Goal: Complete application form

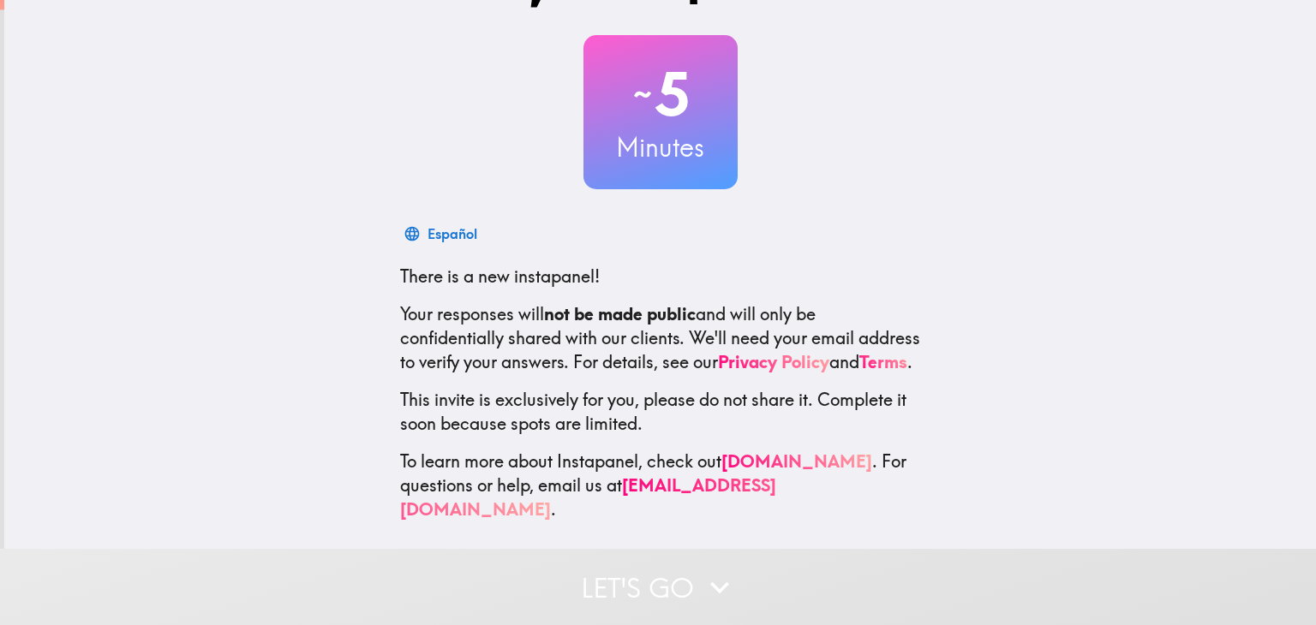
scroll to position [87, 0]
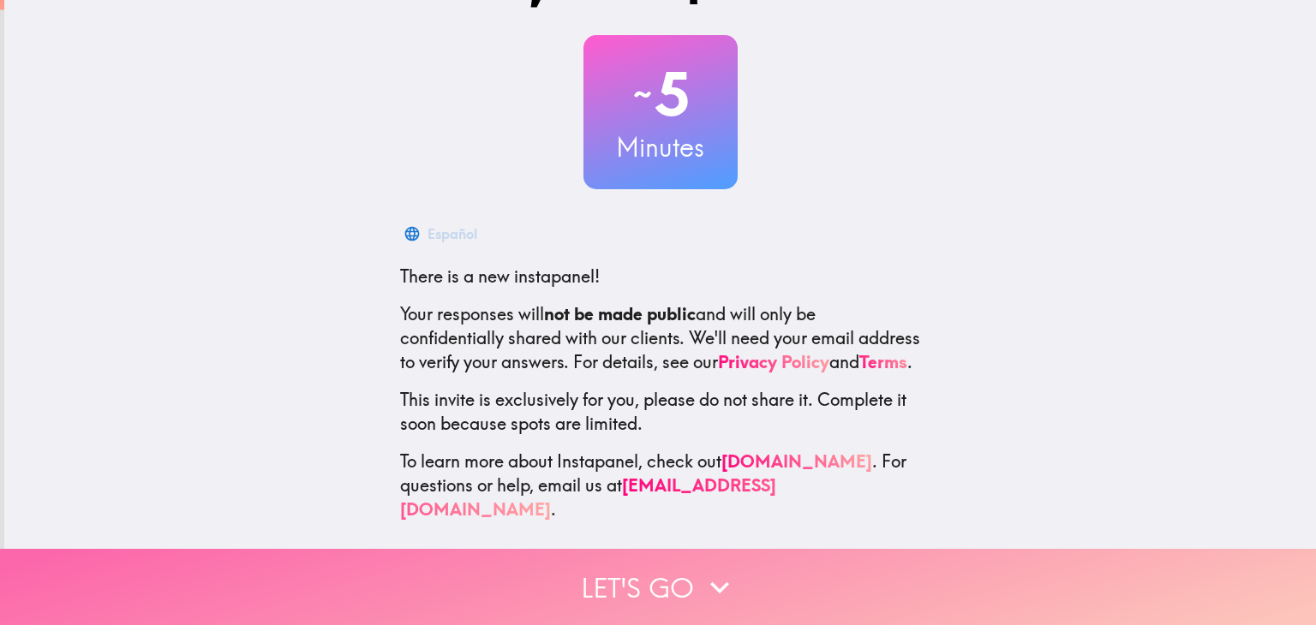
click at [689, 568] on button "Let's go" at bounding box center [658, 587] width 1316 height 76
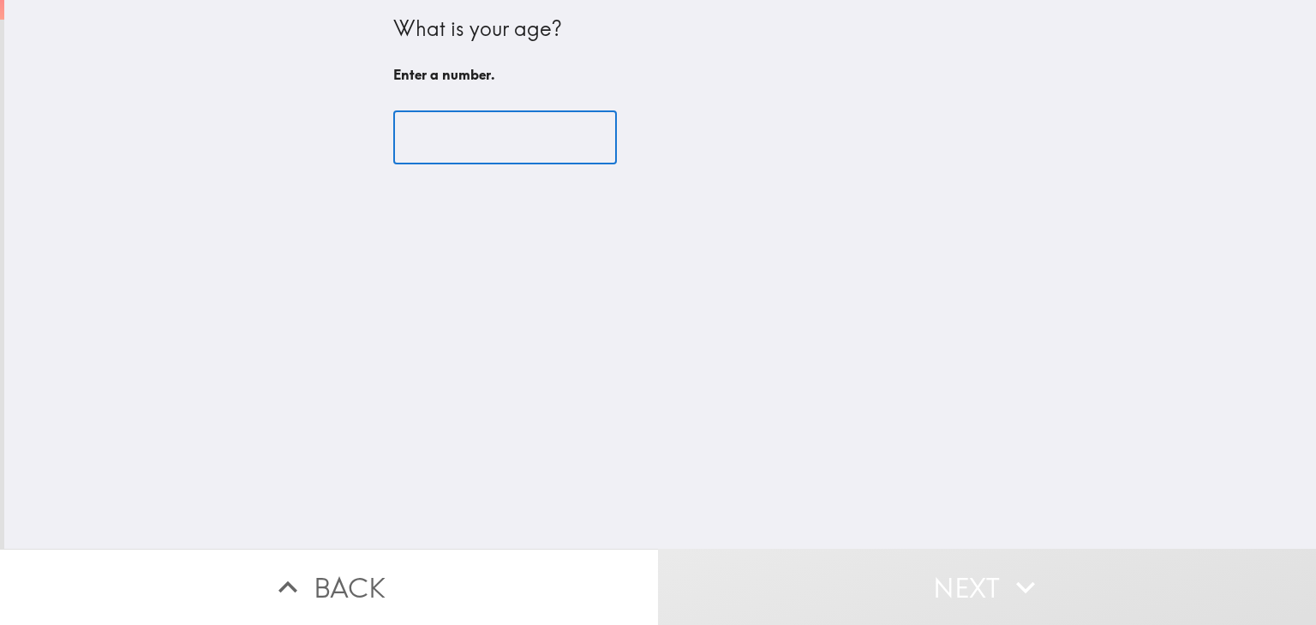
click at [500, 114] on input "number" at bounding box center [505, 137] width 224 height 53
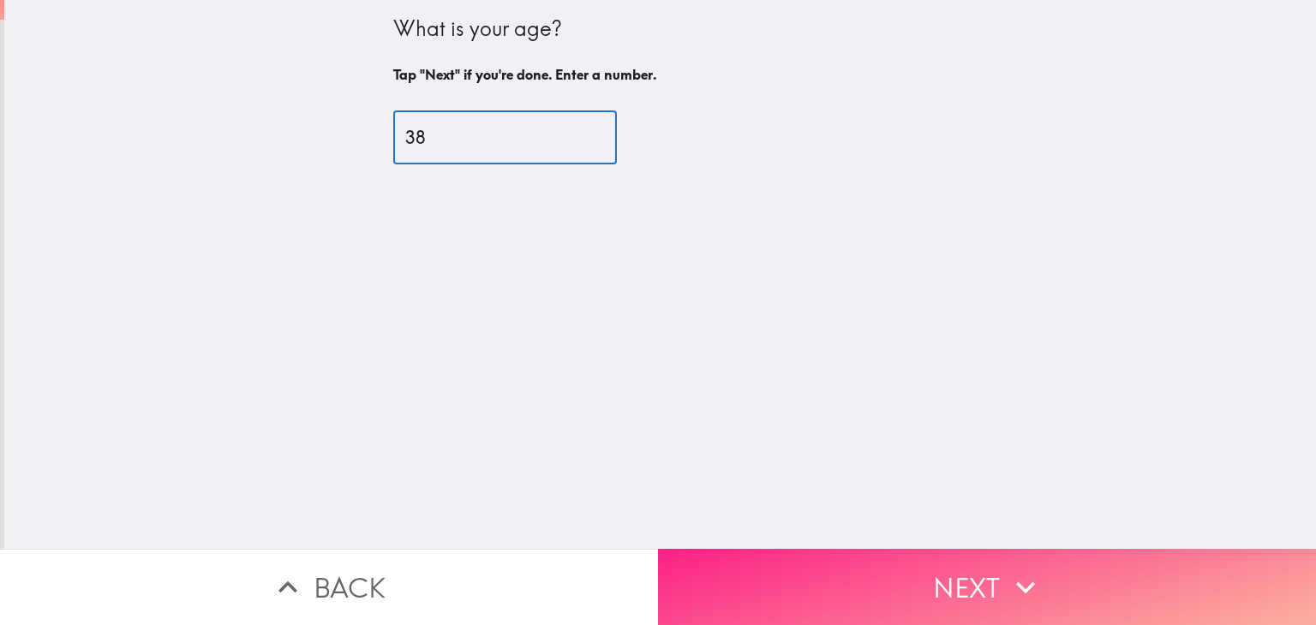
type input "38"
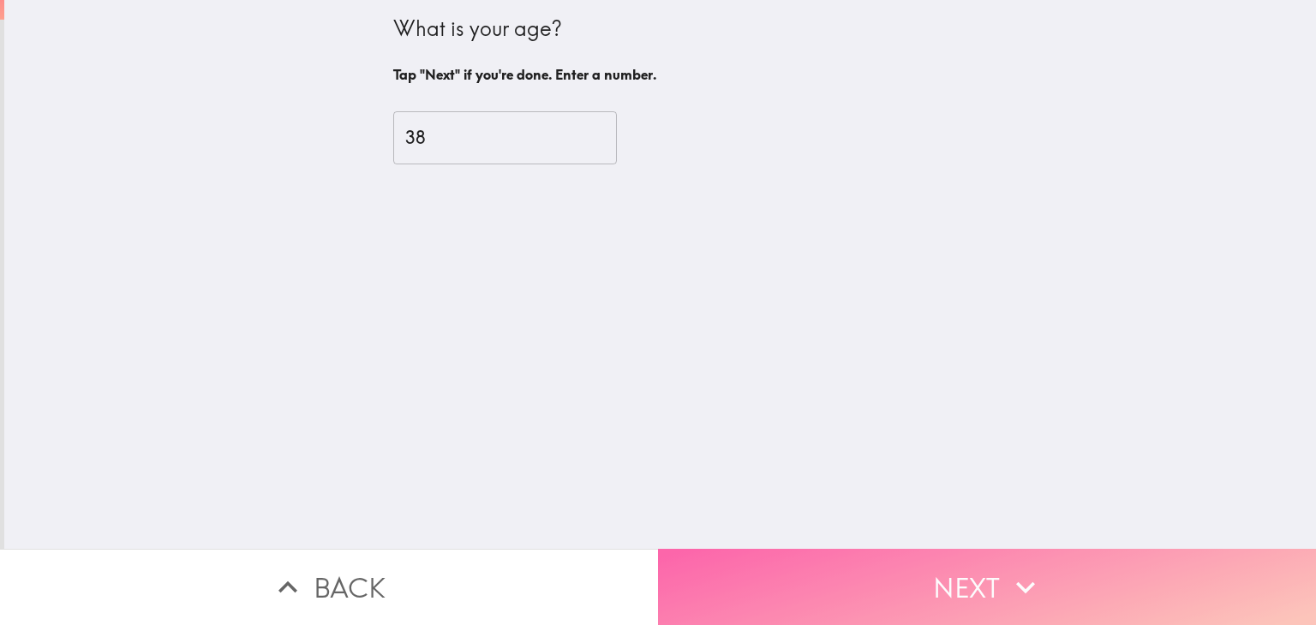
click at [819, 576] on button "Next" at bounding box center [987, 587] width 658 height 76
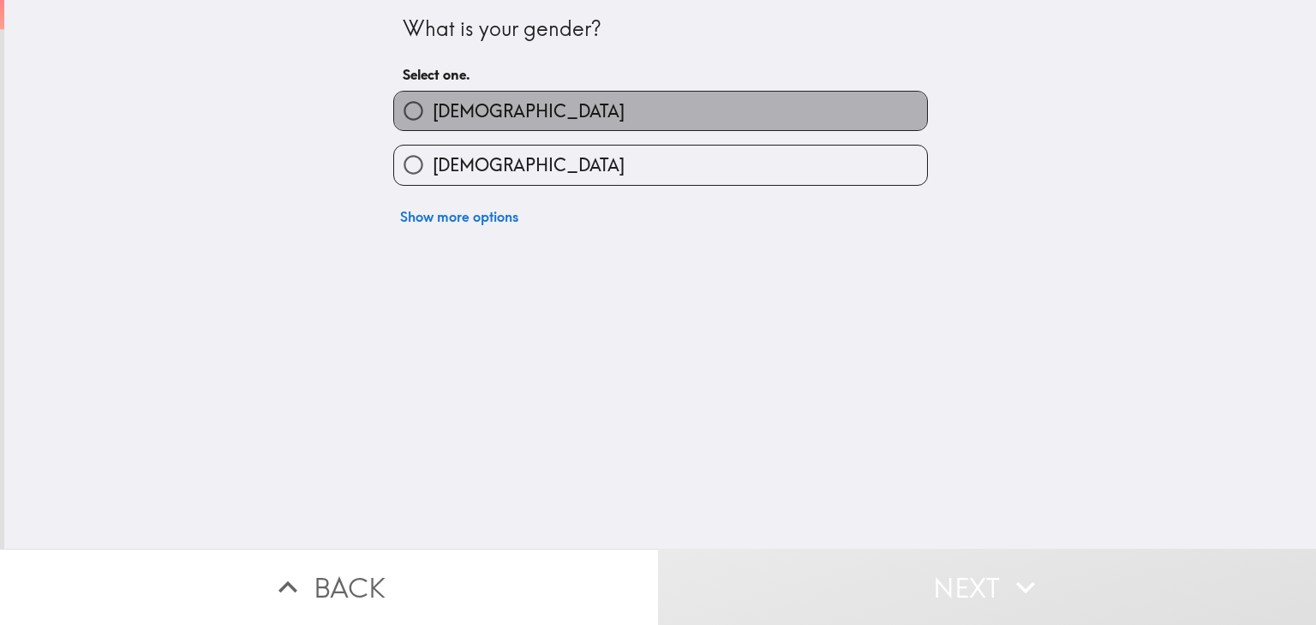
click at [523, 114] on label "[DEMOGRAPHIC_DATA]" at bounding box center [660, 111] width 533 height 39
click at [433, 114] on input "[DEMOGRAPHIC_DATA]" at bounding box center [413, 111] width 39 height 39
radio input "true"
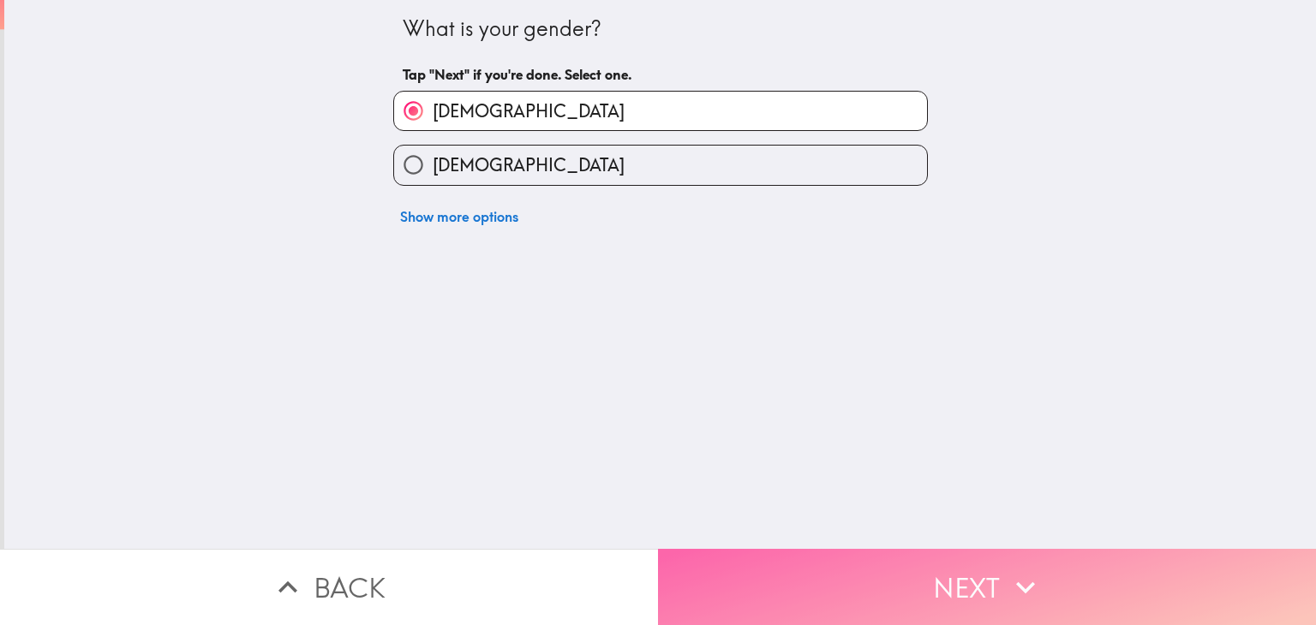
click at [814, 579] on button "Next" at bounding box center [987, 587] width 658 height 76
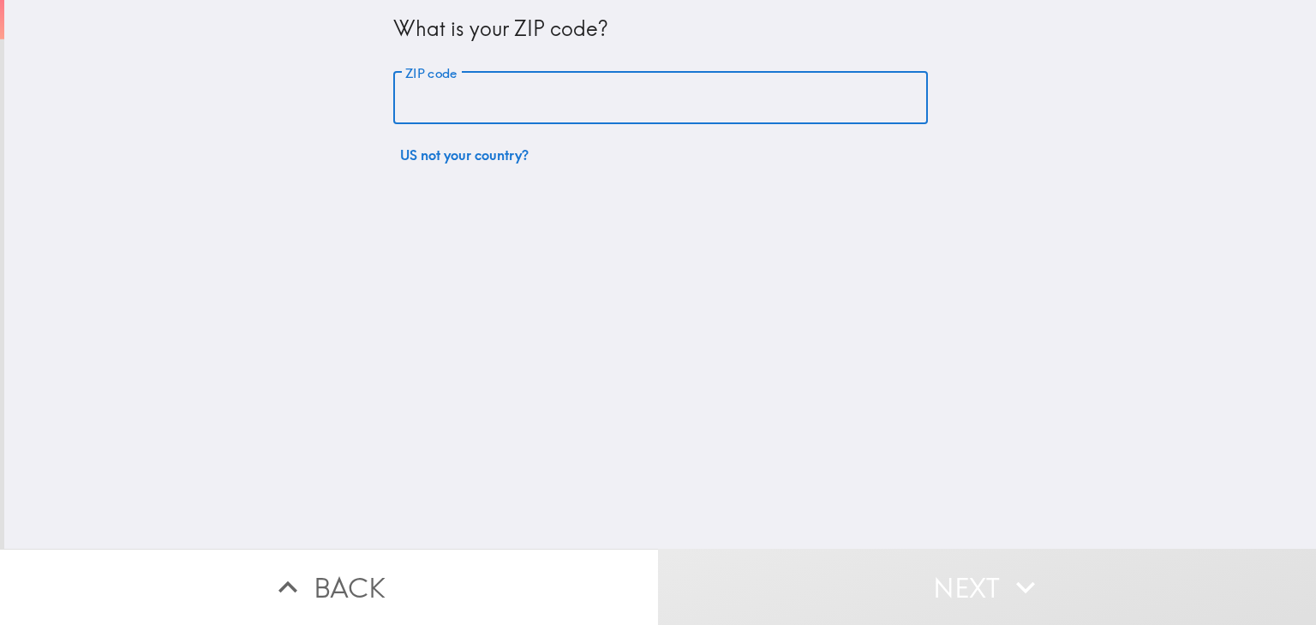
click at [535, 90] on input "ZIP code" at bounding box center [660, 98] width 535 height 53
type input "75147"
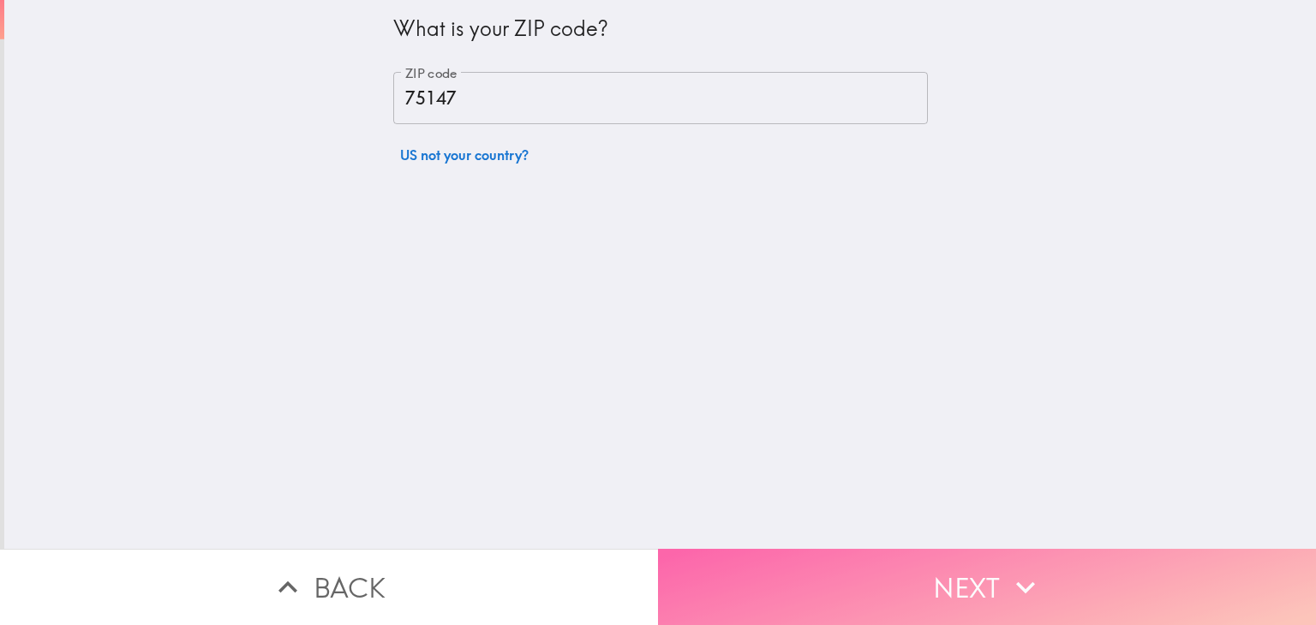
click at [780, 558] on button "Next" at bounding box center [987, 587] width 658 height 76
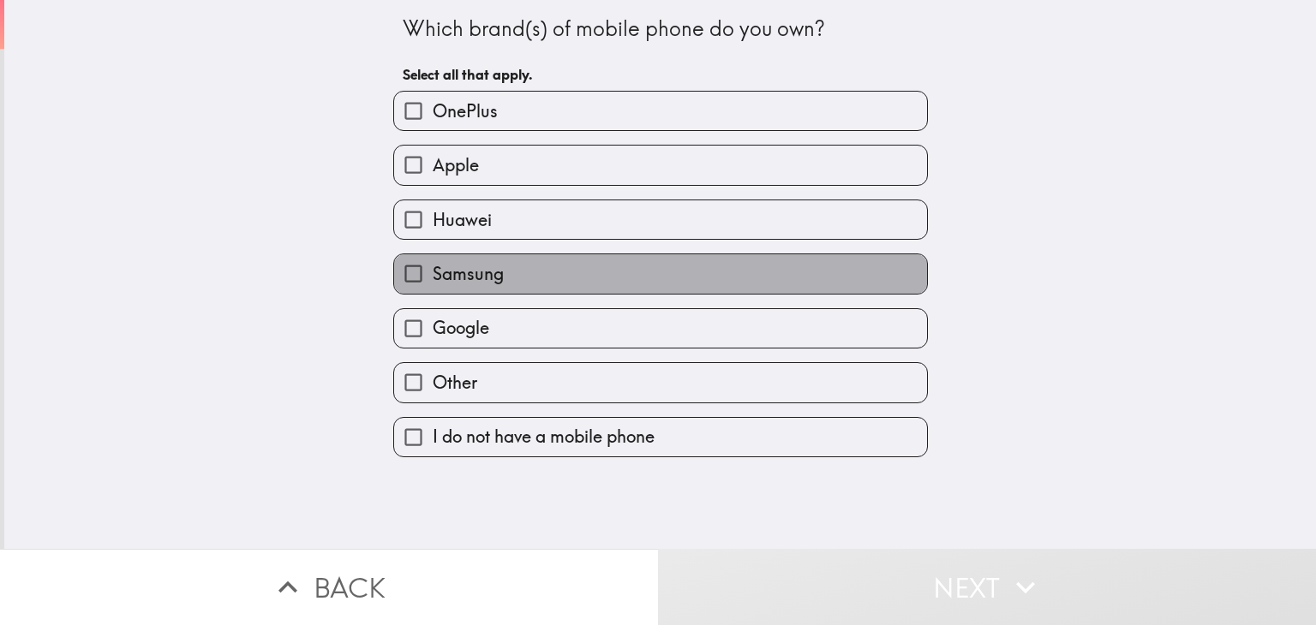
click at [517, 282] on label "Samsung" at bounding box center [660, 273] width 533 height 39
click at [433, 282] on input "Samsung" at bounding box center [413, 273] width 39 height 39
checkbox input "true"
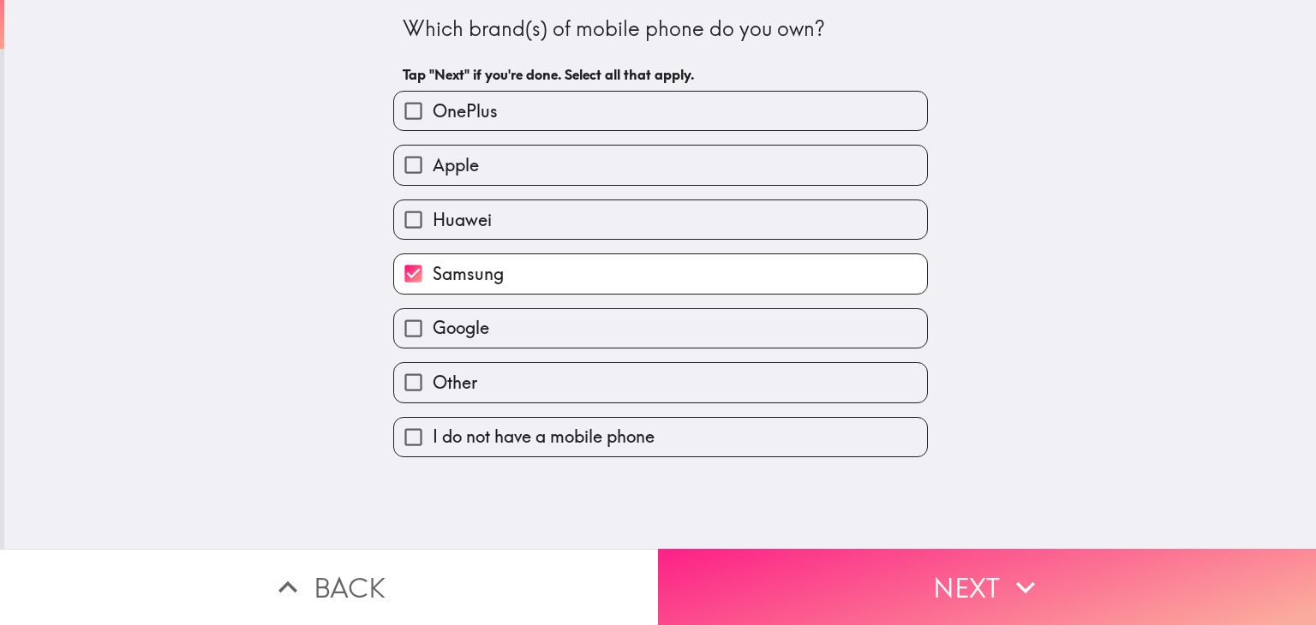
click at [814, 571] on button "Next" at bounding box center [987, 587] width 658 height 76
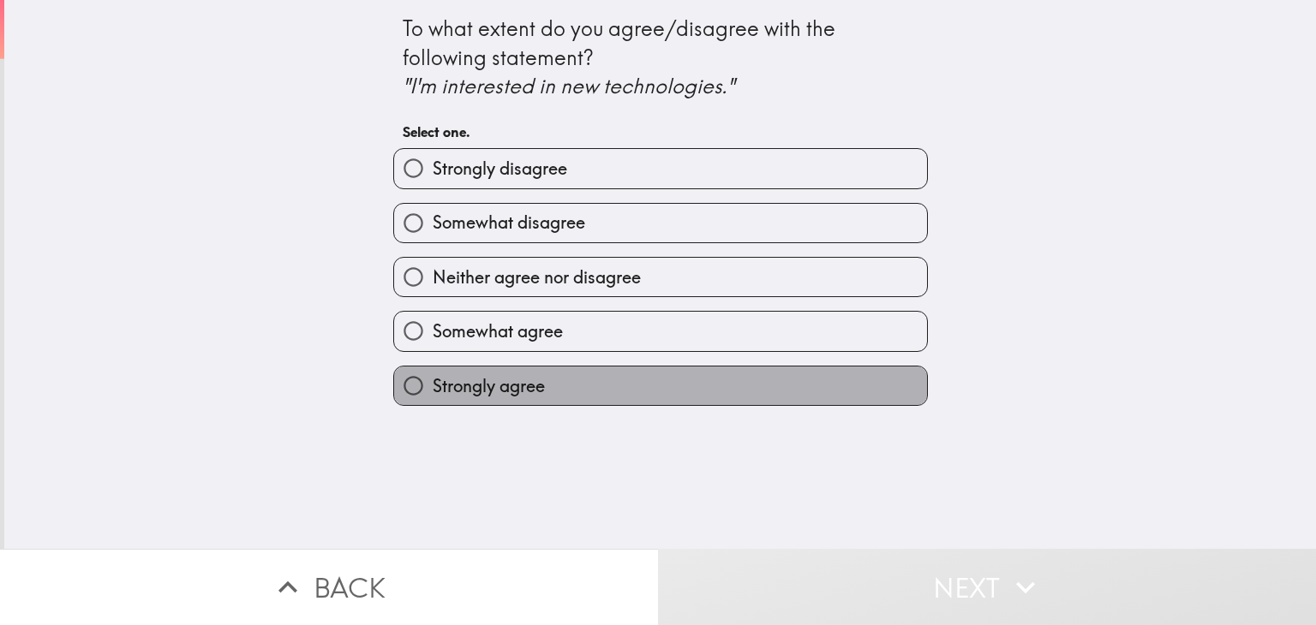
click at [558, 374] on label "Strongly agree" at bounding box center [660, 386] width 533 height 39
click at [433, 374] on input "Strongly agree" at bounding box center [413, 386] width 39 height 39
radio input "true"
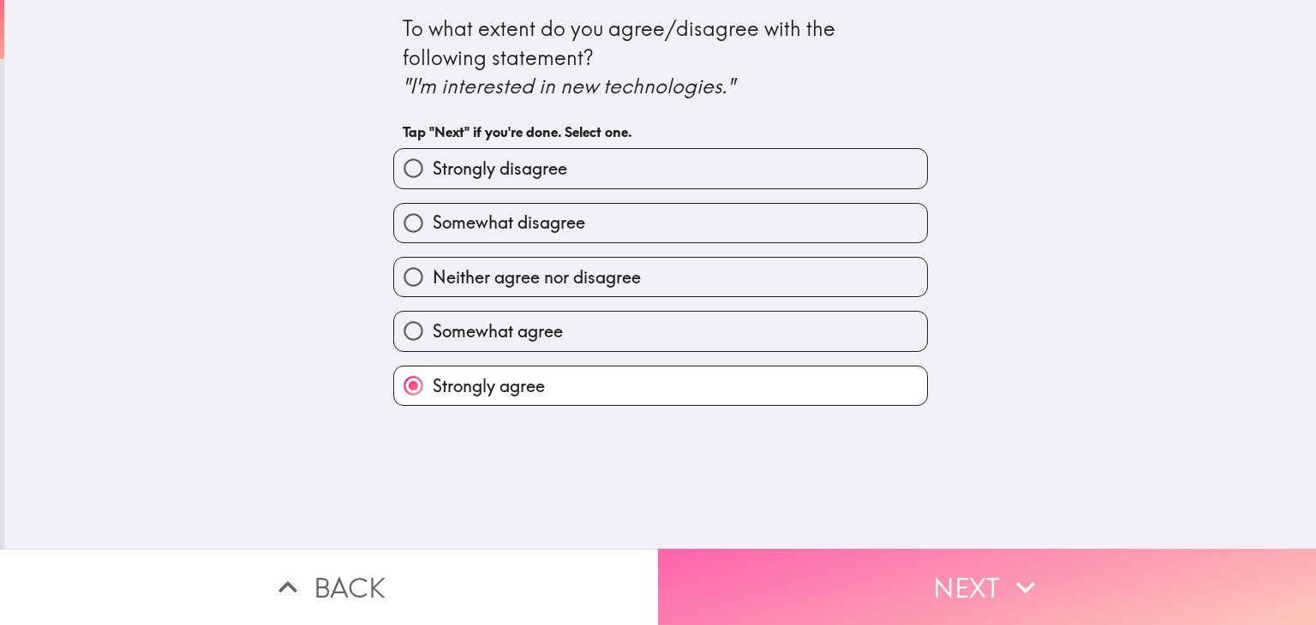
click at [799, 564] on button "Next" at bounding box center [987, 587] width 658 height 76
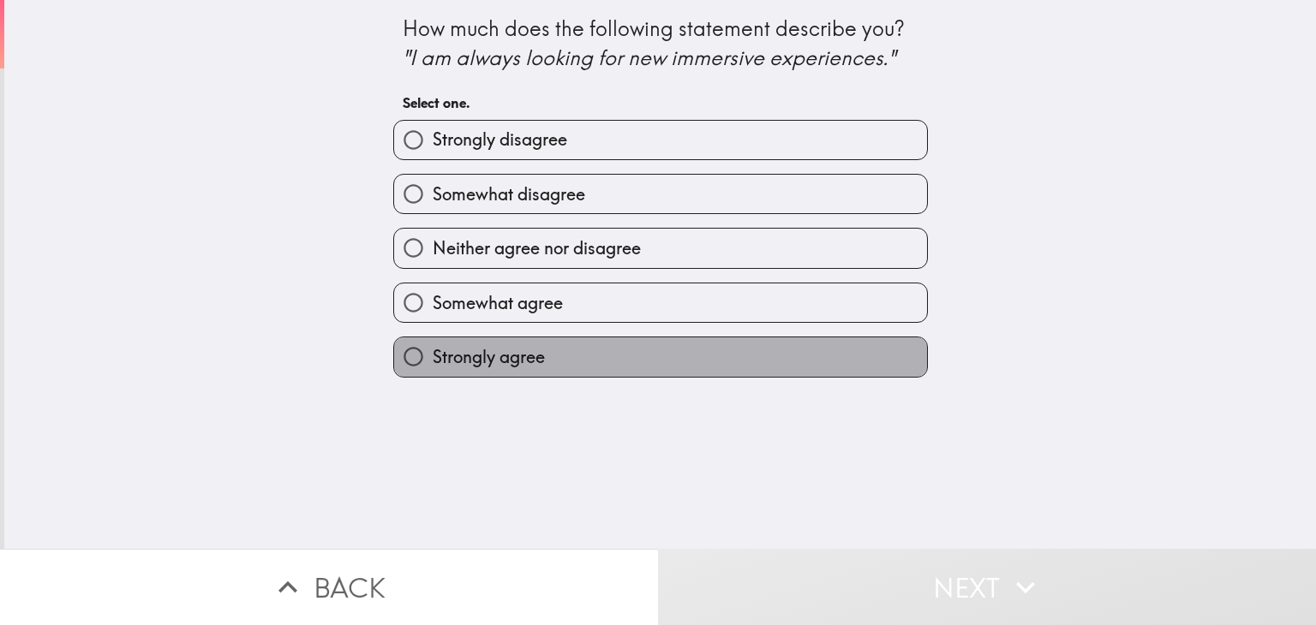
click at [665, 347] on label "Strongly agree" at bounding box center [660, 356] width 533 height 39
click at [433, 347] on input "Strongly agree" at bounding box center [413, 356] width 39 height 39
radio input "true"
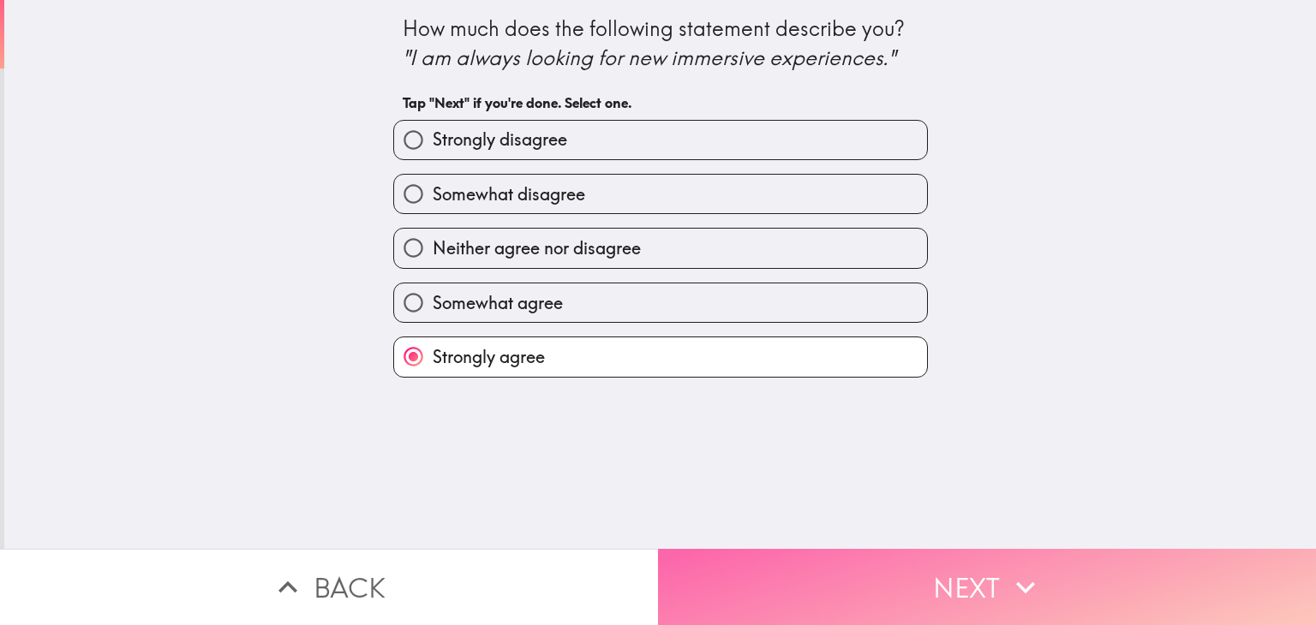
click at [788, 570] on button "Next" at bounding box center [987, 587] width 658 height 76
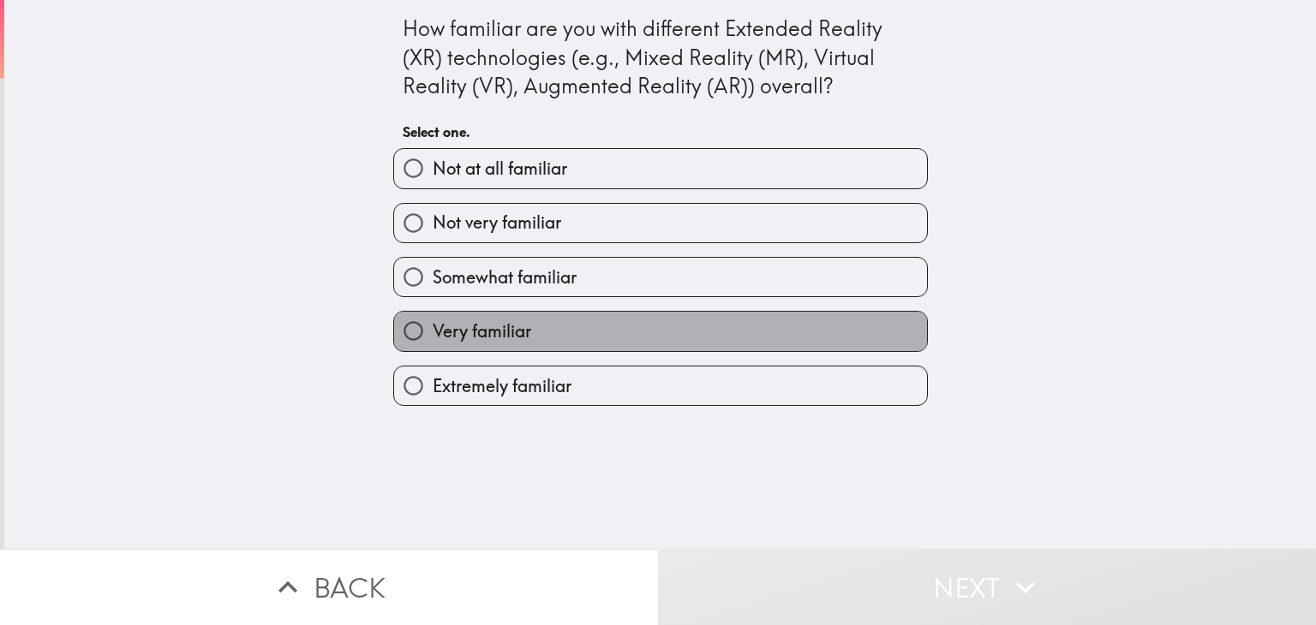
click at [704, 335] on label "Very familiar" at bounding box center [660, 331] width 533 height 39
click at [433, 335] on input "Very familiar" at bounding box center [413, 331] width 39 height 39
radio input "true"
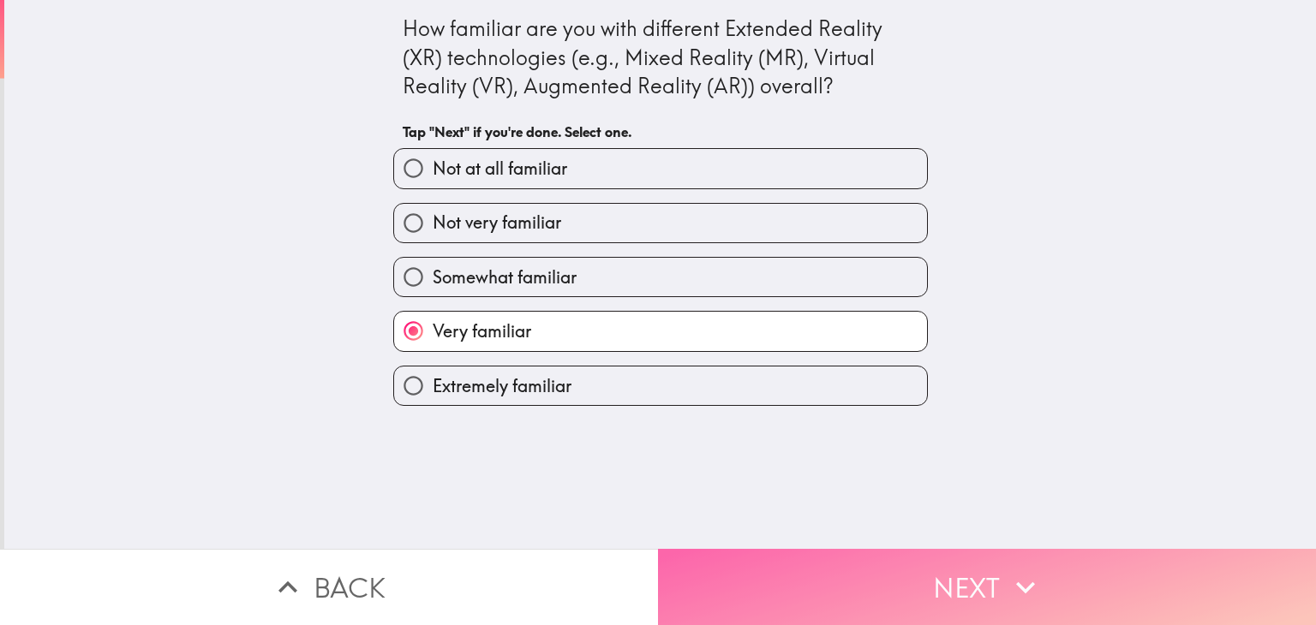
click at [775, 549] on button "Next" at bounding box center [987, 587] width 658 height 76
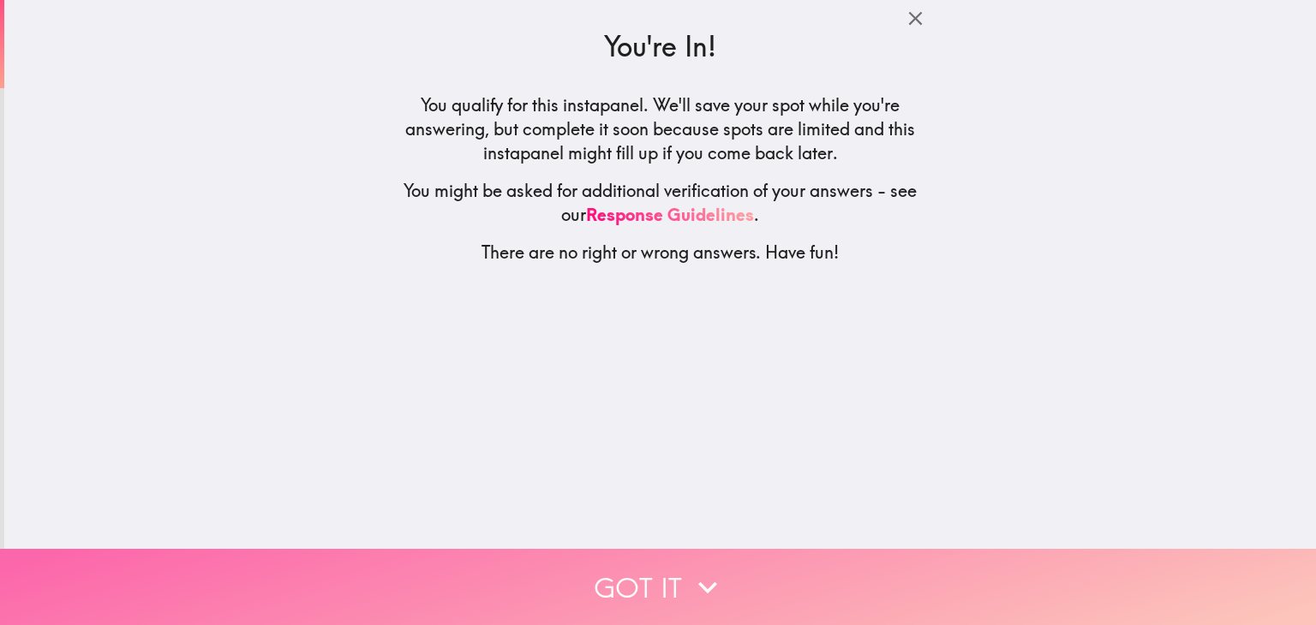
click at [646, 576] on button "Got it" at bounding box center [658, 587] width 1316 height 76
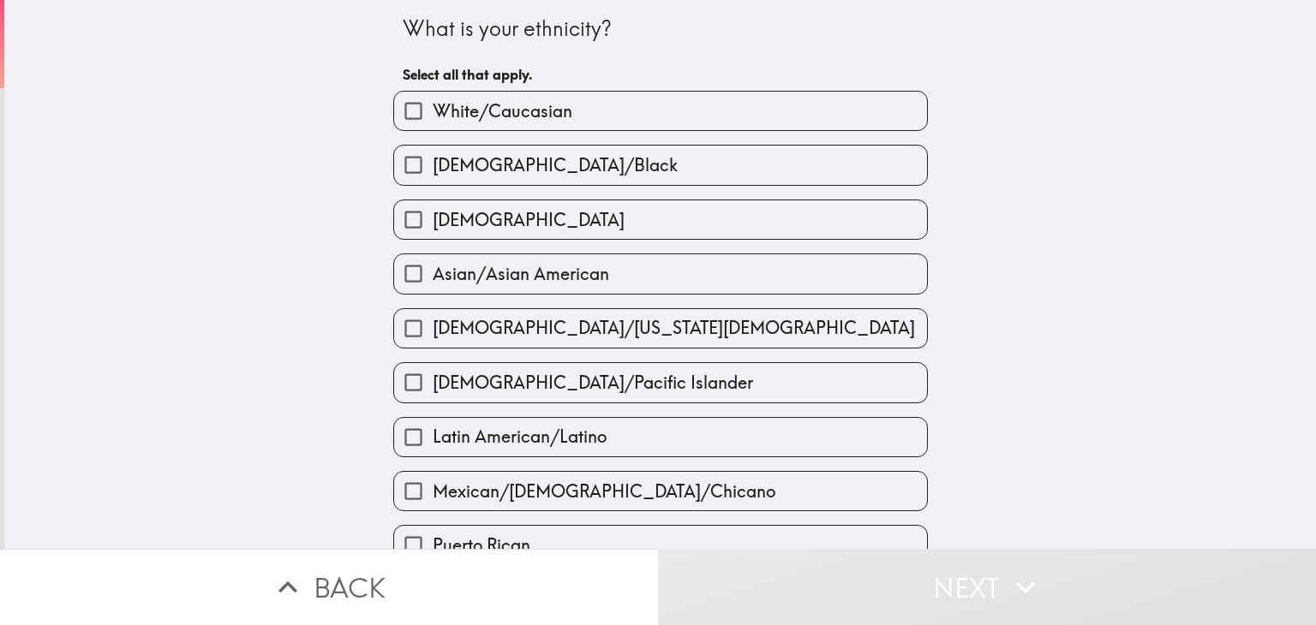
click at [511, 117] on span "White/Caucasian" at bounding box center [503, 111] width 140 height 24
click at [433, 117] on input "White/Caucasian" at bounding box center [413, 111] width 39 height 39
checkbox input "true"
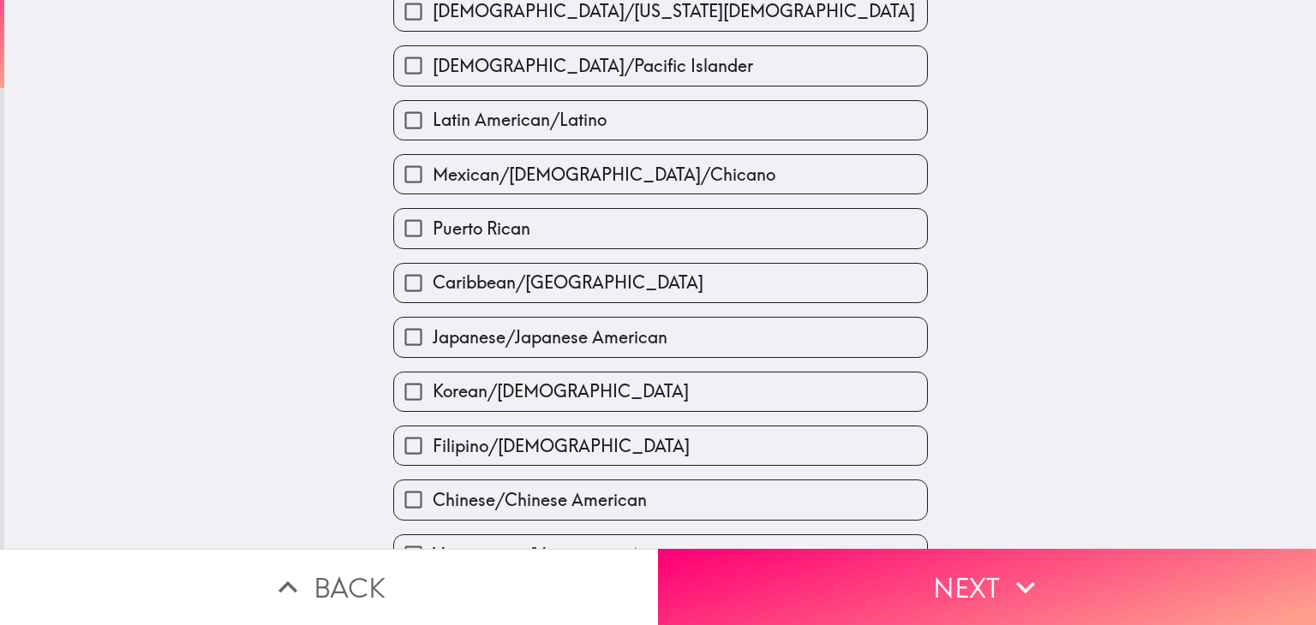
scroll to position [343, 0]
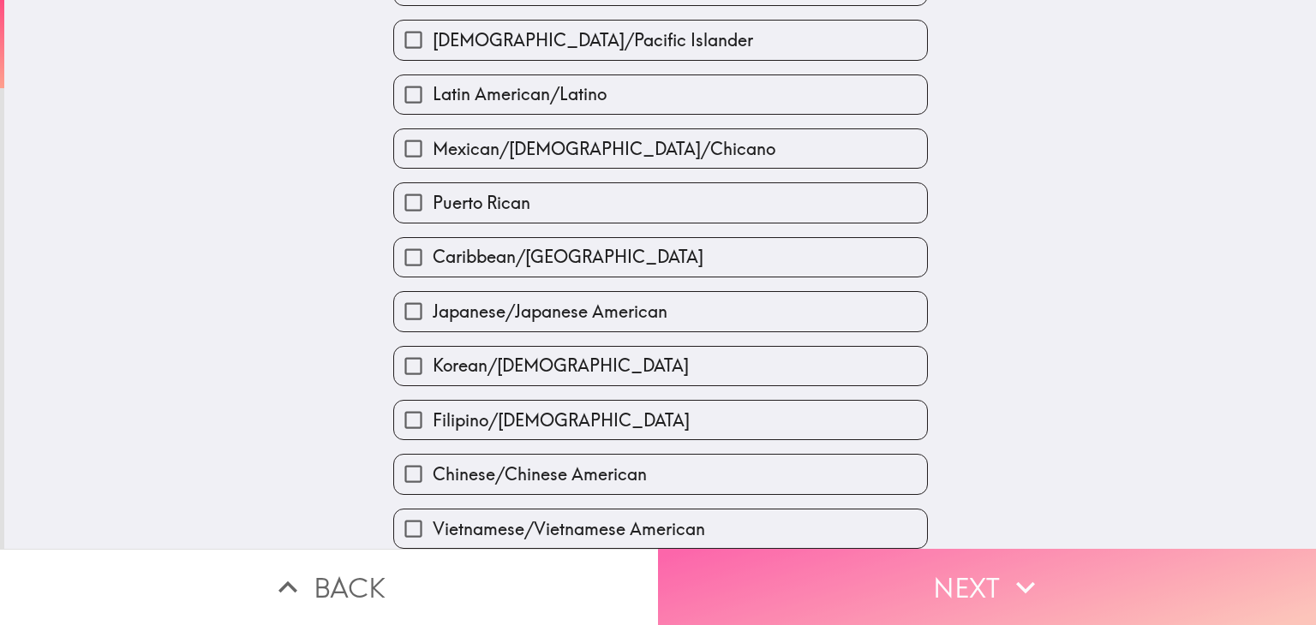
click at [773, 589] on button "Next" at bounding box center [987, 587] width 658 height 76
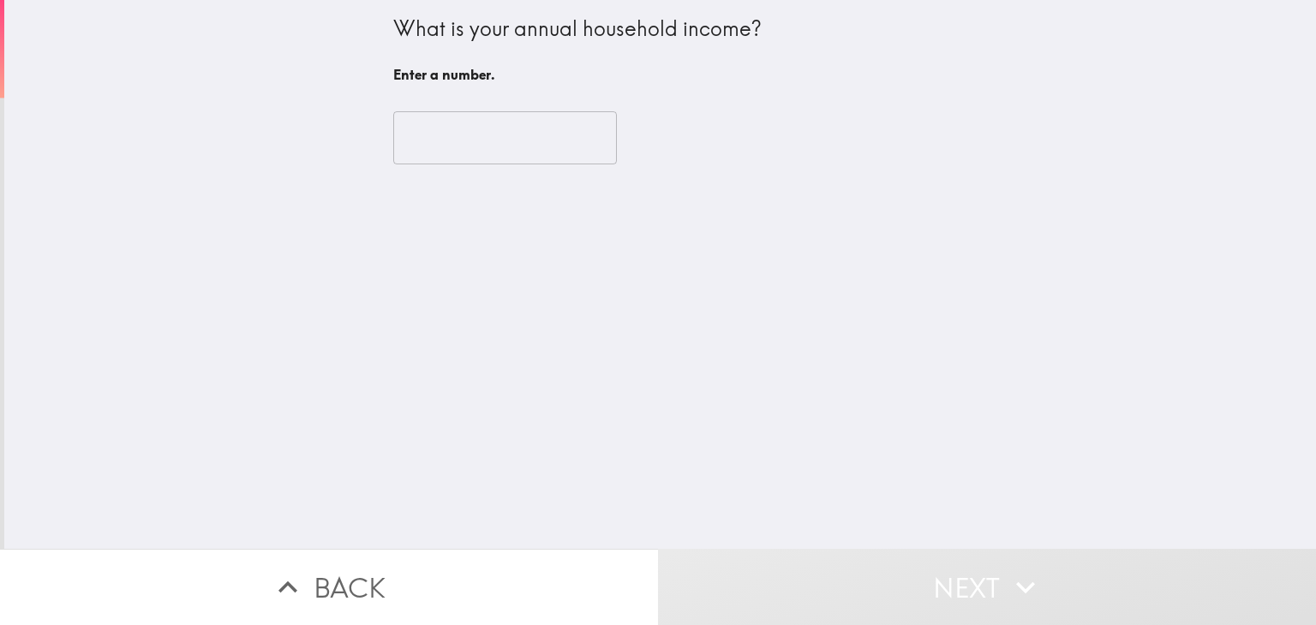
click at [538, 135] on input "number" at bounding box center [505, 137] width 224 height 53
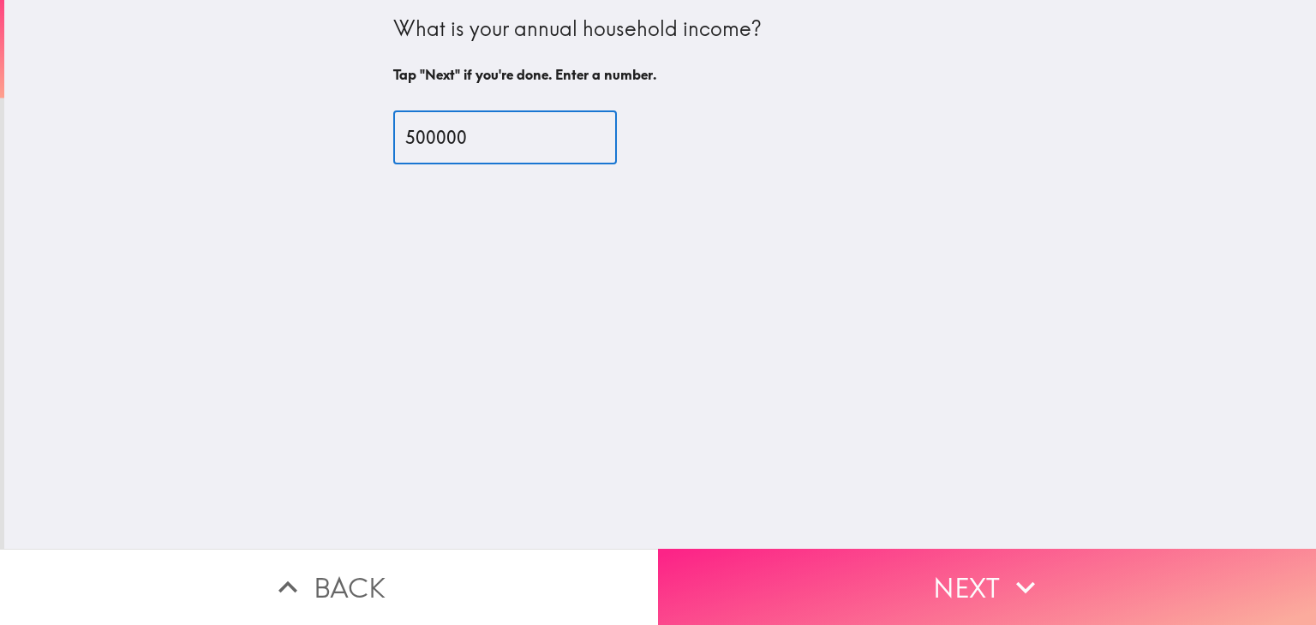
type input "500000"
click at [741, 556] on button "Next" at bounding box center [987, 587] width 658 height 76
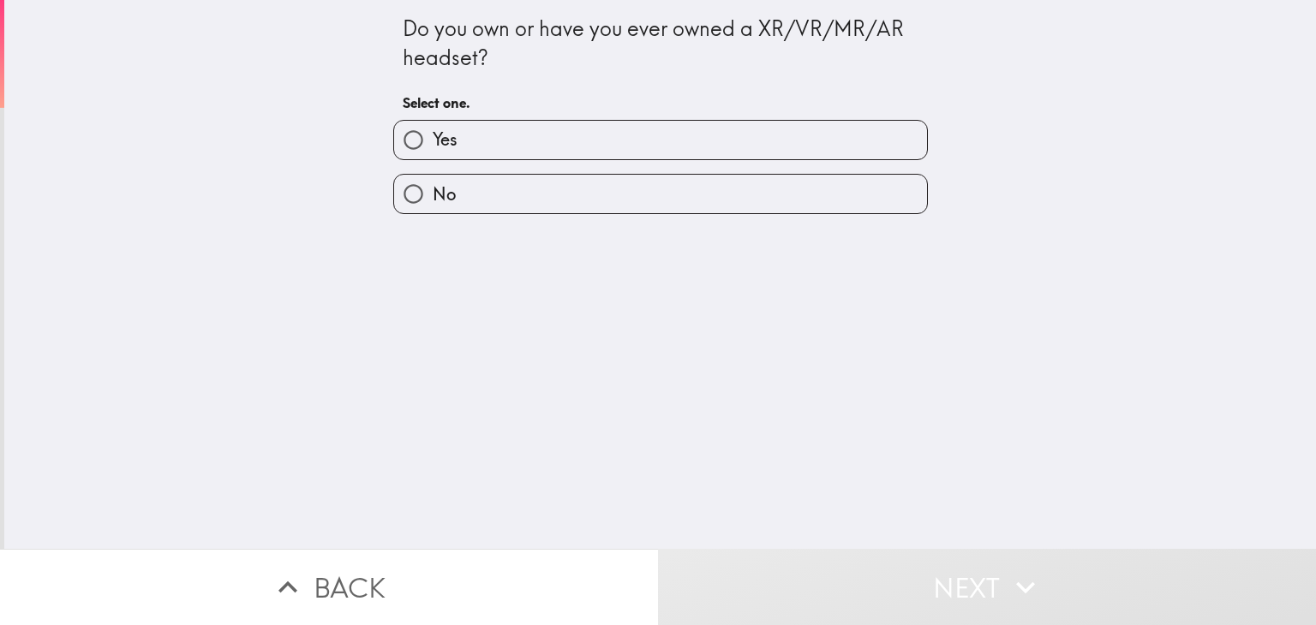
click at [600, 152] on label "Yes" at bounding box center [660, 140] width 533 height 39
click at [433, 152] on input "Yes" at bounding box center [413, 140] width 39 height 39
radio input "true"
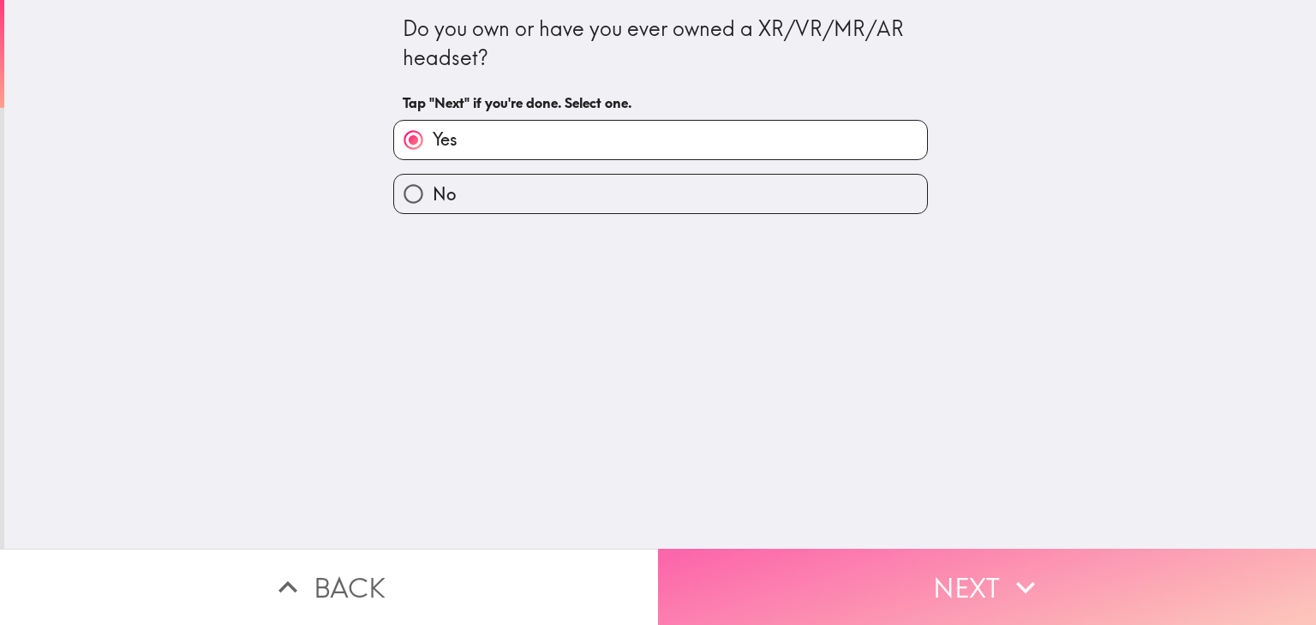
click at [759, 549] on button "Next" at bounding box center [987, 587] width 658 height 76
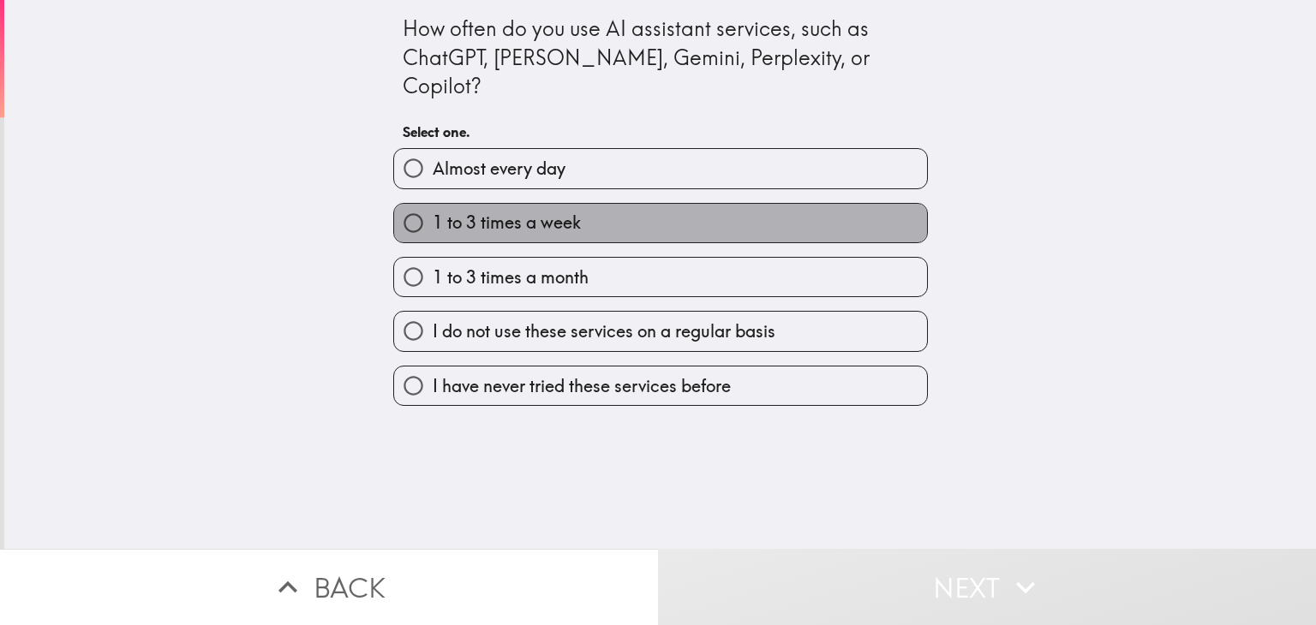
click at [566, 211] on span "1 to 3 times a week" at bounding box center [507, 223] width 148 height 24
click at [433, 204] on input "1 to 3 times a week" at bounding box center [413, 223] width 39 height 39
radio input "true"
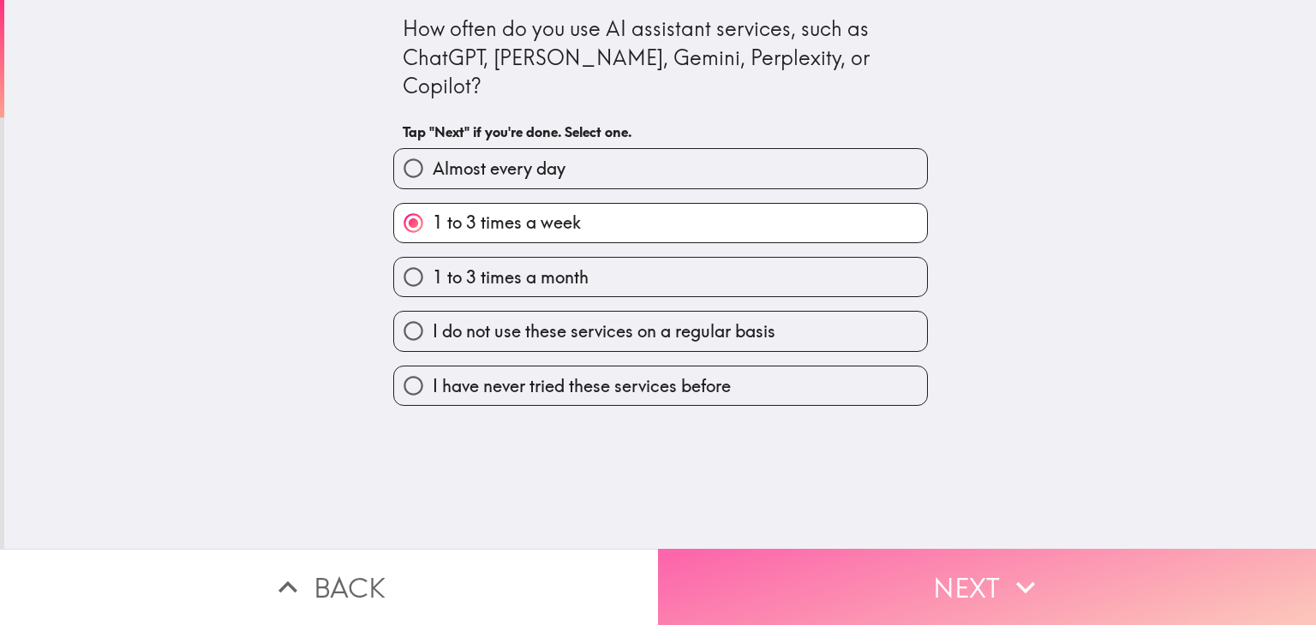
click at [874, 571] on button "Next" at bounding box center [987, 587] width 658 height 76
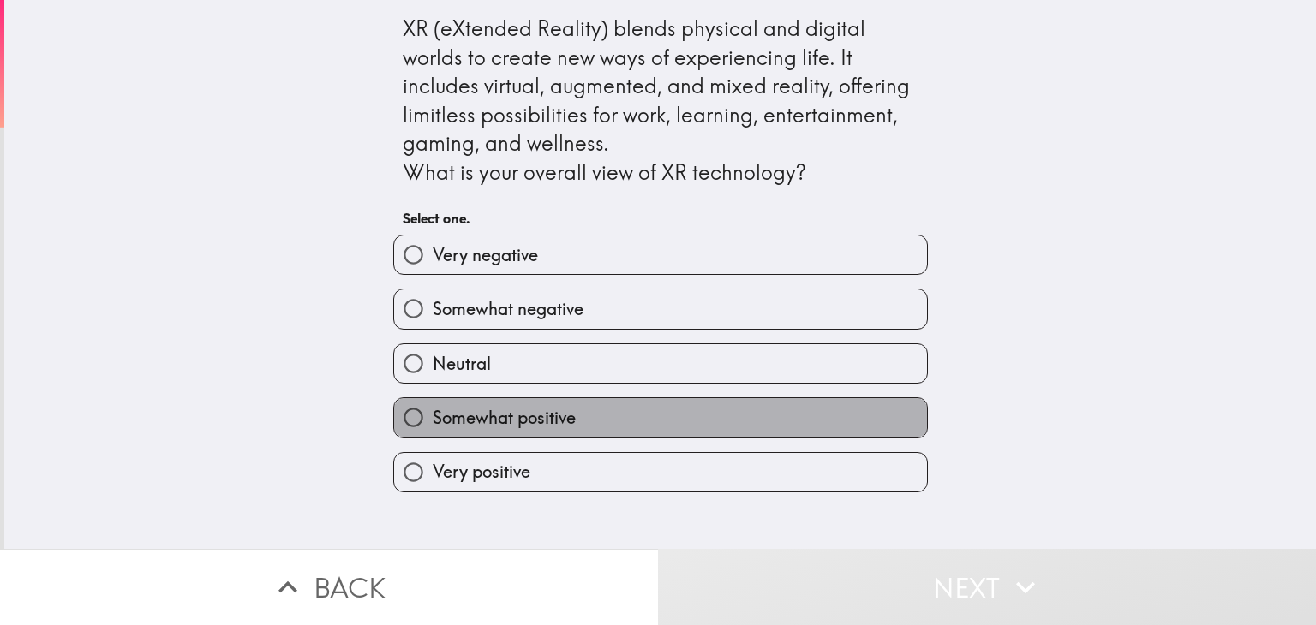
click at [674, 418] on label "Somewhat positive" at bounding box center [660, 417] width 533 height 39
click at [433, 418] on input "Somewhat positive" at bounding box center [413, 417] width 39 height 39
radio input "true"
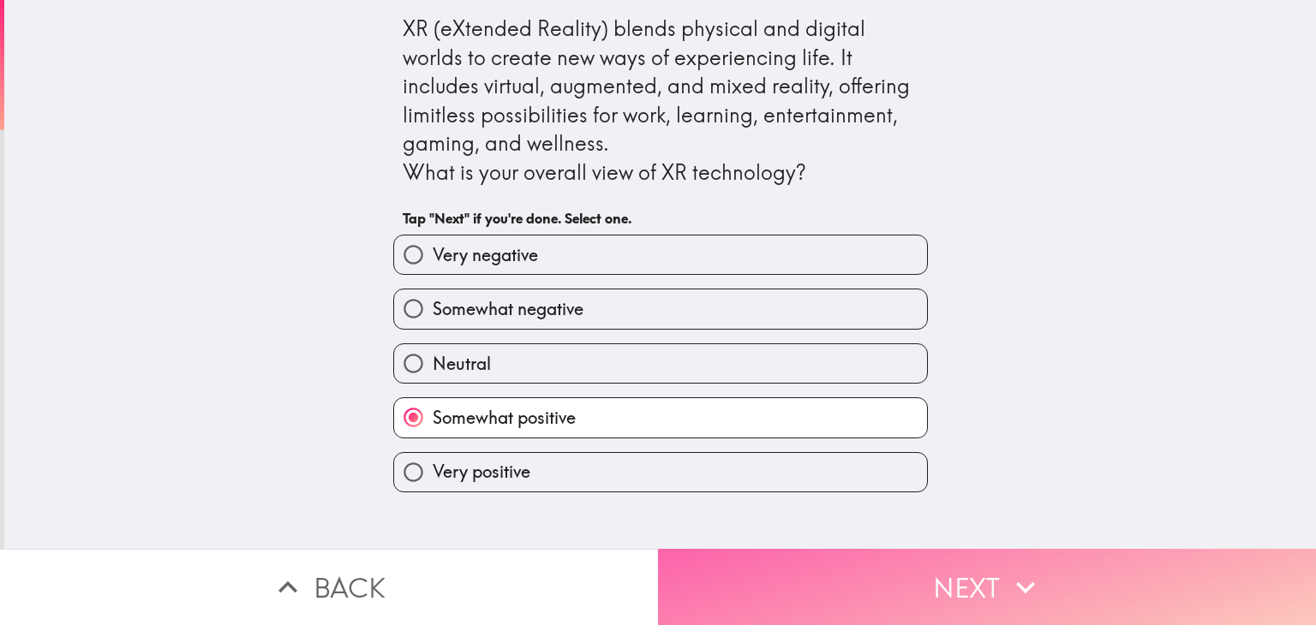
click at [778, 549] on button "Next" at bounding box center [987, 587] width 658 height 76
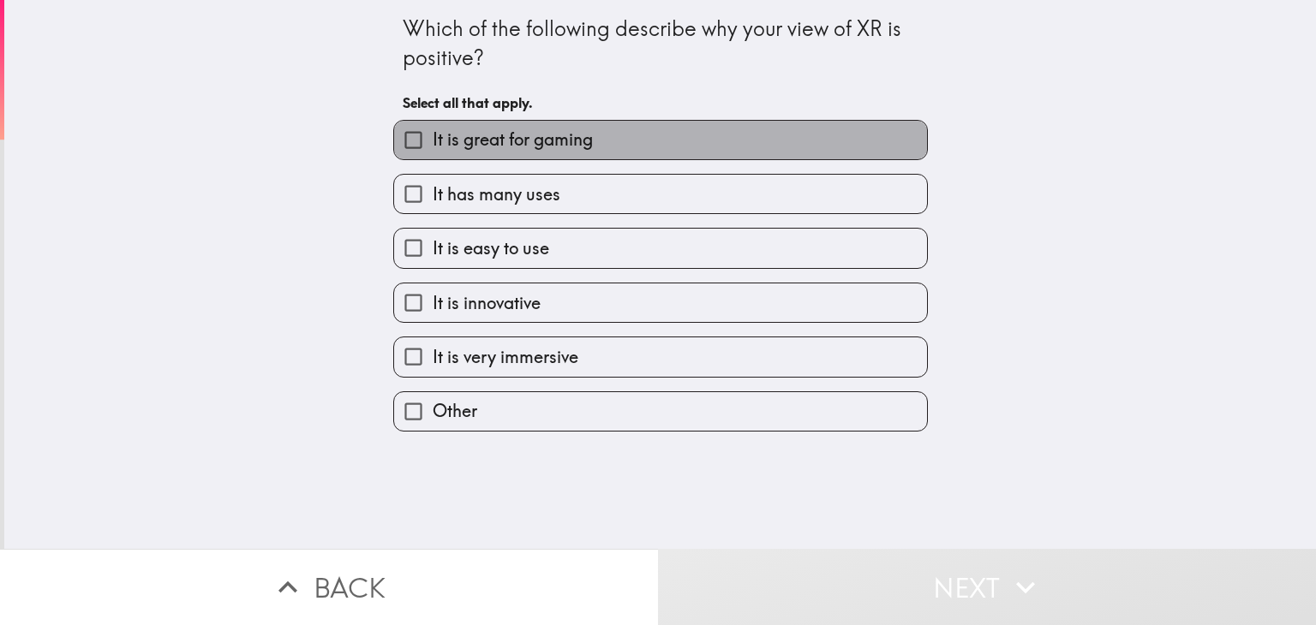
click at [556, 140] on span "It is great for gaming" at bounding box center [513, 140] width 160 height 24
click at [433, 140] on input "It is great for gaming" at bounding box center [413, 140] width 39 height 39
checkbox input "true"
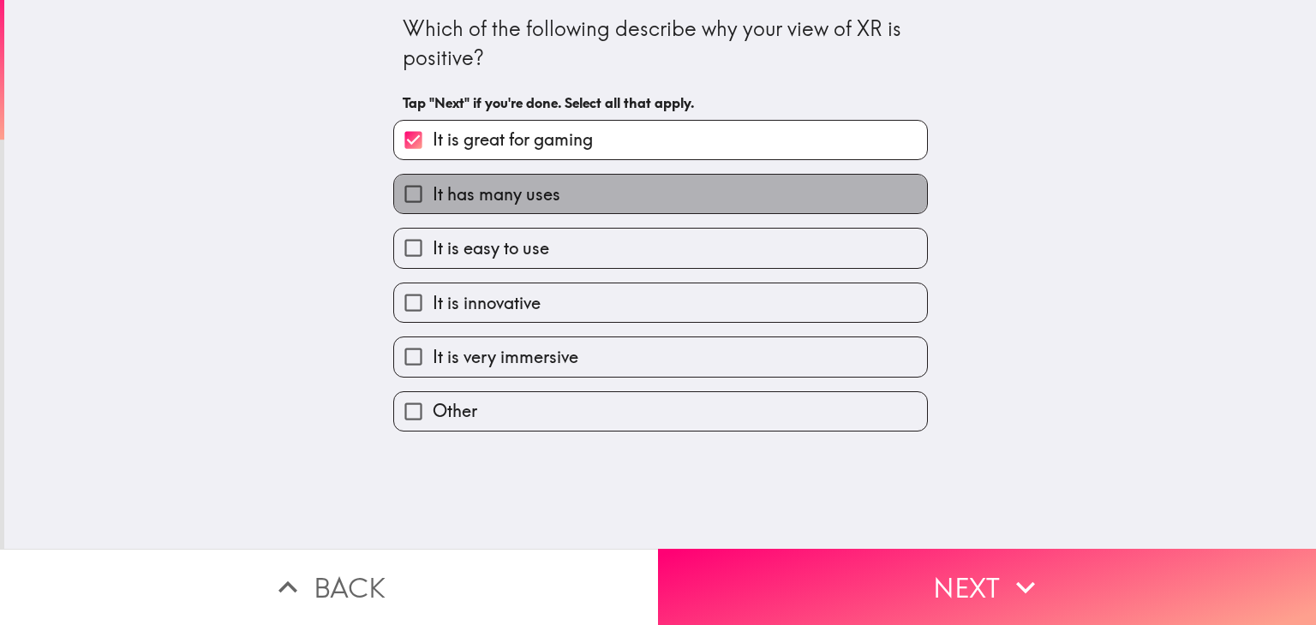
click at [562, 197] on label "It has many uses" at bounding box center [660, 194] width 533 height 39
click at [433, 197] on input "It has many uses" at bounding box center [413, 194] width 39 height 39
checkbox input "true"
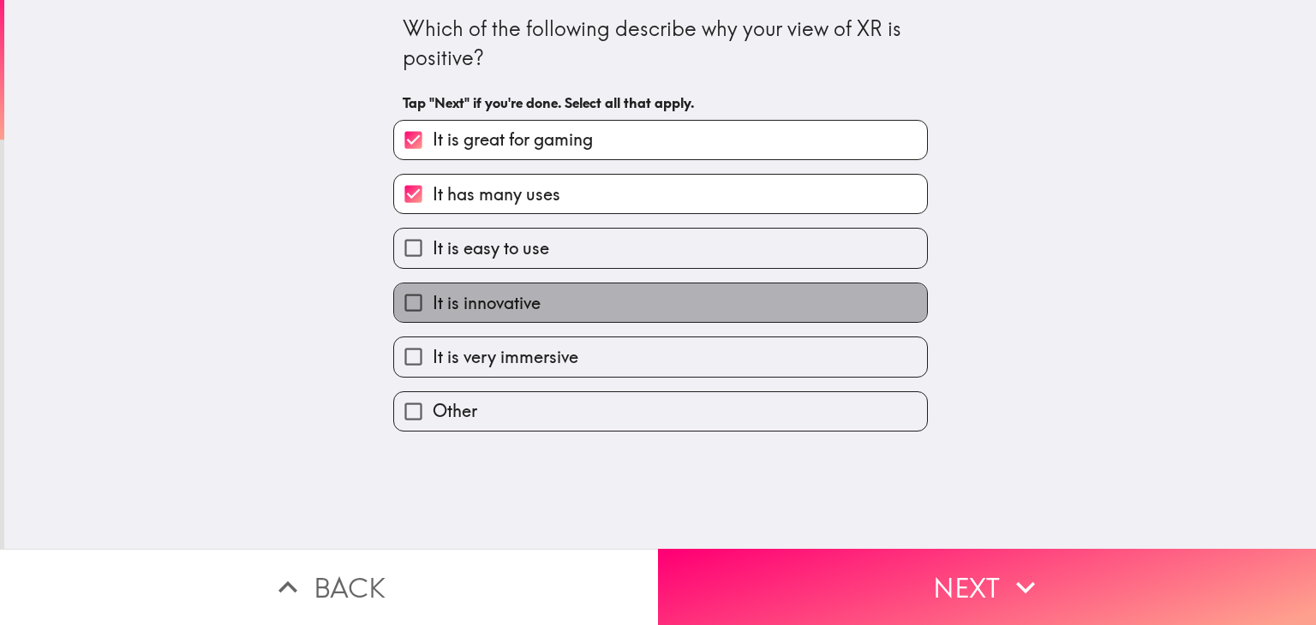
click at [579, 299] on label "It is innovative" at bounding box center [660, 303] width 533 height 39
click at [433, 299] on input "It is innovative" at bounding box center [413, 303] width 39 height 39
checkbox input "true"
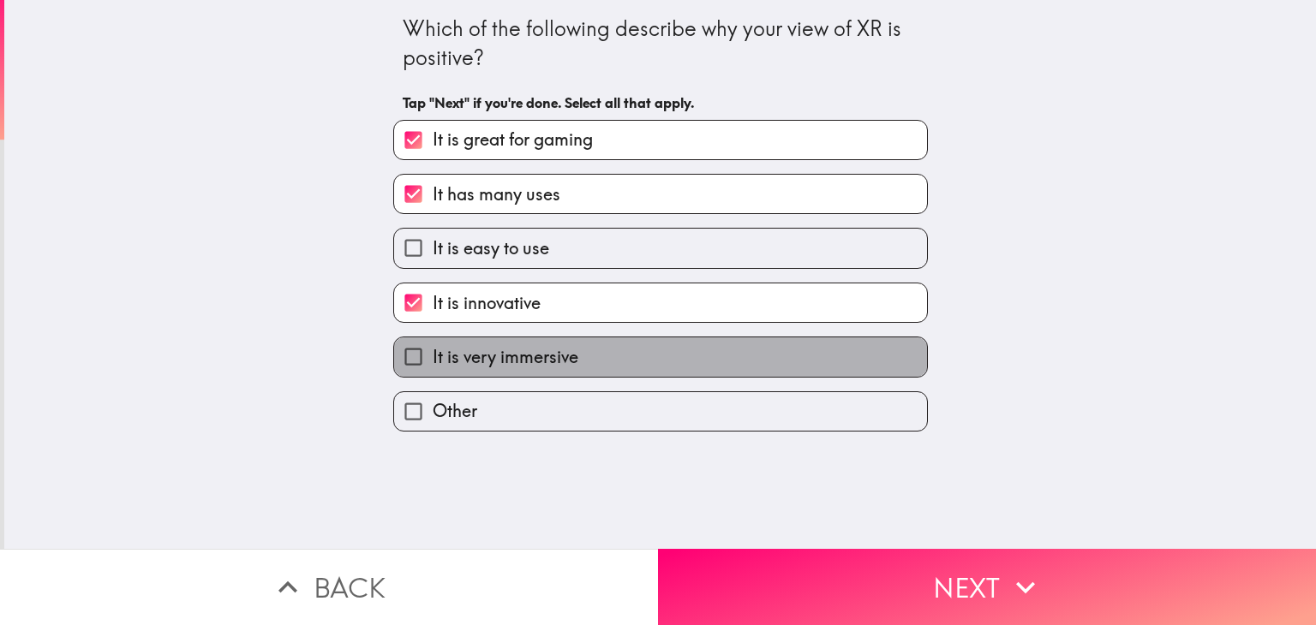
click at [761, 362] on label "It is very immersive" at bounding box center [660, 356] width 533 height 39
click at [433, 362] on input "It is very immersive" at bounding box center [413, 356] width 39 height 39
checkbox input "true"
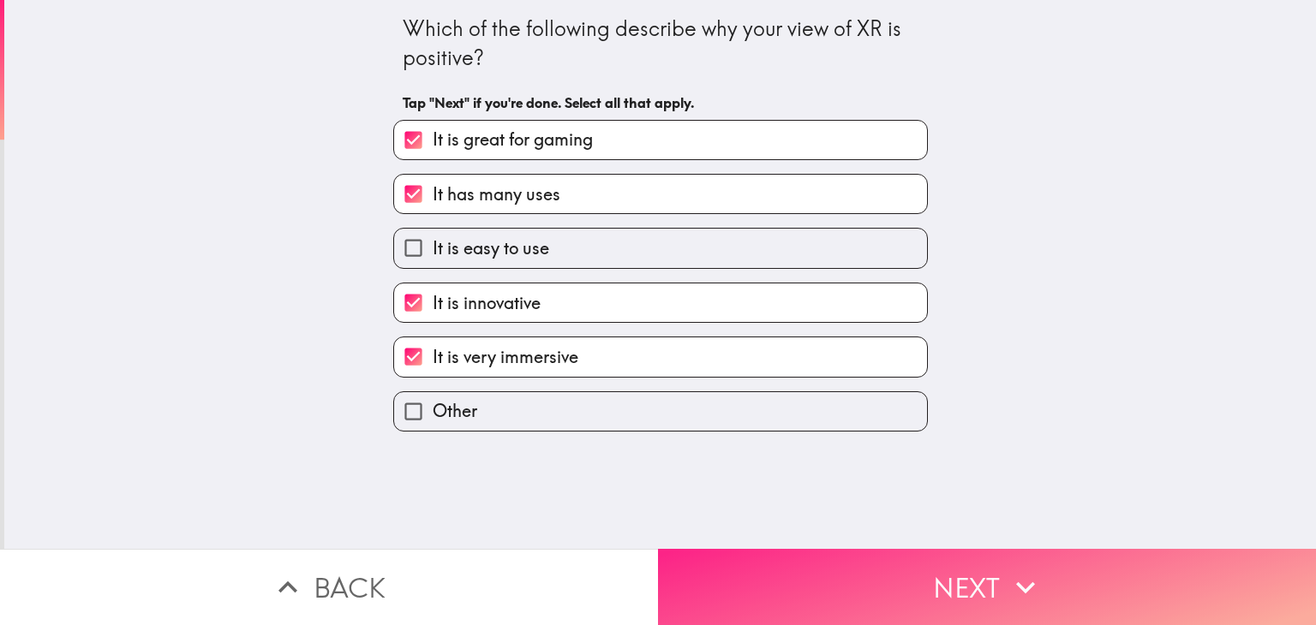
click at [915, 583] on button "Next" at bounding box center [987, 587] width 658 height 76
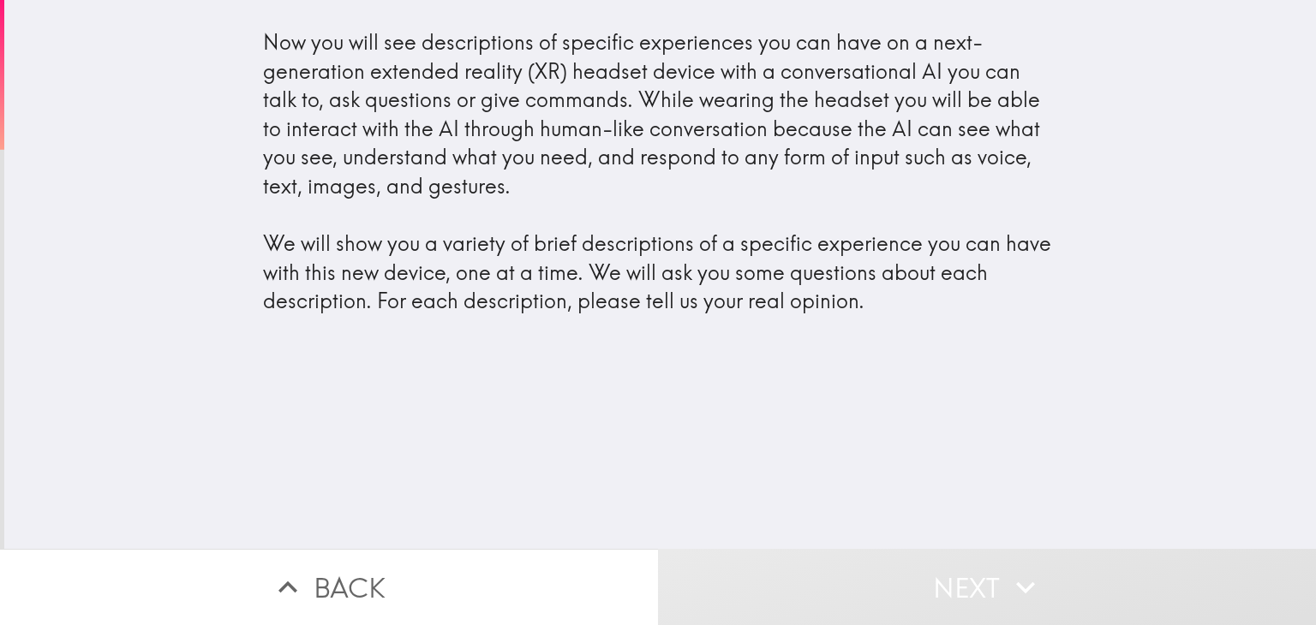
click at [781, 379] on div "Now you will see descriptions of specific experiences you can have on a next-ge…" at bounding box center [659, 274] width 1311 height 549
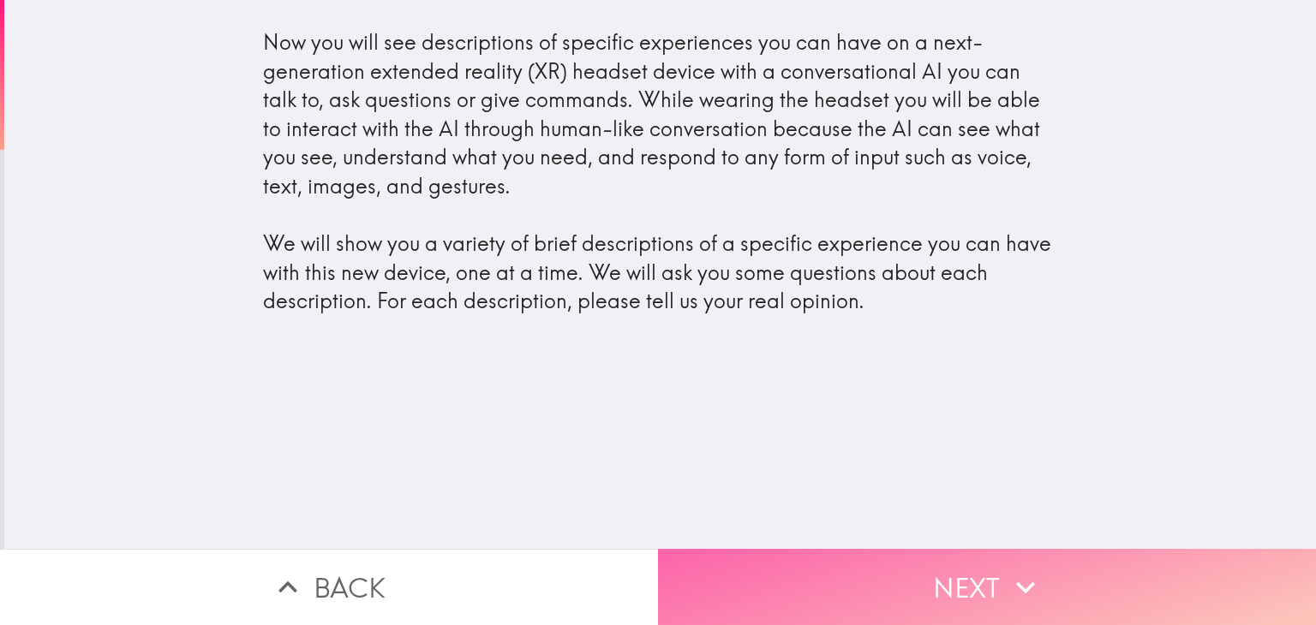
click at [834, 564] on button "Next" at bounding box center [987, 587] width 658 height 76
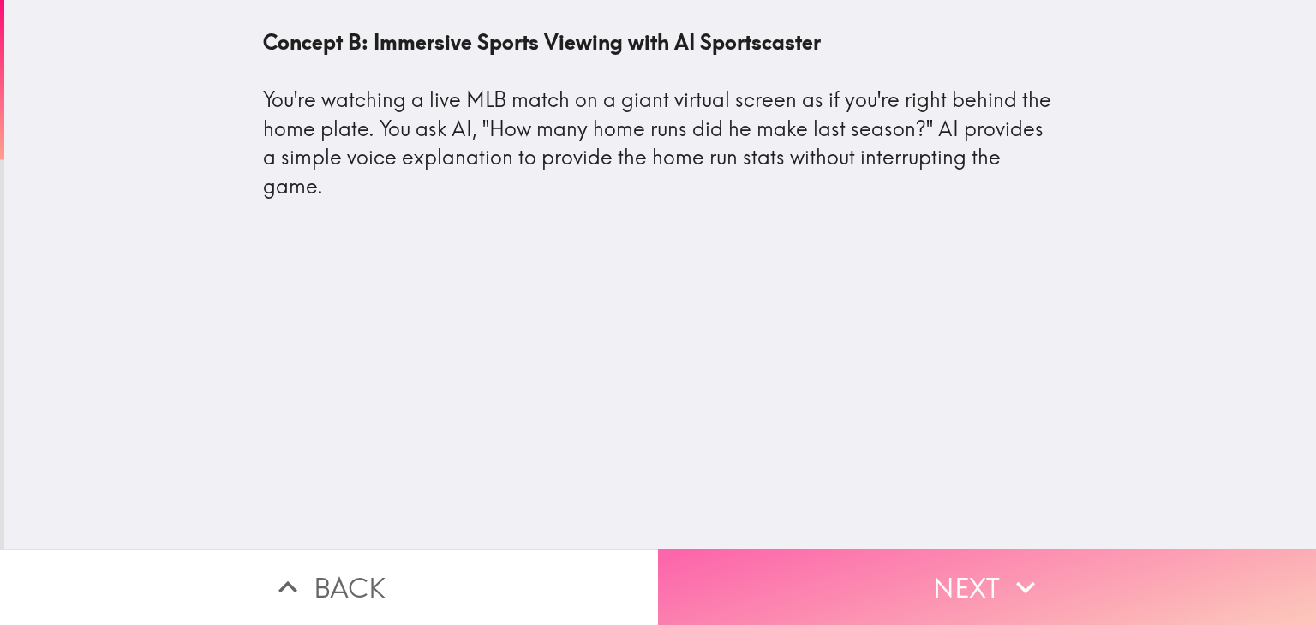
click at [788, 570] on button "Next" at bounding box center [987, 587] width 658 height 76
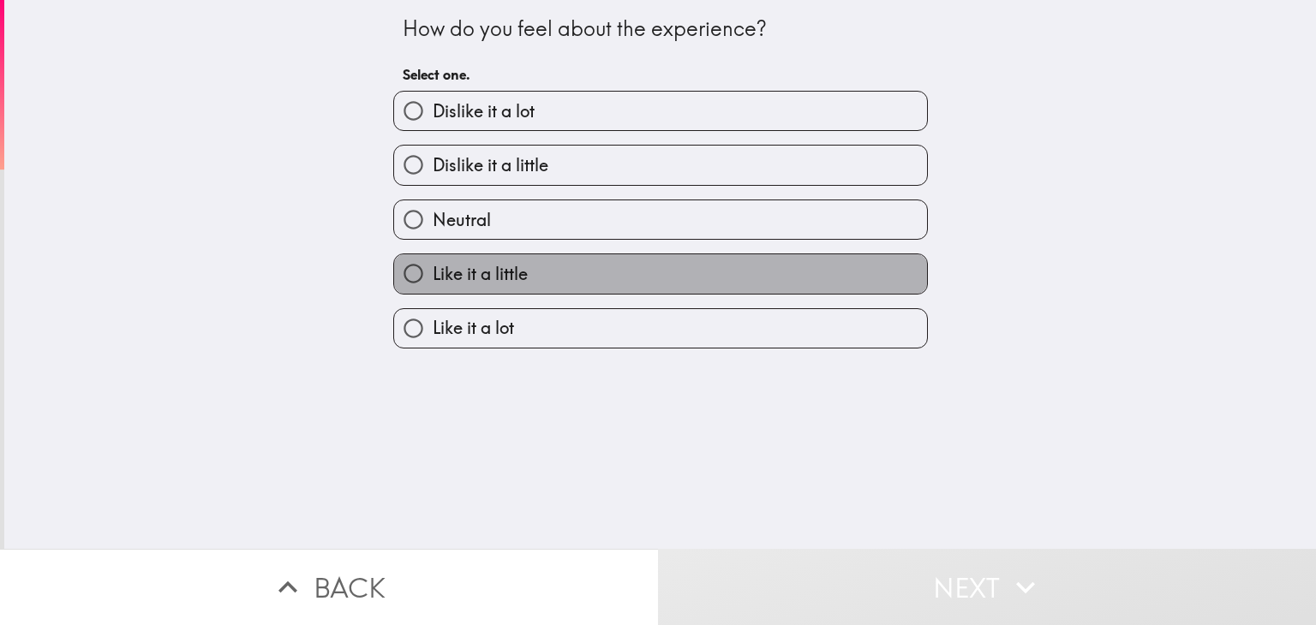
click at [585, 276] on label "Like it a little" at bounding box center [660, 273] width 533 height 39
click at [433, 276] on input "Like it a little" at bounding box center [413, 273] width 39 height 39
radio input "true"
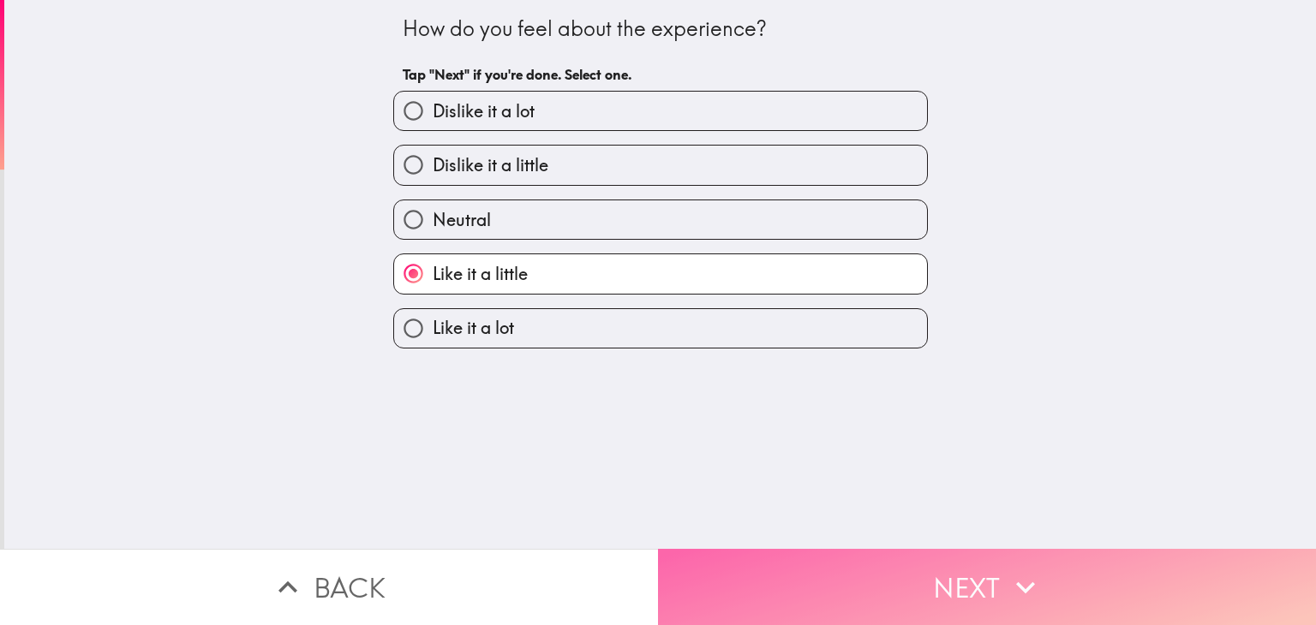
click at [782, 576] on button "Next" at bounding box center [987, 587] width 658 height 76
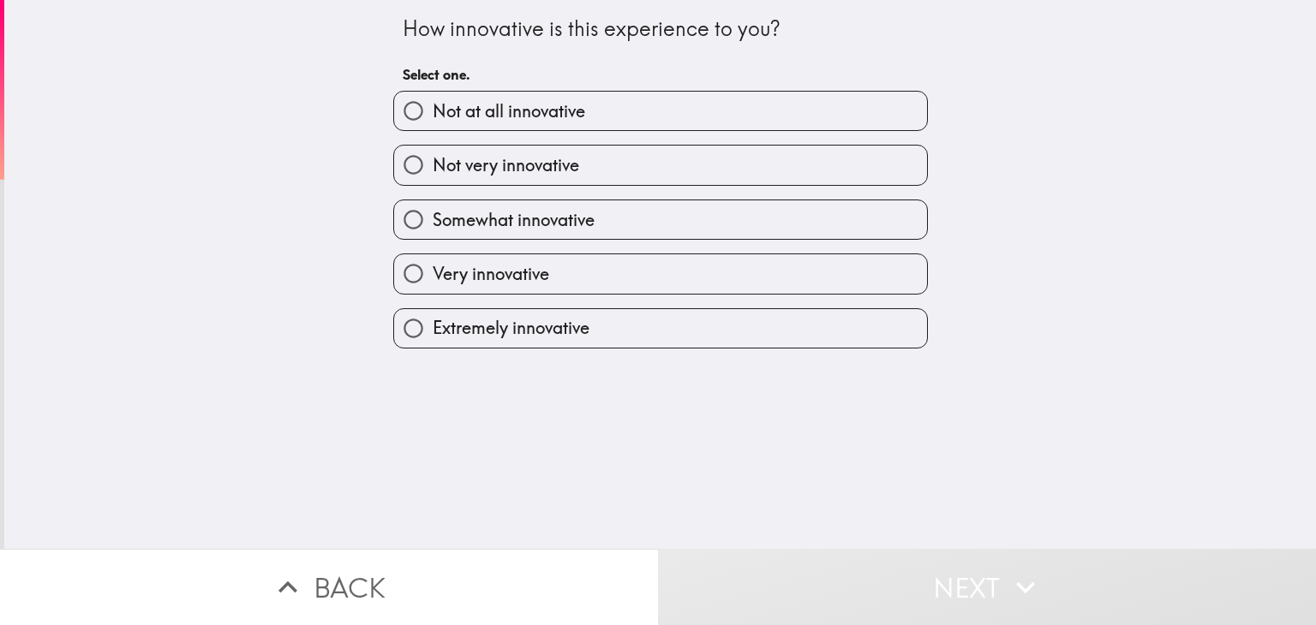
drag, startPoint x: 568, startPoint y: 278, endPoint x: 585, endPoint y: 233, distance: 48.5
click at [584, 240] on div "Very innovative" at bounding box center [653, 267] width 548 height 54
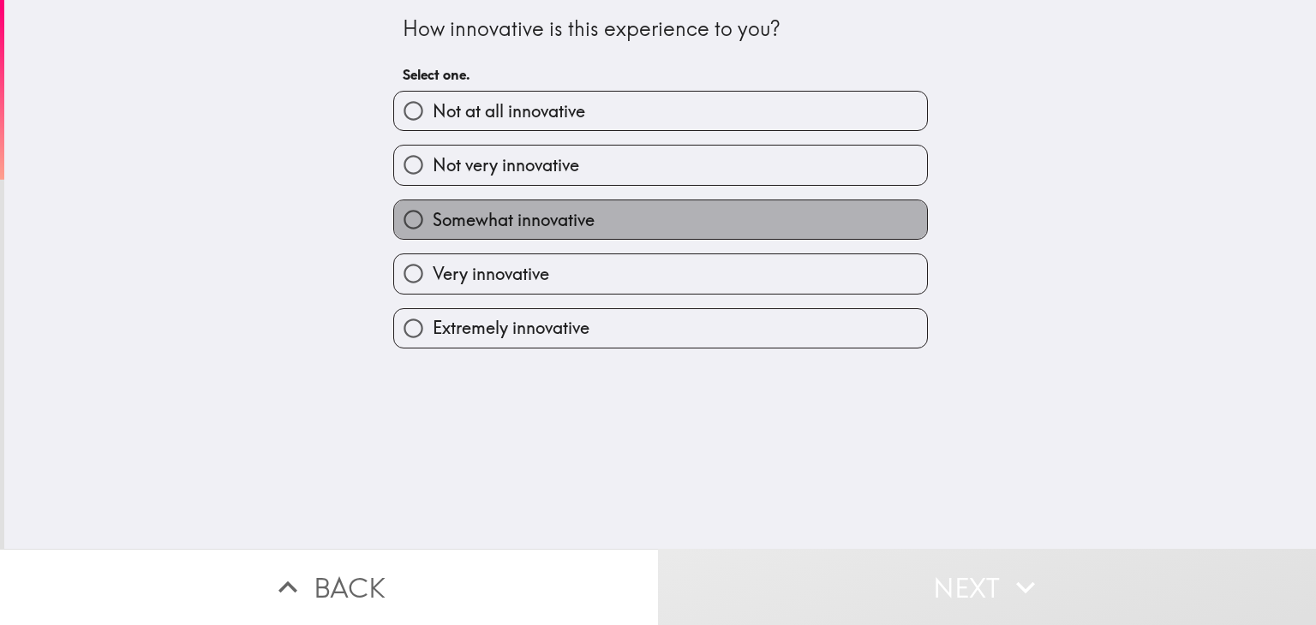
click at [586, 220] on label "Somewhat innovative" at bounding box center [660, 219] width 533 height 39
click at [433, 220] on input "Somewhat innovative" at bounding box center [413, 219] width 39 height 39
radio input "true"
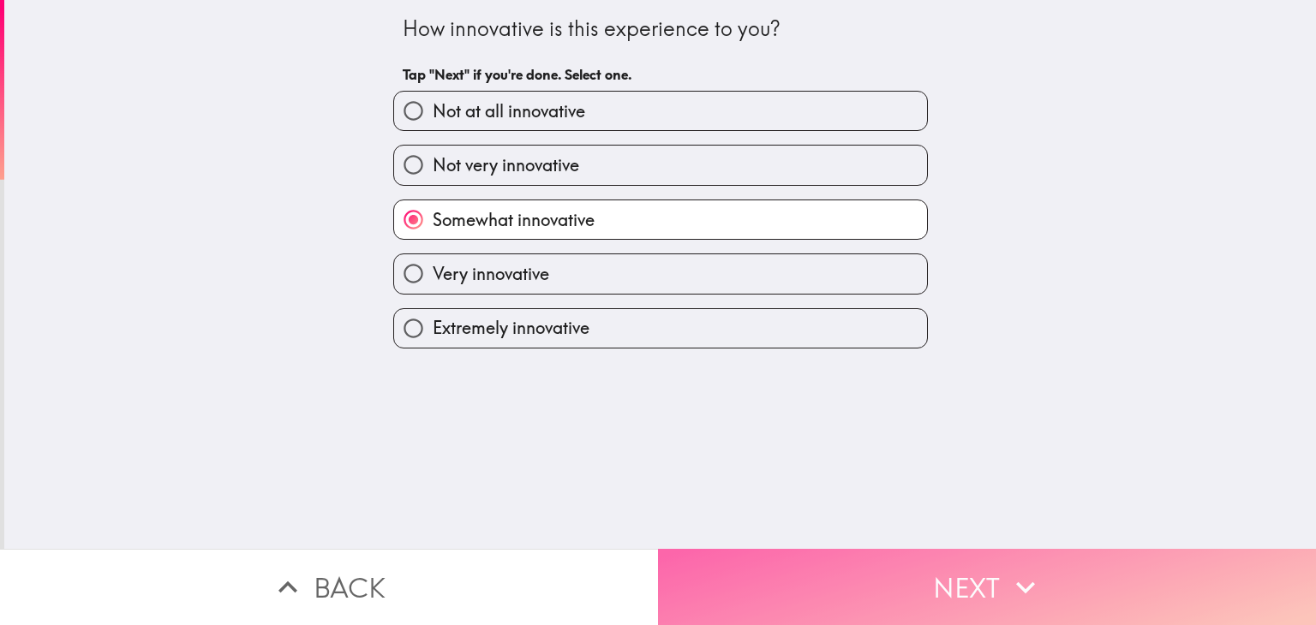
click at [819, 565] on button "Next" at bounding box center [987, 587] width 658 height 76
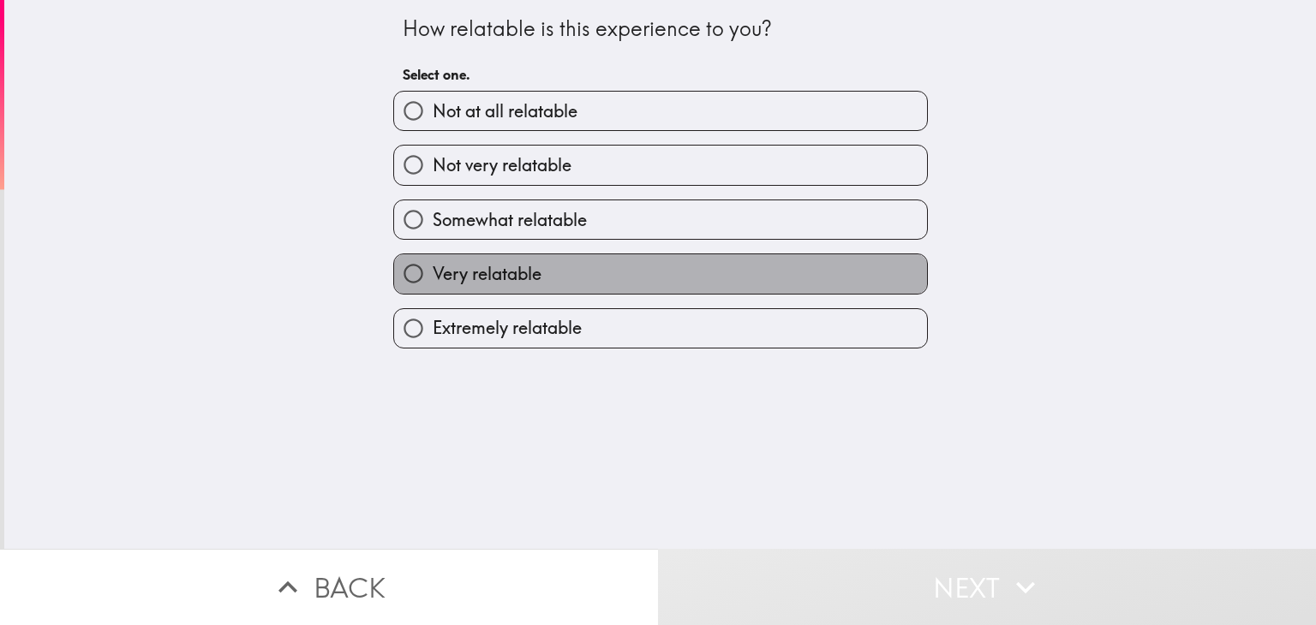
click at [641, 272] on label "Very relatable" at bounding box center [660, 273] width 533 height 39
click at [433, 272] on input "Very relatable" at bounding box center [413, 273] width 39 height 39
radio input "true"
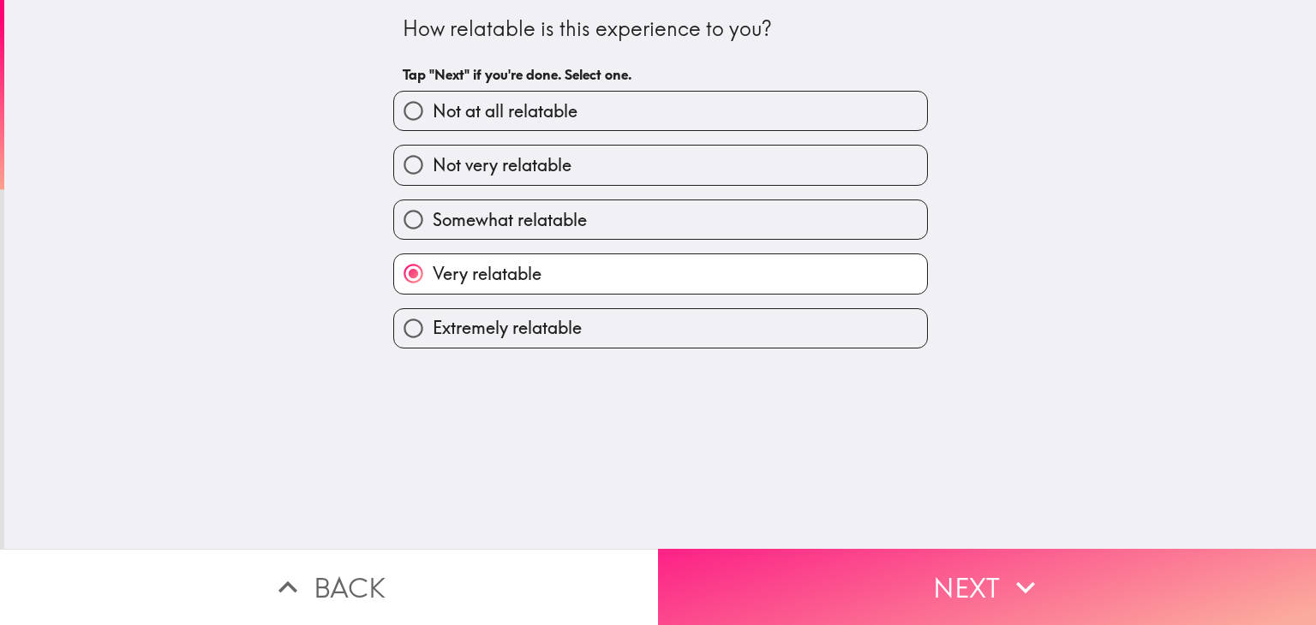
click at [785, 571] on button "Next" at bounding box center [987, 587] width 658 height 76
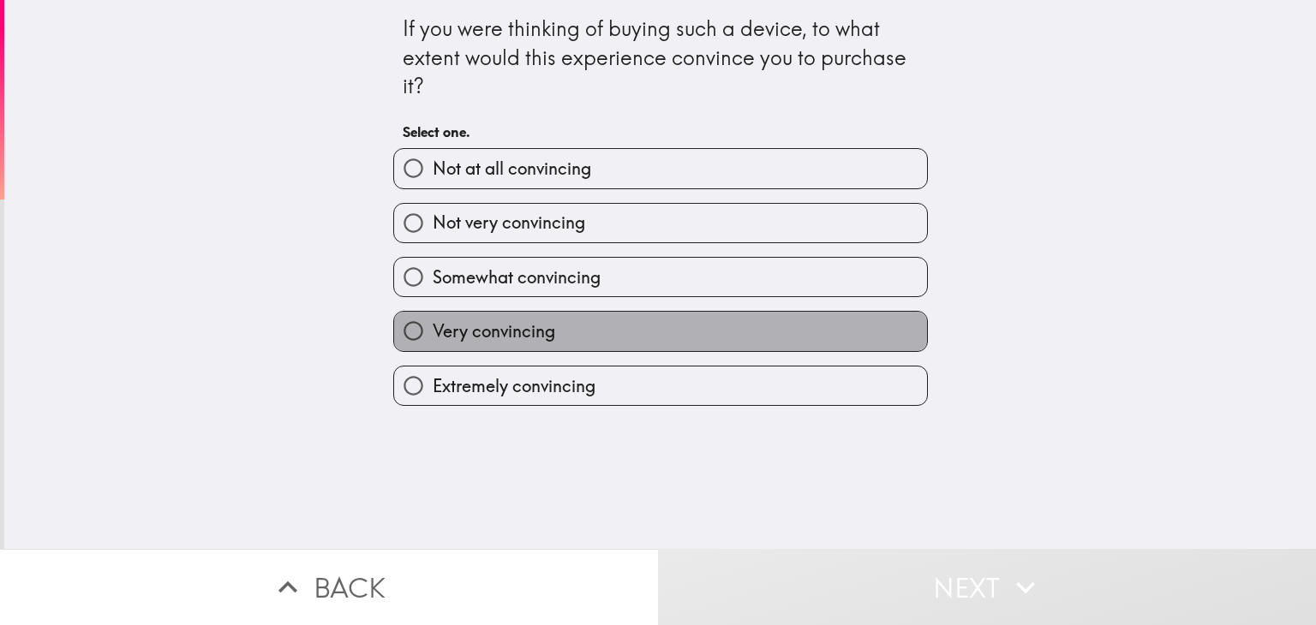
click at [660, 332] on label "Very convincing" at bounding box center [660, 331] width 533 height 39
click at [433, 332] on input "Very convincing" at bounding box center [413, 331] width 39 height 39
radio input "true"
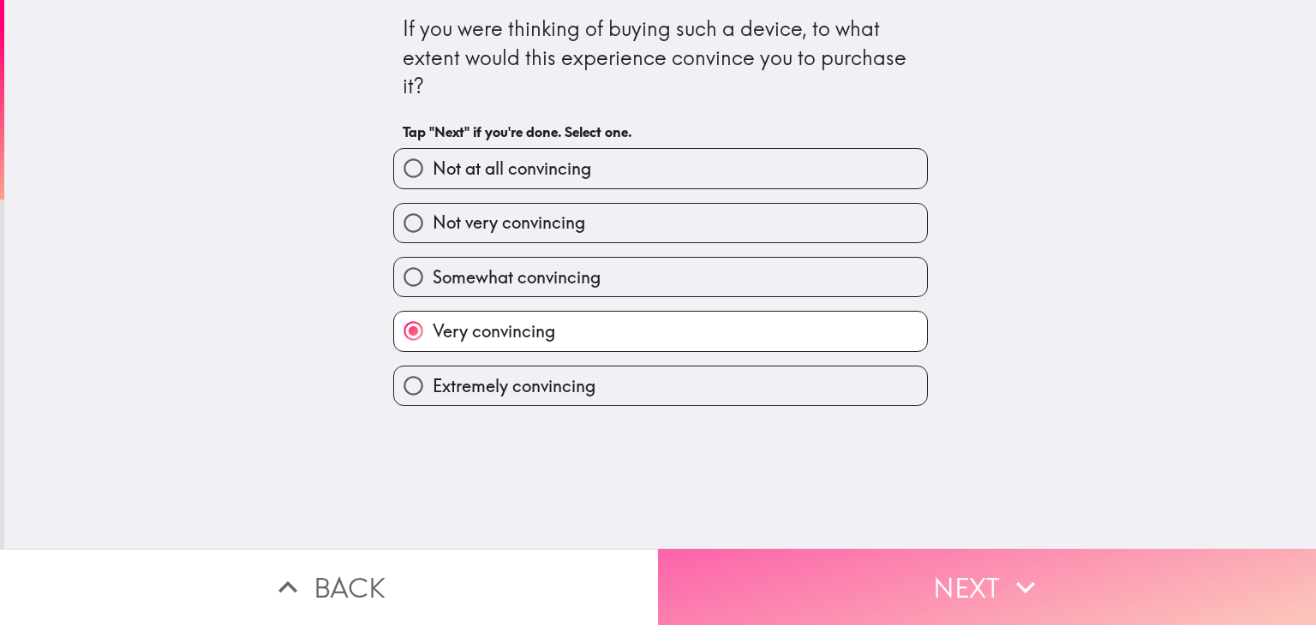
click at [778, 559] on button "Next" at bounding box center [987, 587] width 658 height 76
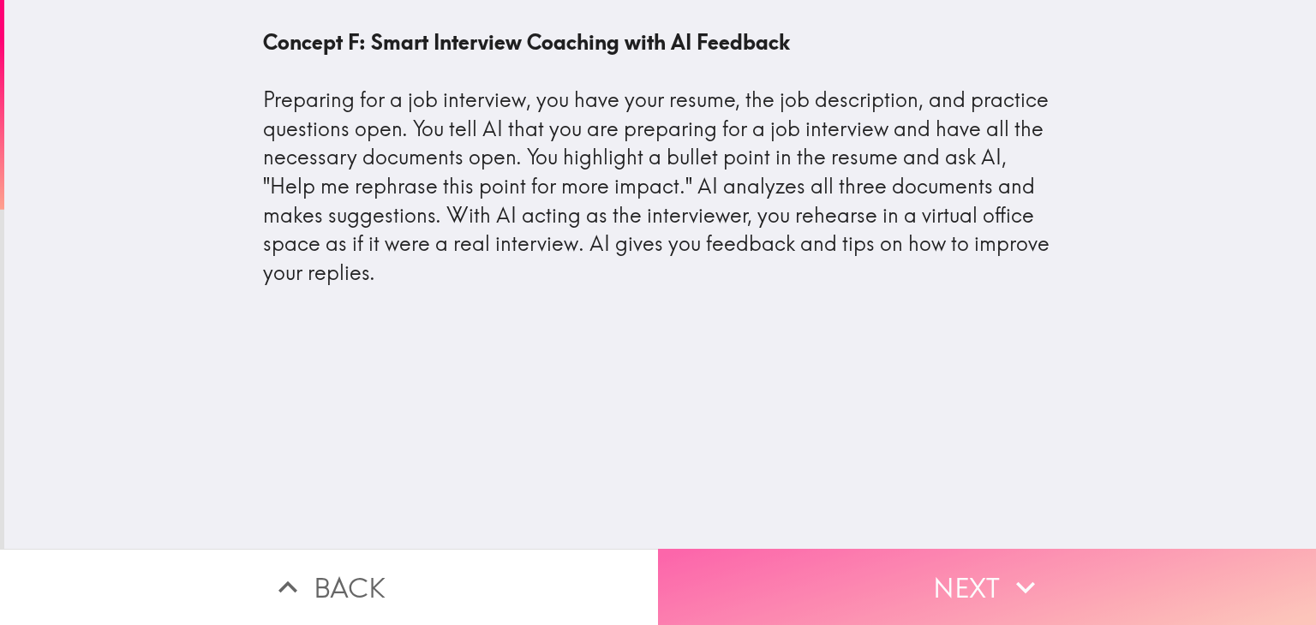
click at [798, 556] on button "Next" at bounding box center [987, 587] width 658 height 76
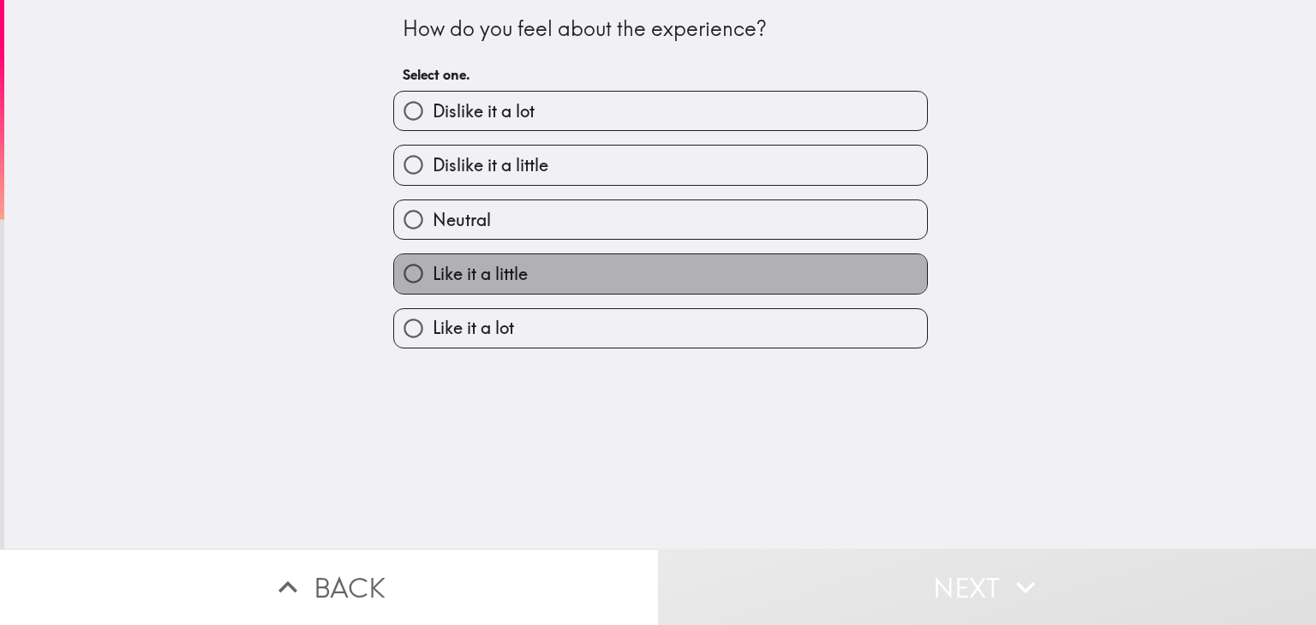
click at [562, 270] on label "Like it a little" at bounding box center [660, 273] width 533 height 39
click at [433, 270] on input "Like it a little" at bounding box center [413, 273] width 39 height 39
radio input "true"
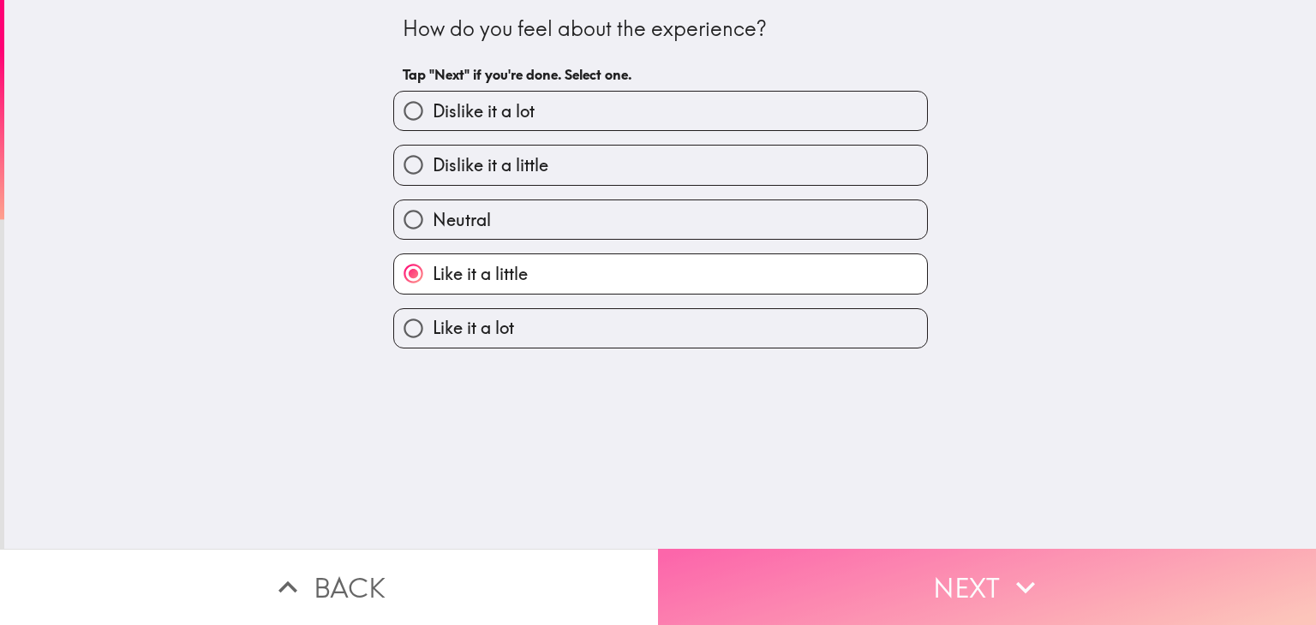
click at [767, 583] on button "Next" at bounding box center [987, 587] width 658 height 76
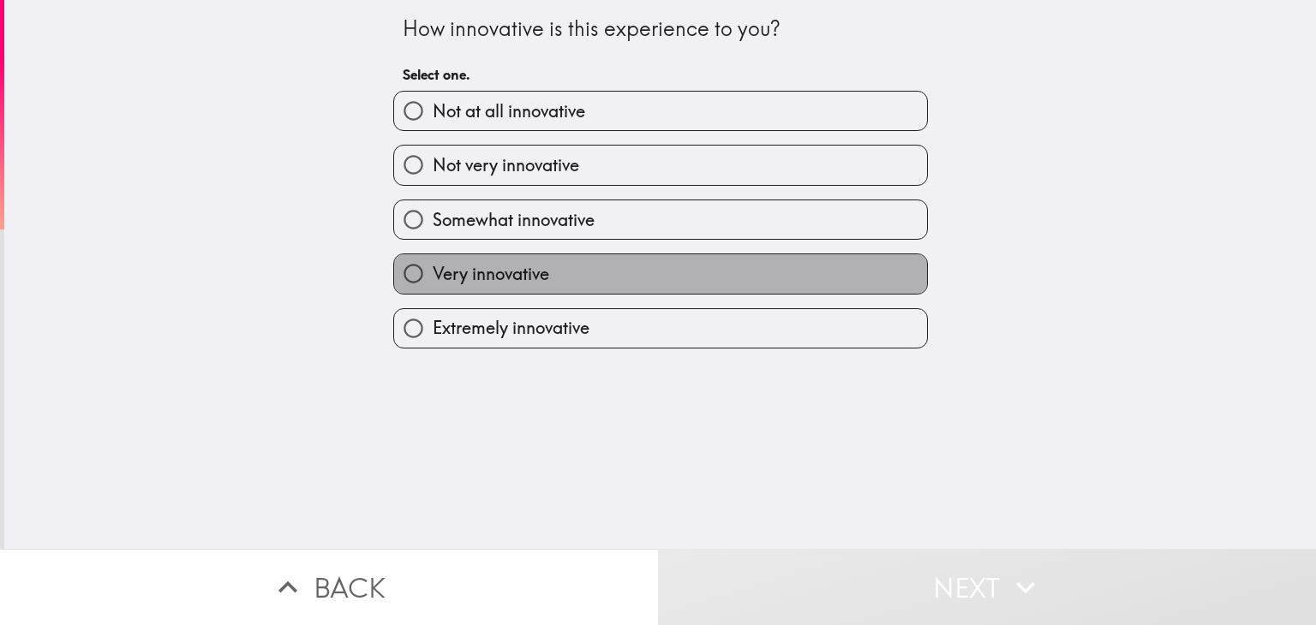
click at [564, 268] on label "Very innovative" at bounding box center [660, 273] width 533 height 39
click at [433, 268] on input "Very innovative" at bounding box center [413, 273] width 39 height 39
radio input "true"
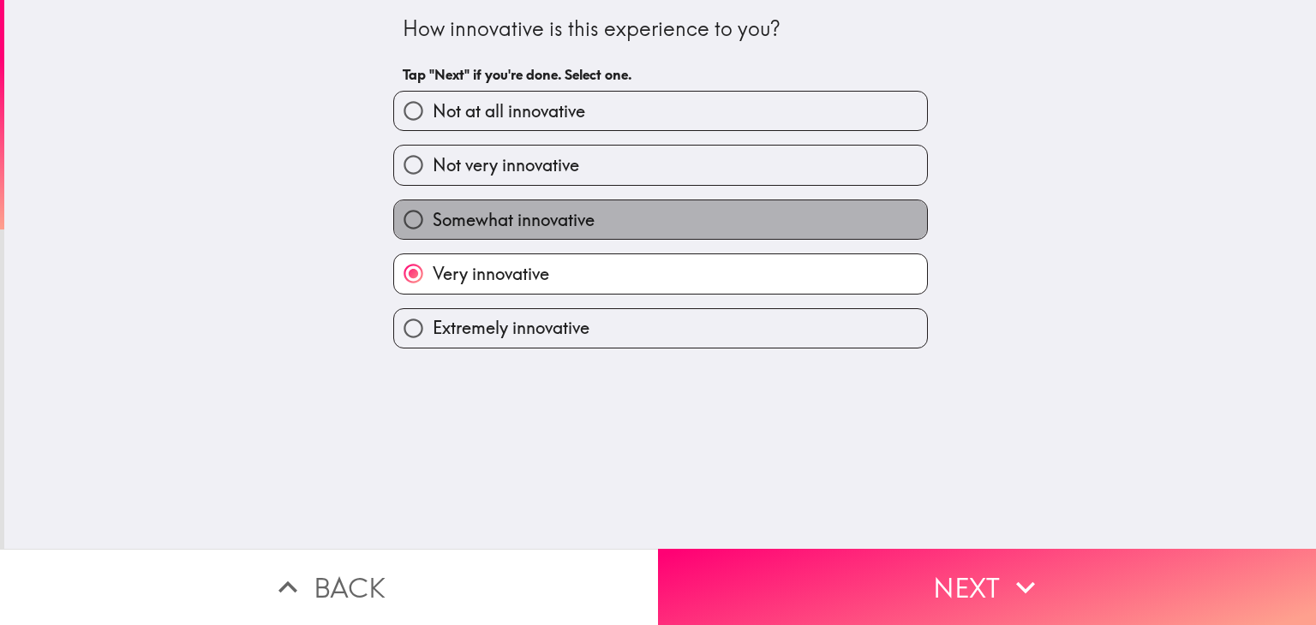
click at [620, 213] on label "Somewhat innovative" at bounding box center [660, 219] width 533 height 39
click at [433, 213] on input "Somewhat innovative" at bounding box center [413, 219] width 39 height 39
radio input "true"
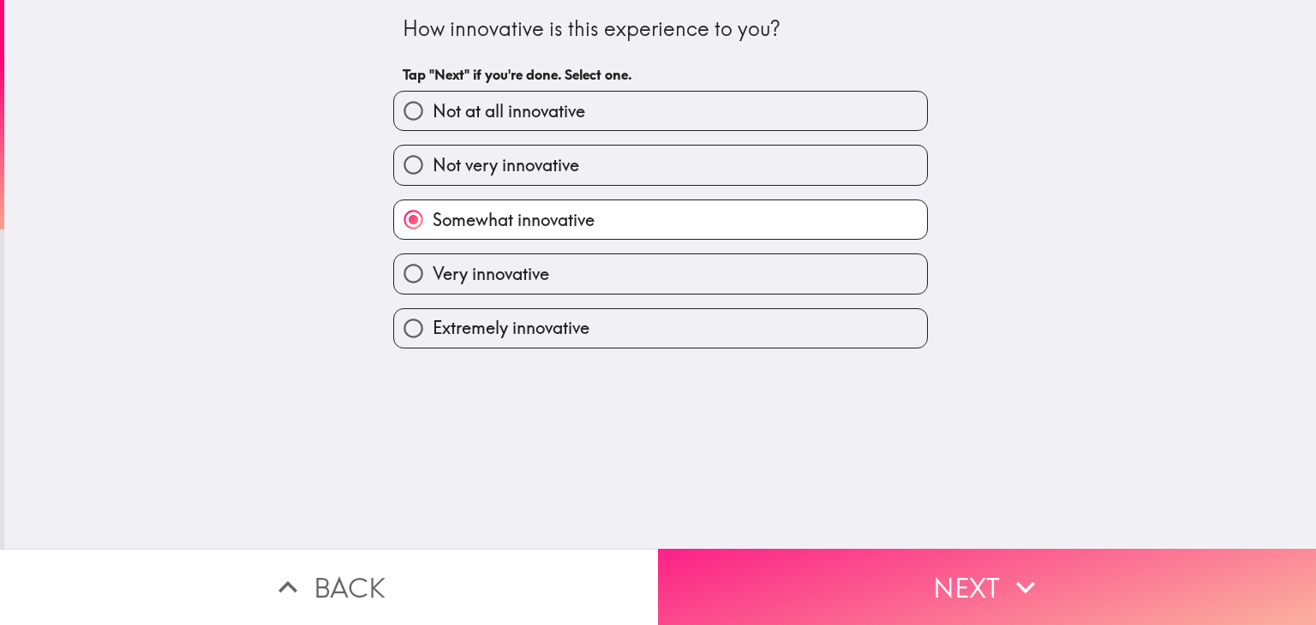
click at [817, 553] on button "Next" at bounding box center [987, 587] width 658 height 76
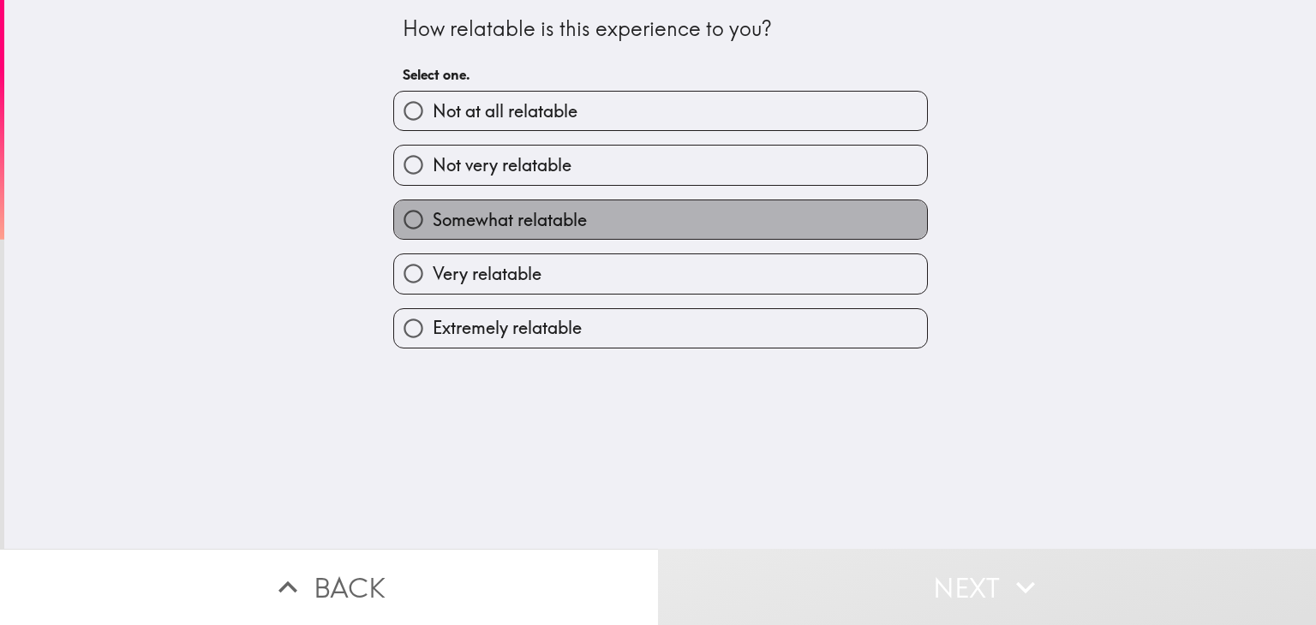
click at [613, 232] on label "Somewhat relatable" at bounding box center [660, 219] width 533 height 39
click at [433, 232] on input "Somewhat relatable" at bounding box center [413, 219] width 39 height 39
radio input "true"
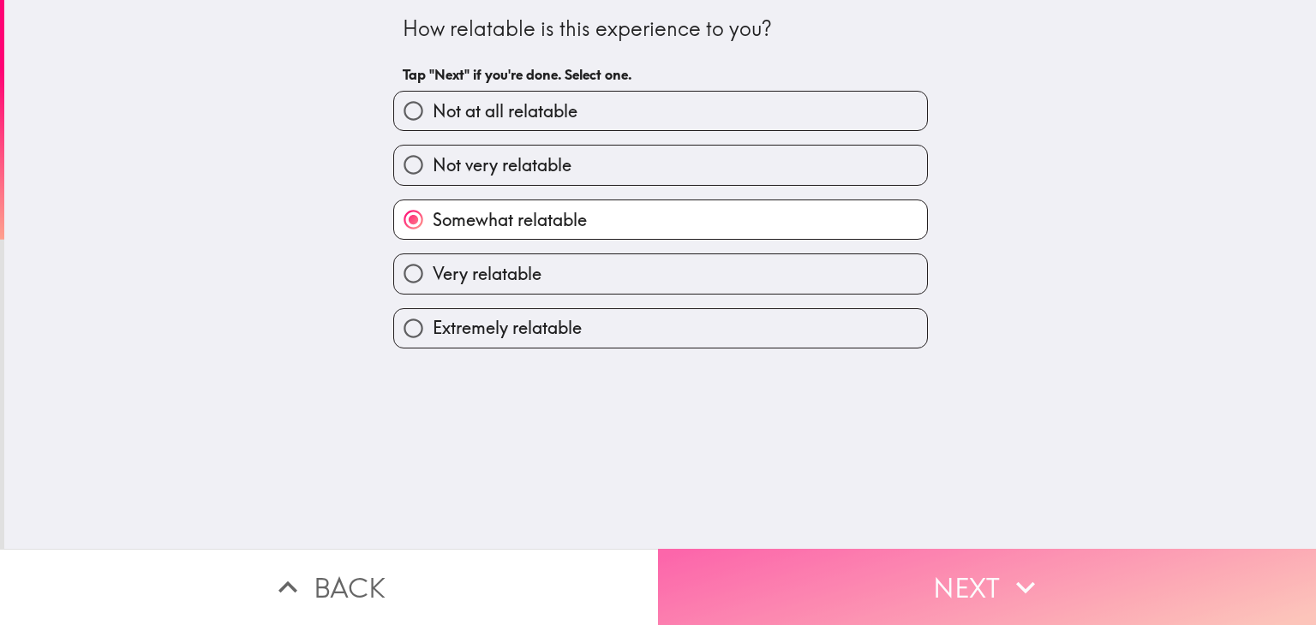
click at [798, 559] on button "Next" at bounding box center [987, 587] width 658 height 76
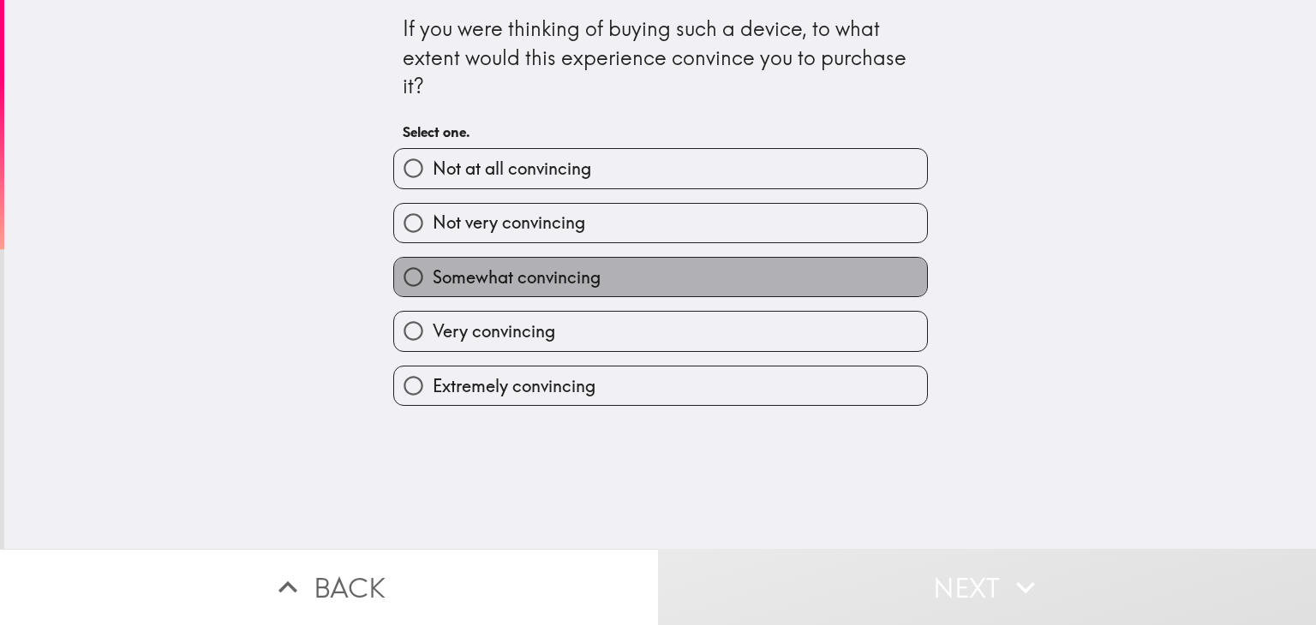
click at [588, 287] on label "Somewhat convincing" at bounding box center [660, 277] width 533 height 39
click at [433, 287] on input "Somewhat convincing" at bounding box center [413, 277] width 39 height 39
radio input "true"
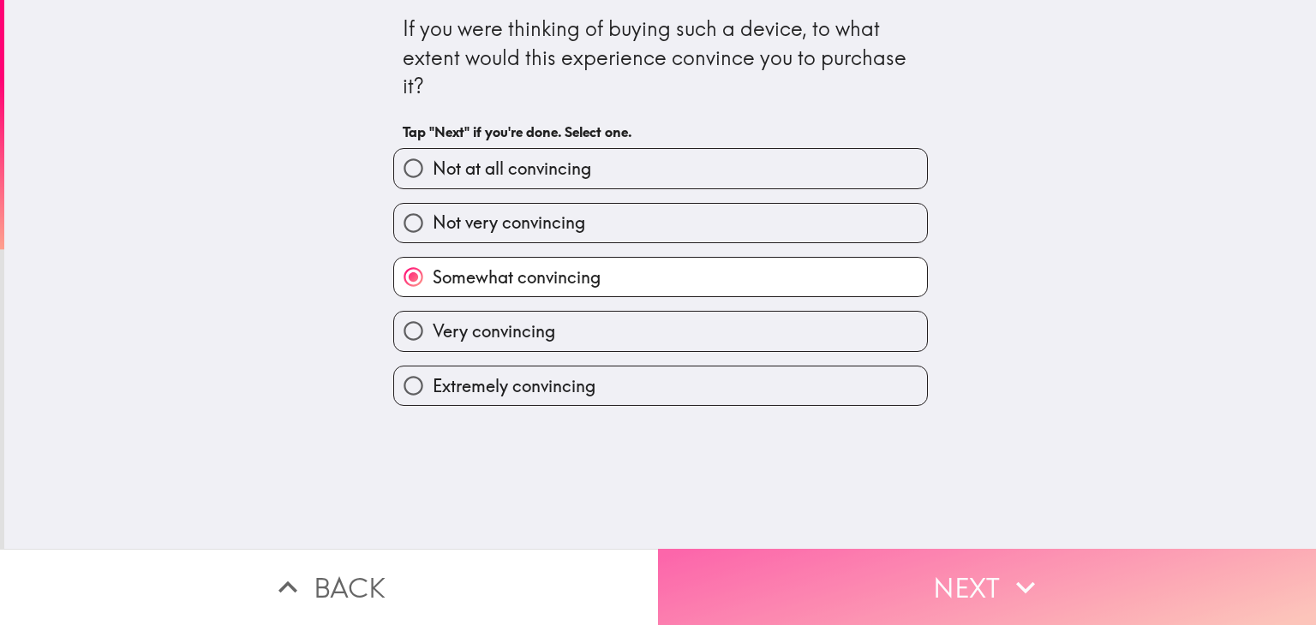
click at [796, 570] on button "Next" at bounding box center [987, 587] width 658 height 76
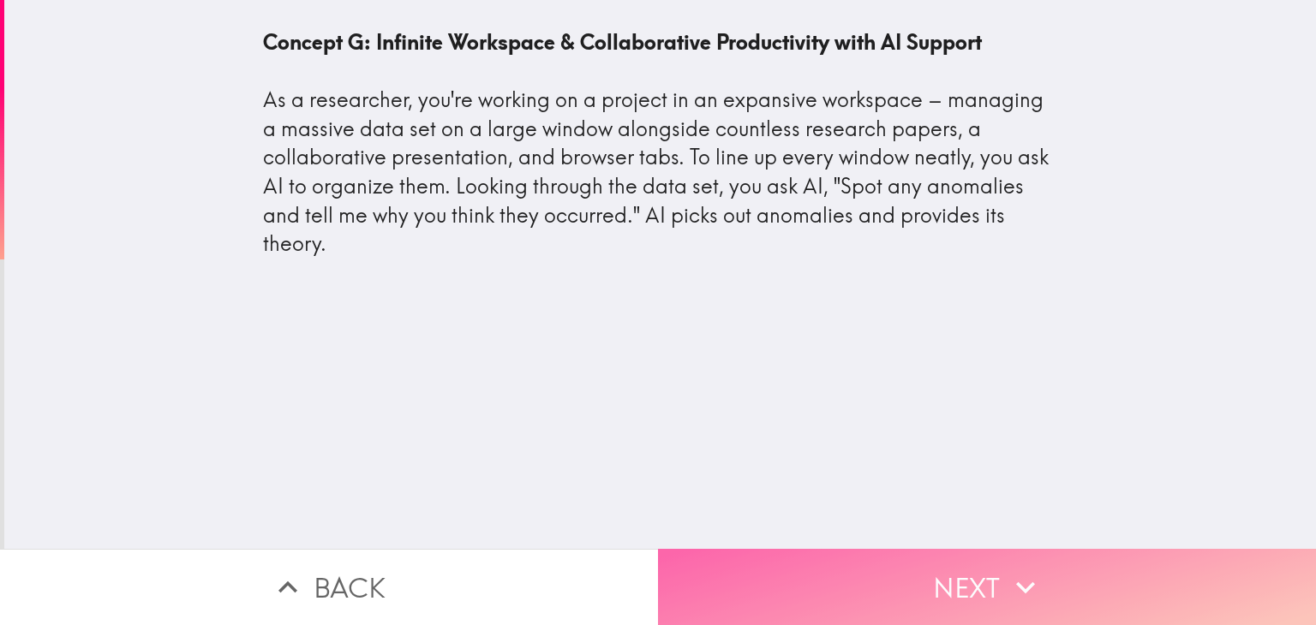
click at [769, 567] on button "Next" at bounding box center [987, 587] width 658 height 76
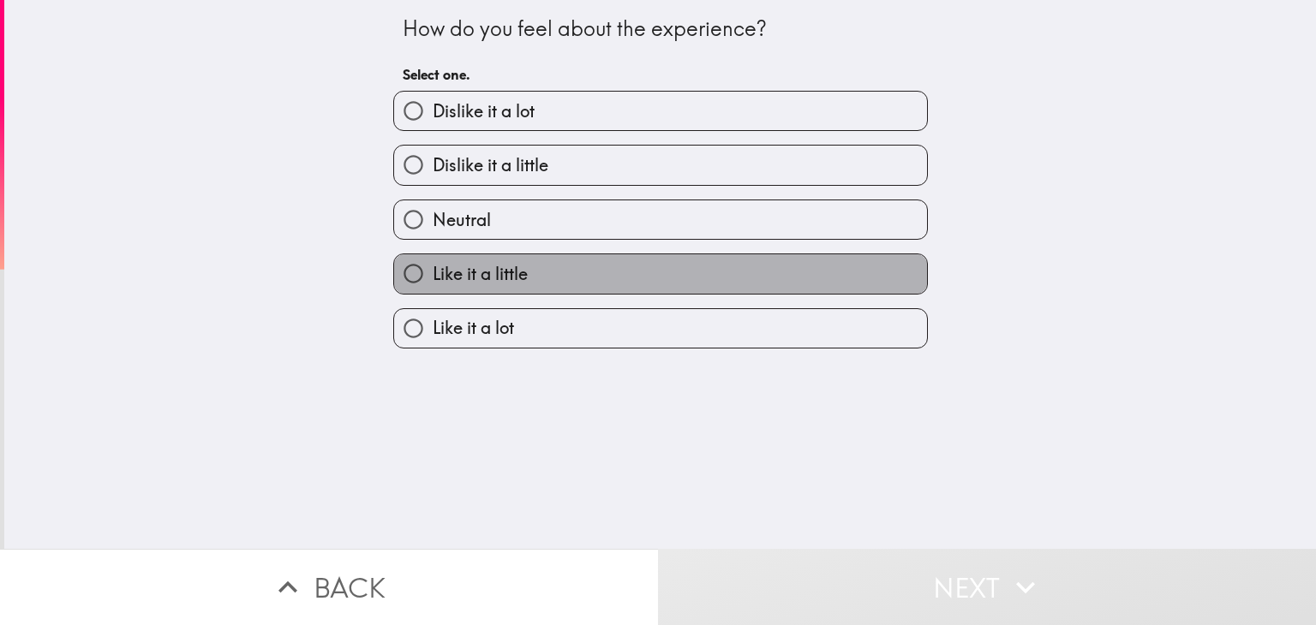
click at [576, 270] on label "Like it a little" at bounding box center [660, 273] width 533 height 39
click at [433, 270] on input "Like it a little" at bounding box center [413, 273] width 39 height 39
radio input "true"
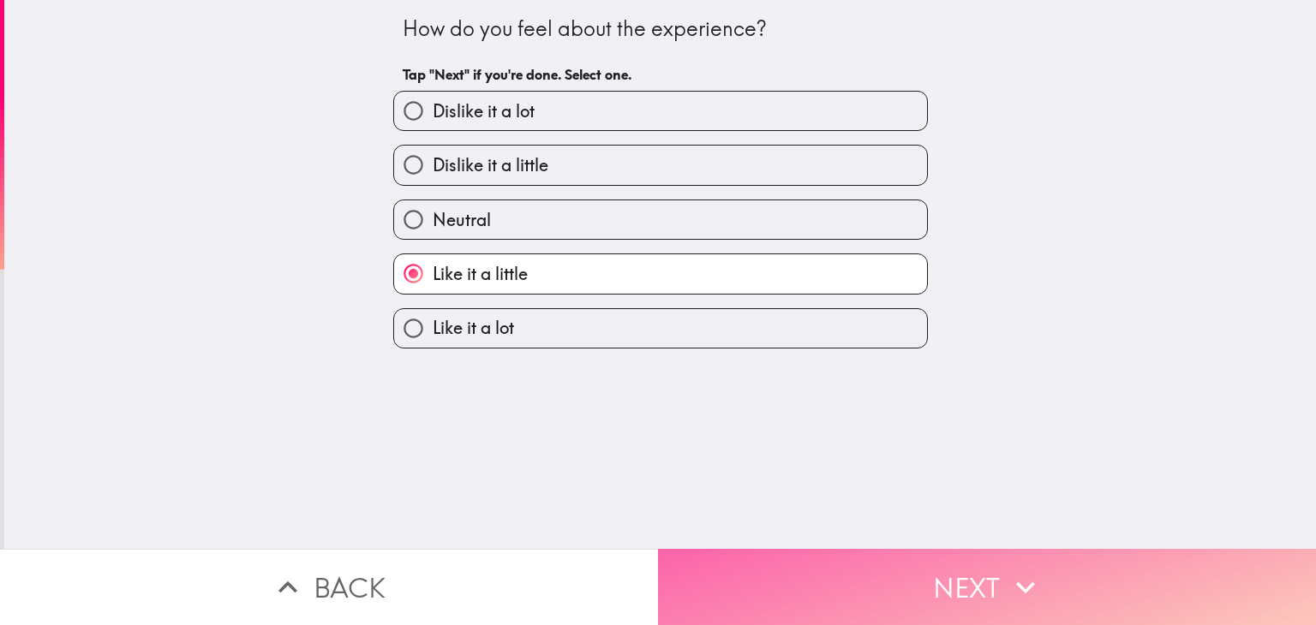
click at [781, 583] on button "Next" at bounding box center [987, 587] width 658 height 76
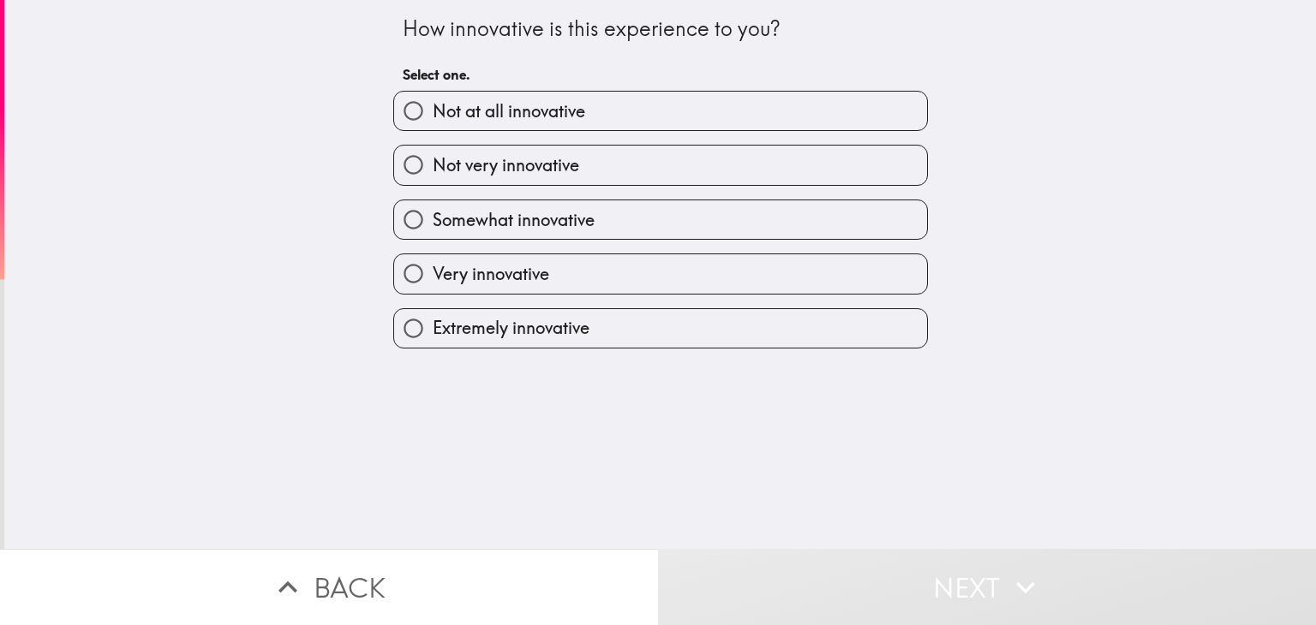
click at [576, 285] on label "Very innovative" at bounding box center [660, 273] width 533 height 39
click at [433, 285] on input "Very innovative" at bounding box center [413, 273] width 39 height 39
radio input "true"
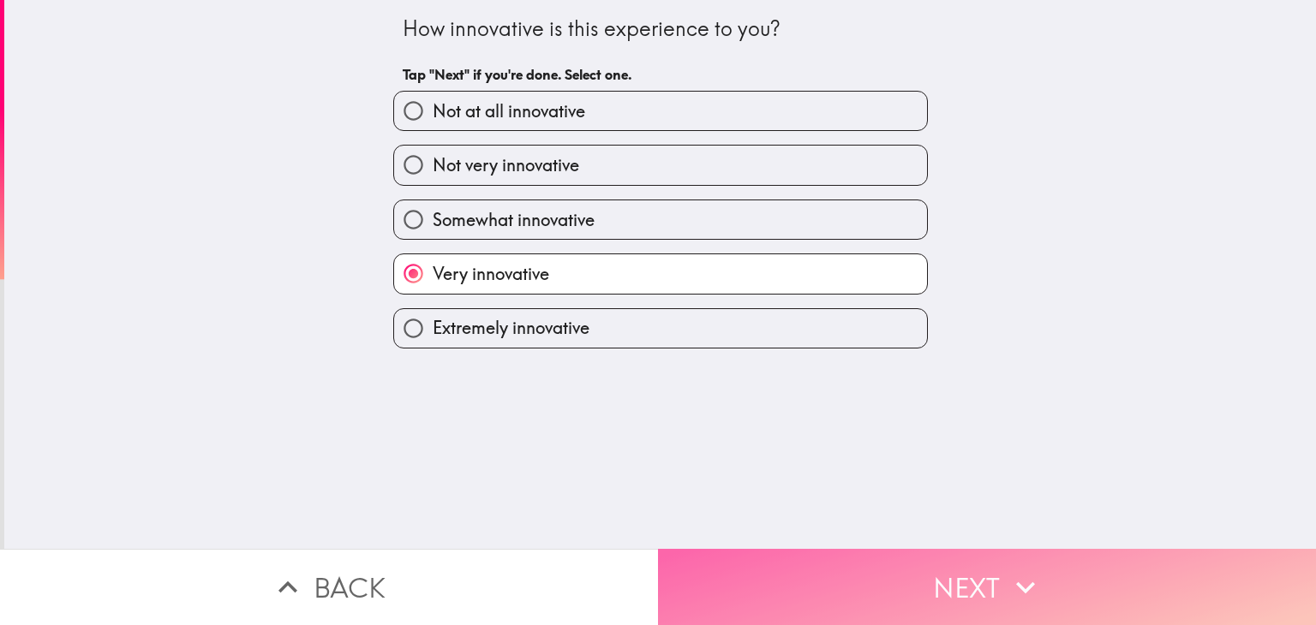
click at [779, 591] on button "Next" at bounding box center [987, 587] width 658 height 76
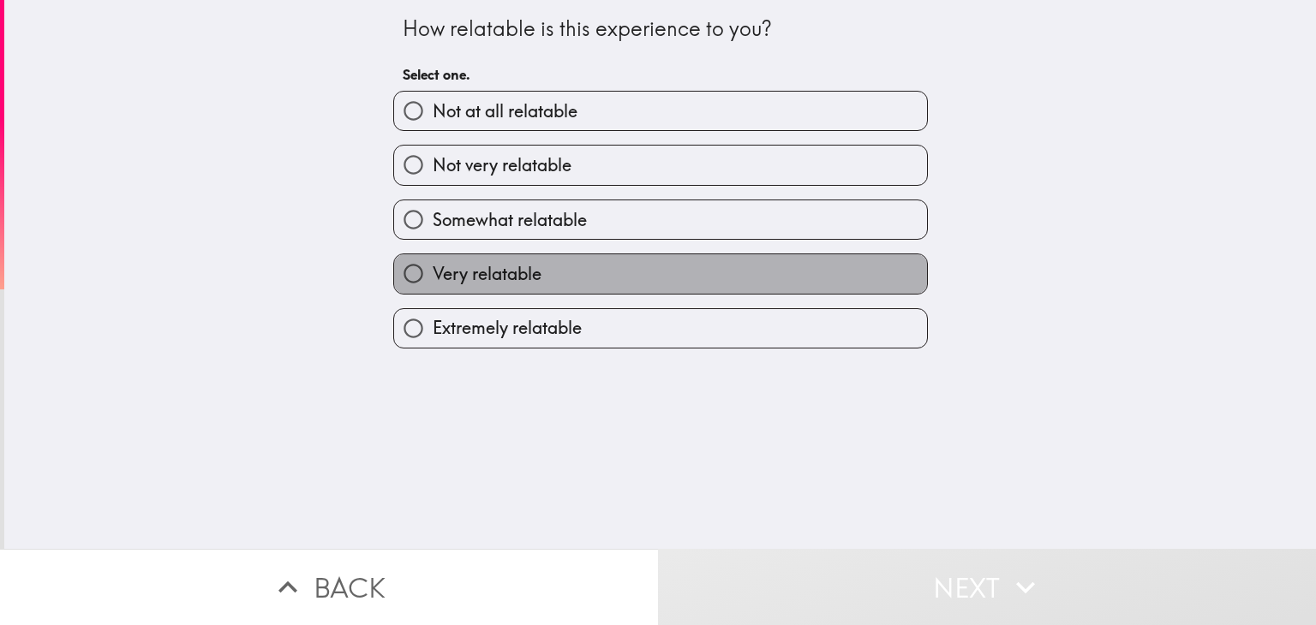
click at [594, 278] on label "Very relatable" at bounding box center [660, 273] width 533 height 39
click at [433, 278] on input "Very relatable" at bounding box center [413, 273] width 39 height 39
radio input "true"
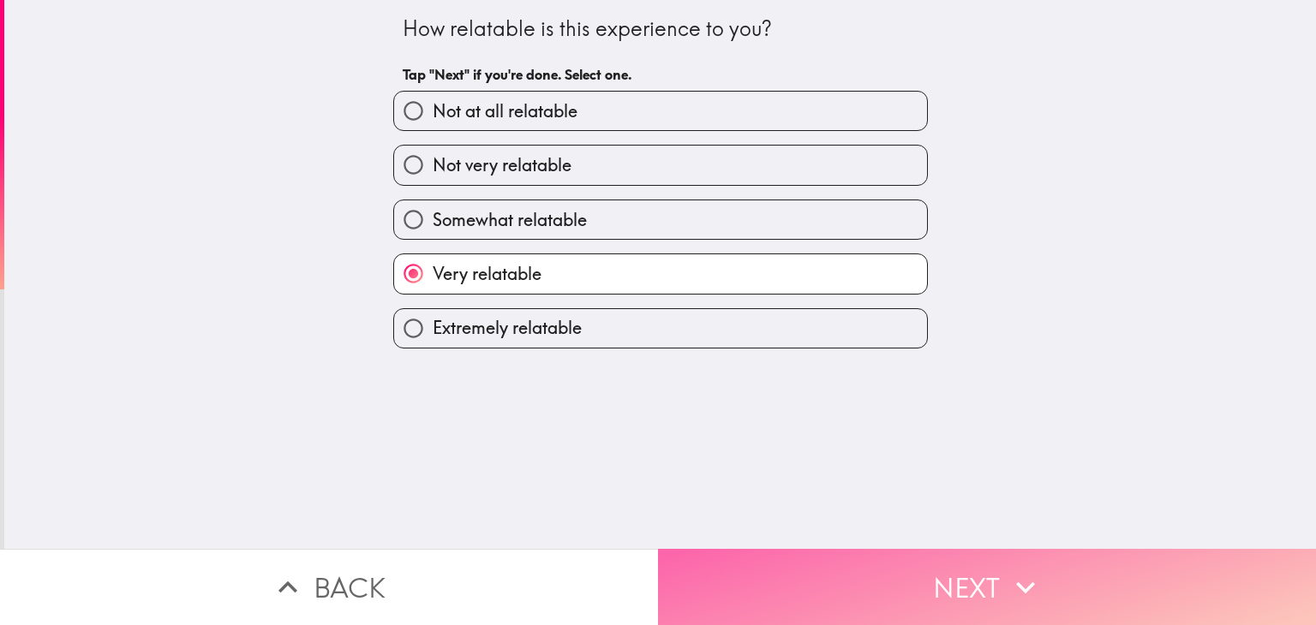
click at [785, 551] on button "Next" at bounding box center [987, 587] width 658 height 76
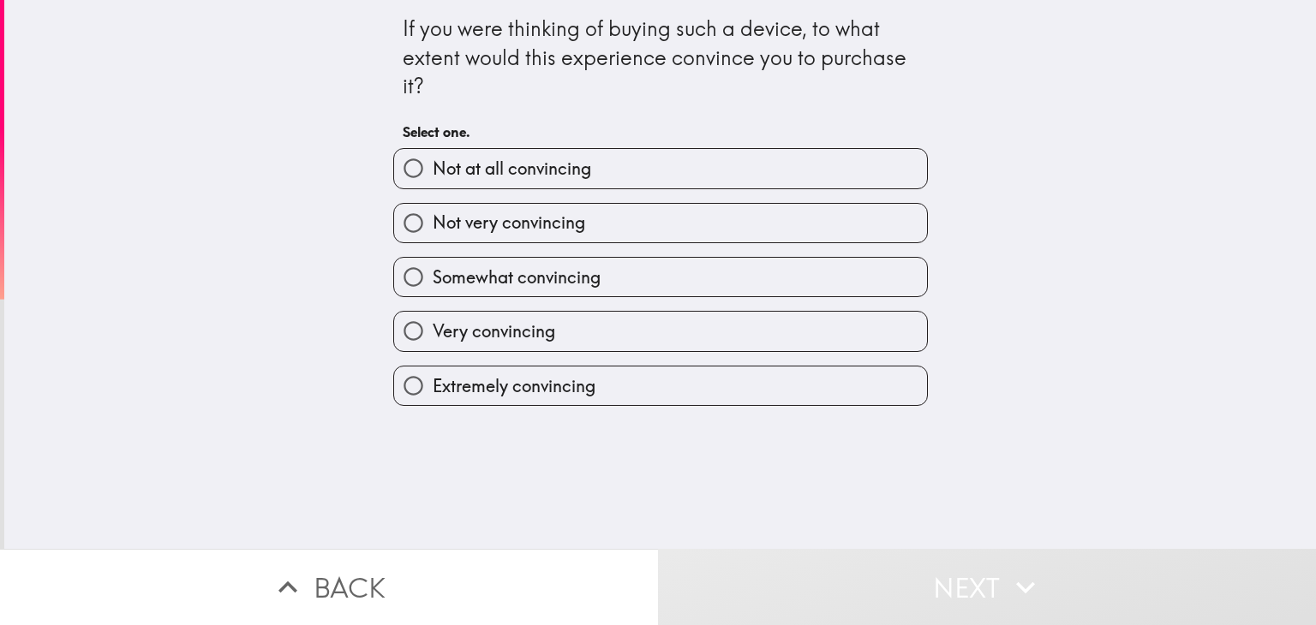
click at [613, 274] on label "Somewhat convincing" at bounding box center [660, 277] width 533 height 39
click at [433, 274] on input "Somewhat convincing" at bounding box center [413, 277] width 39 height 39
radio input "true"
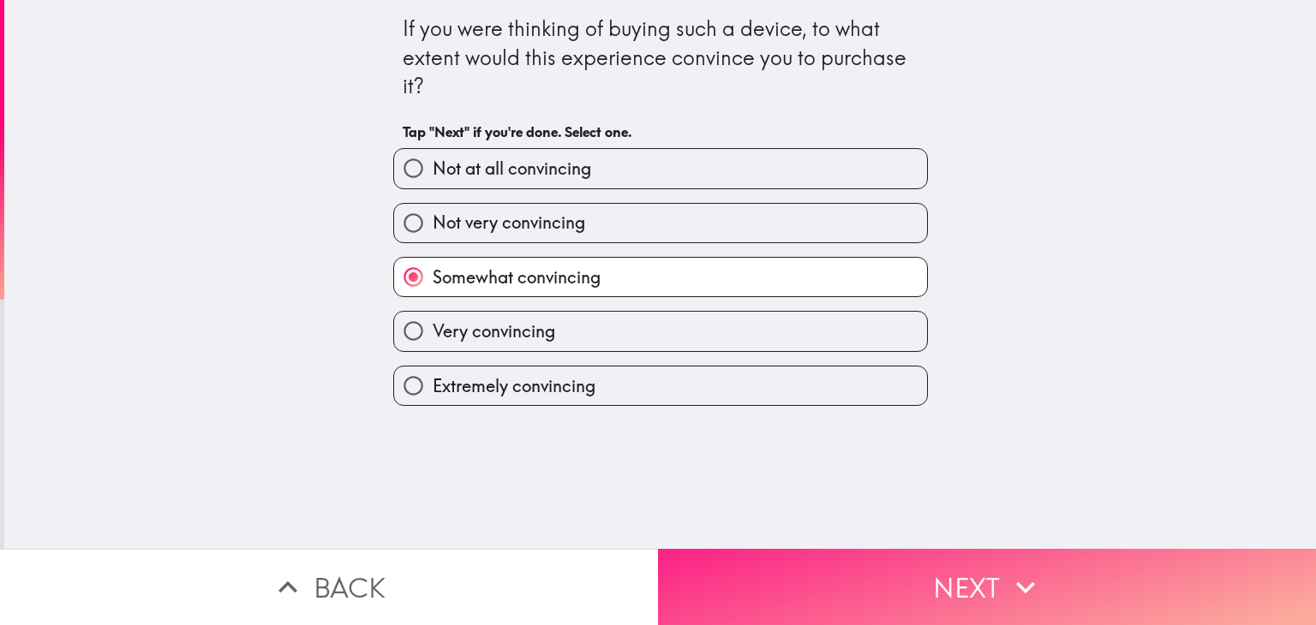
click at [752, 579] on button "Next" at bounding box center [987, 587] width 658 height 76
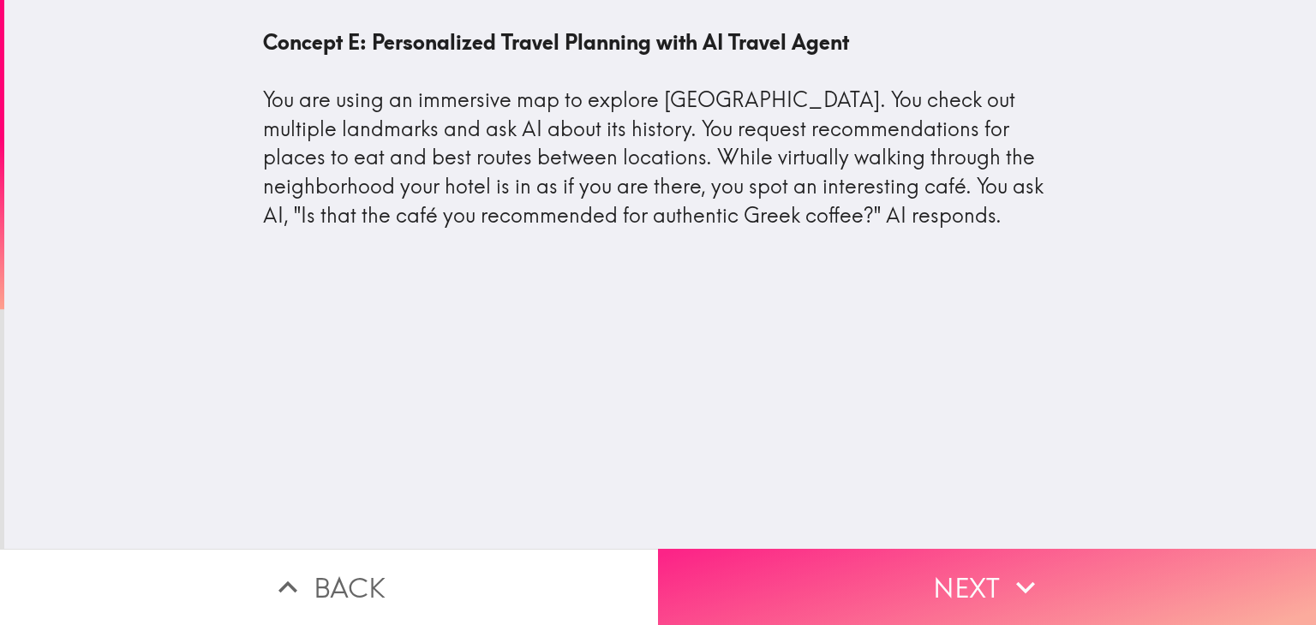
click at [829, 570] on button "Next" at bounding box center [987, 587] width 658 height 76
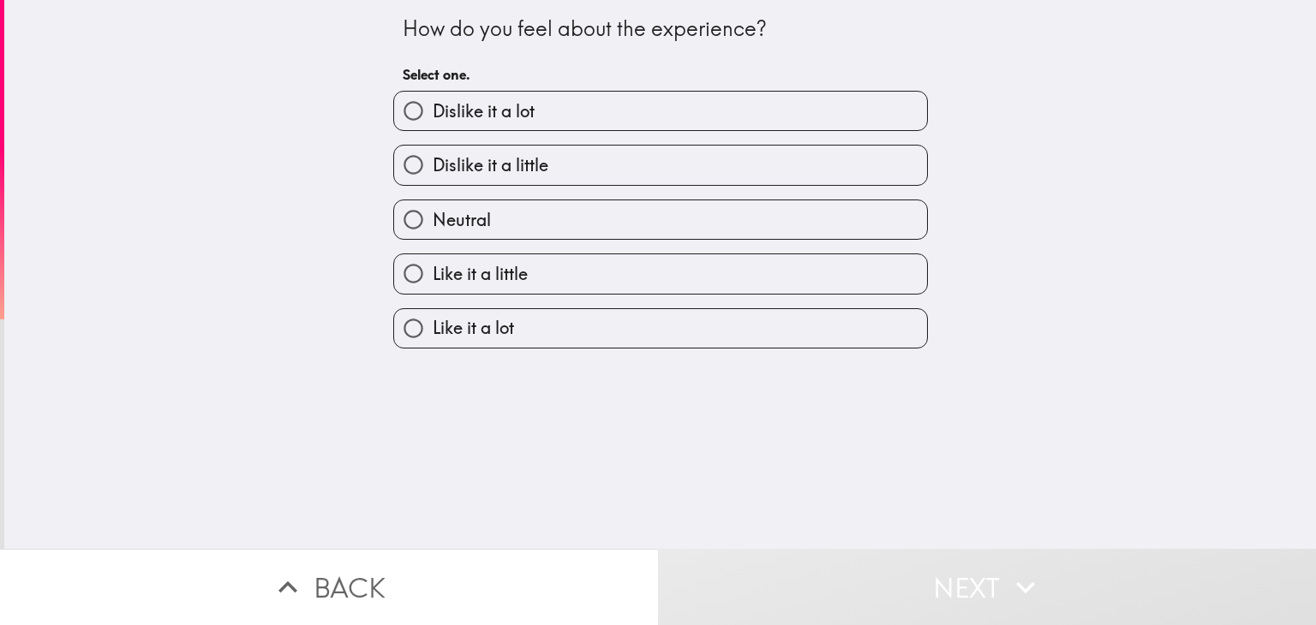
click at [619, 320] on label "Like it a lot" at bounding box center [660, 328] width 533 height 39
click at [433, 320] on input "Like it a lot" at bounding box center [413, 328] width 39 height 39
radio input "true"
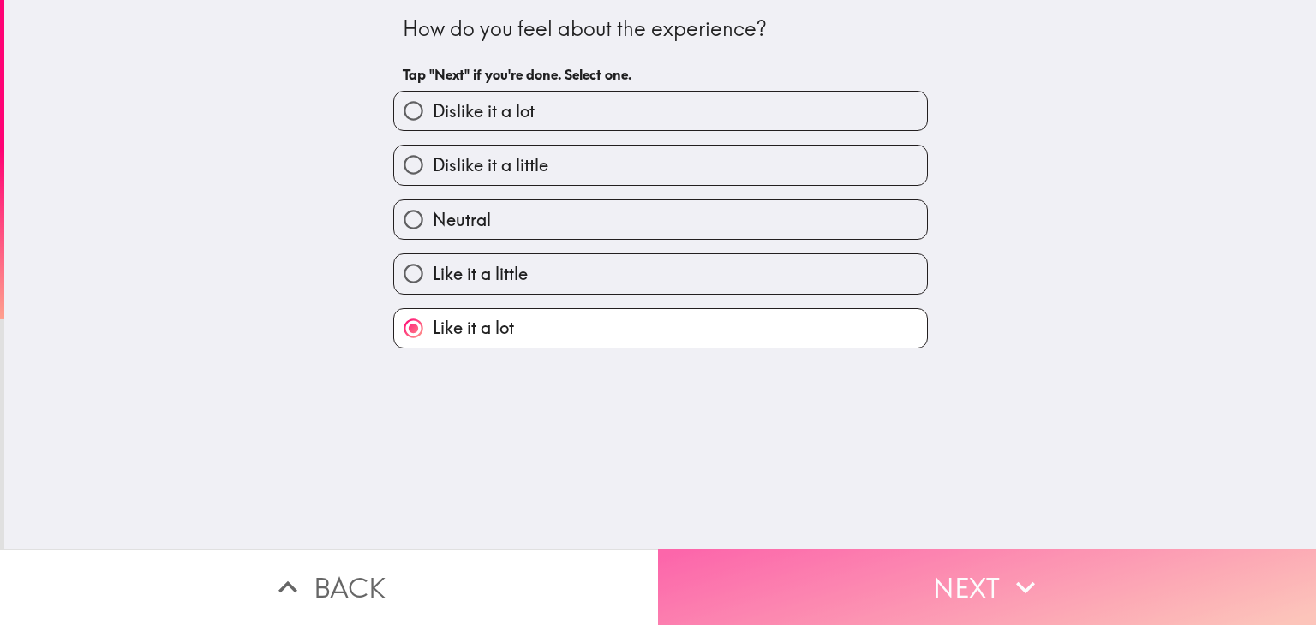
click at [781, 557] on button "Next" at bounding box center [987, 587] width 658 height 76
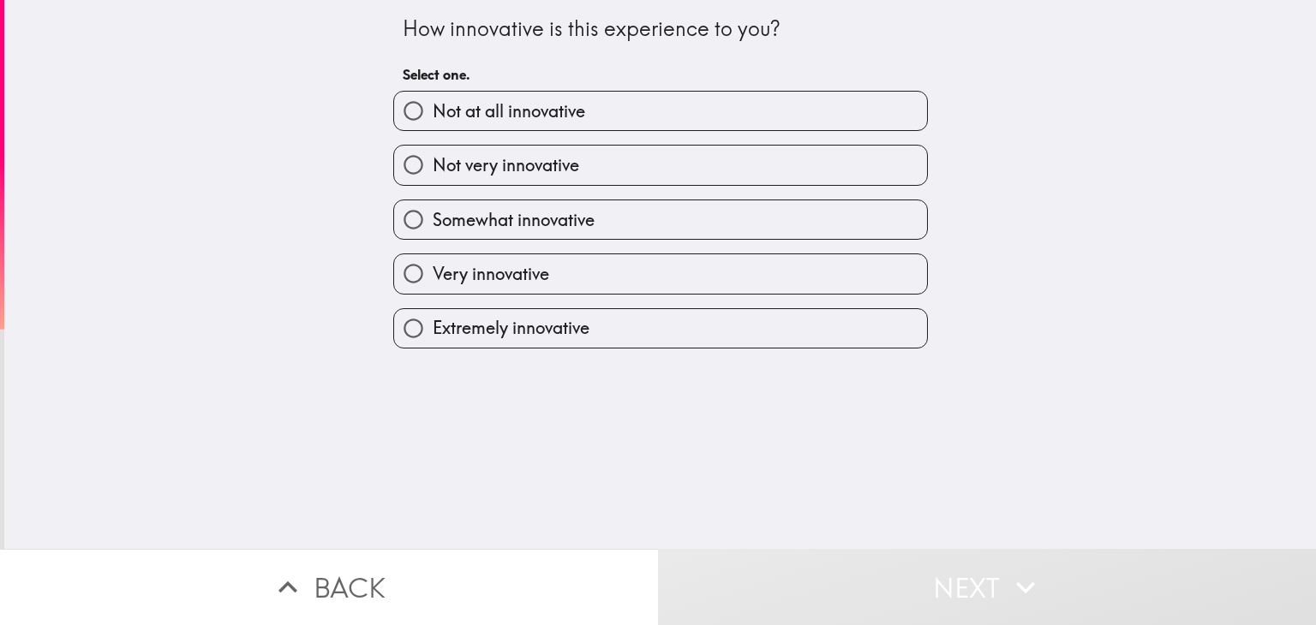
click at [582, 280] on label "Very innovative" at bounding box center [660, 273] width 533 height 39
click at [433, 280] on input "Very innovative" at bounding box center [413, 273] width 39 height 39
radio input "true"
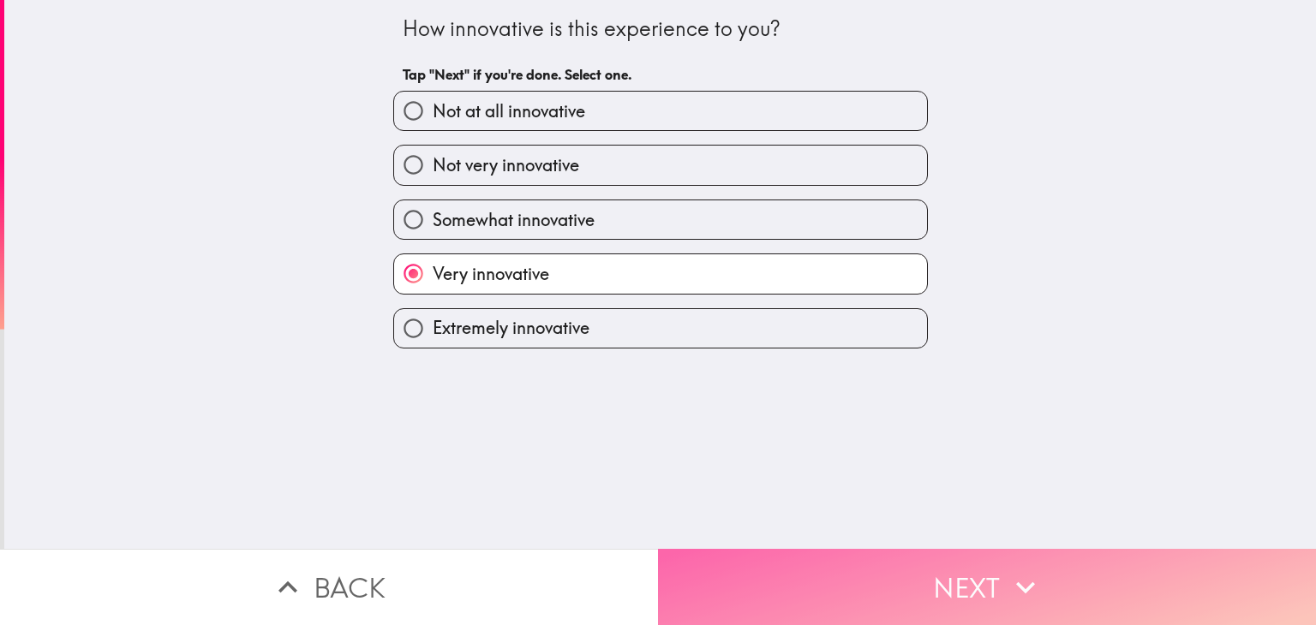
click at [739, 582] on button "Next" at bounding box center [987, 587] width 658 height 76
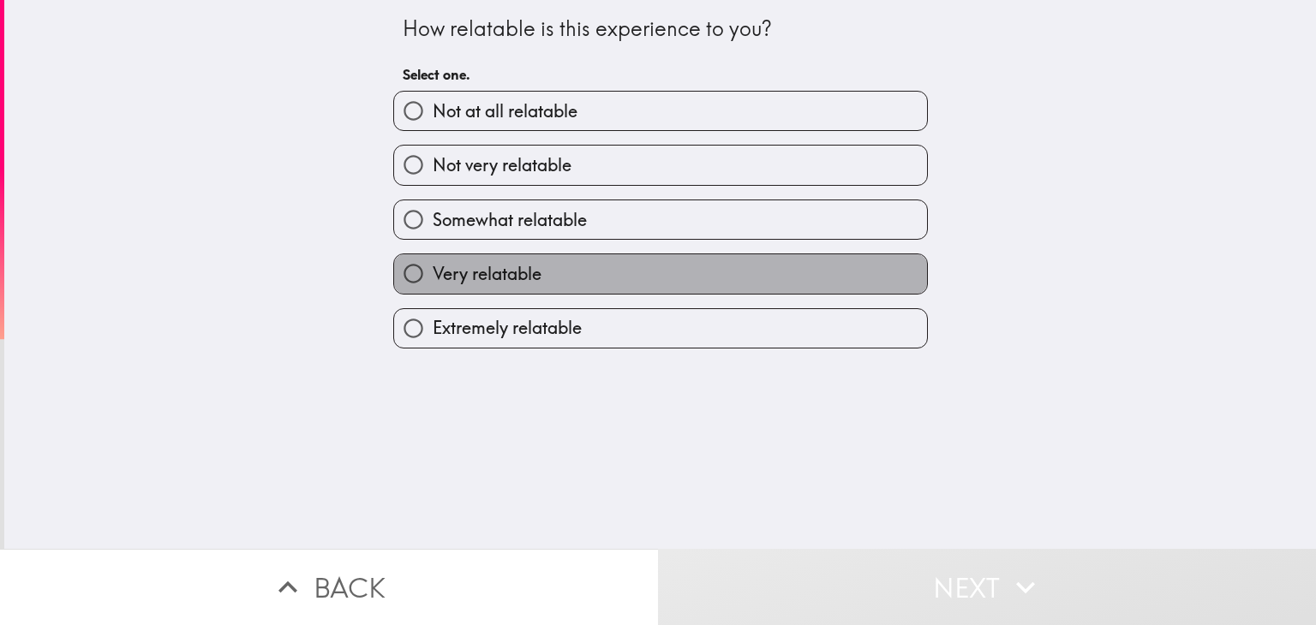
click at [552, 266] on label "Very relatable" at bounding box center [660, 273] width 533 height 39
click at [433, 266] on input "Very relatable" at bounding box center [413, 273] width 39 height 39
radio input "true"
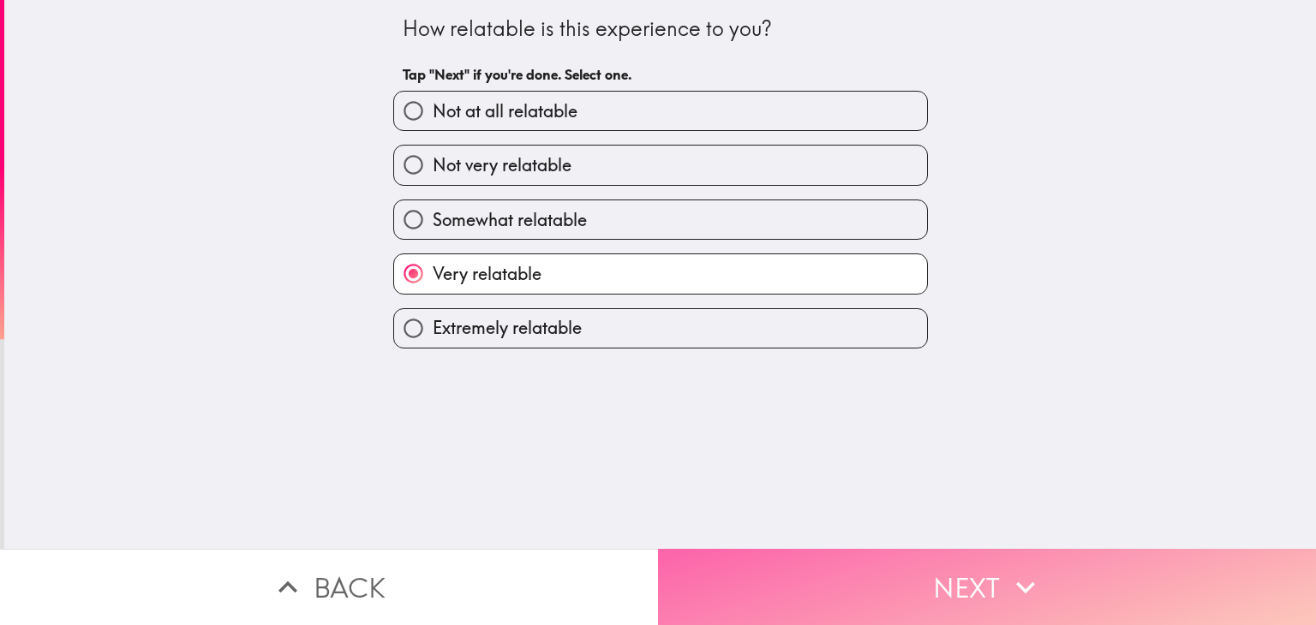
click at [767, 549] on button "Next" at bounding box center [987, 587] width 658 height 76
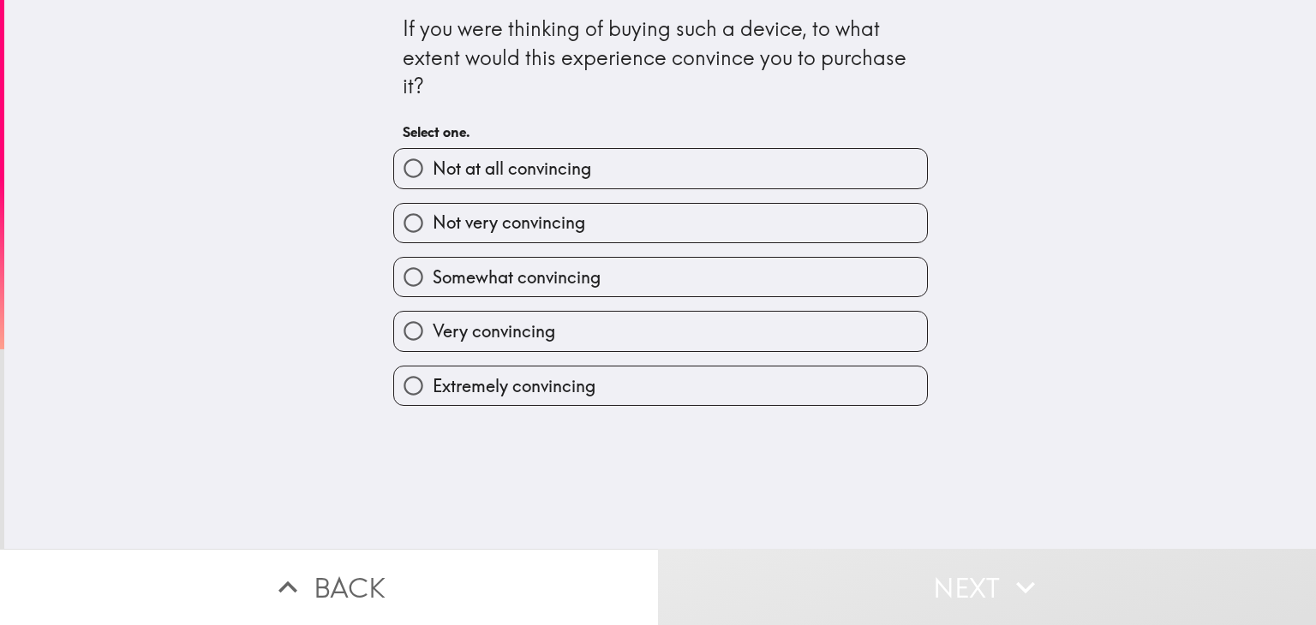
click at [566, 337] on label "Very convincing" at bounding box center [660, 331] width 533 height 39
click at [433, 337] on input "Very convincing" at bounding box center [413, 331] width 39 height 39
radio input "true"
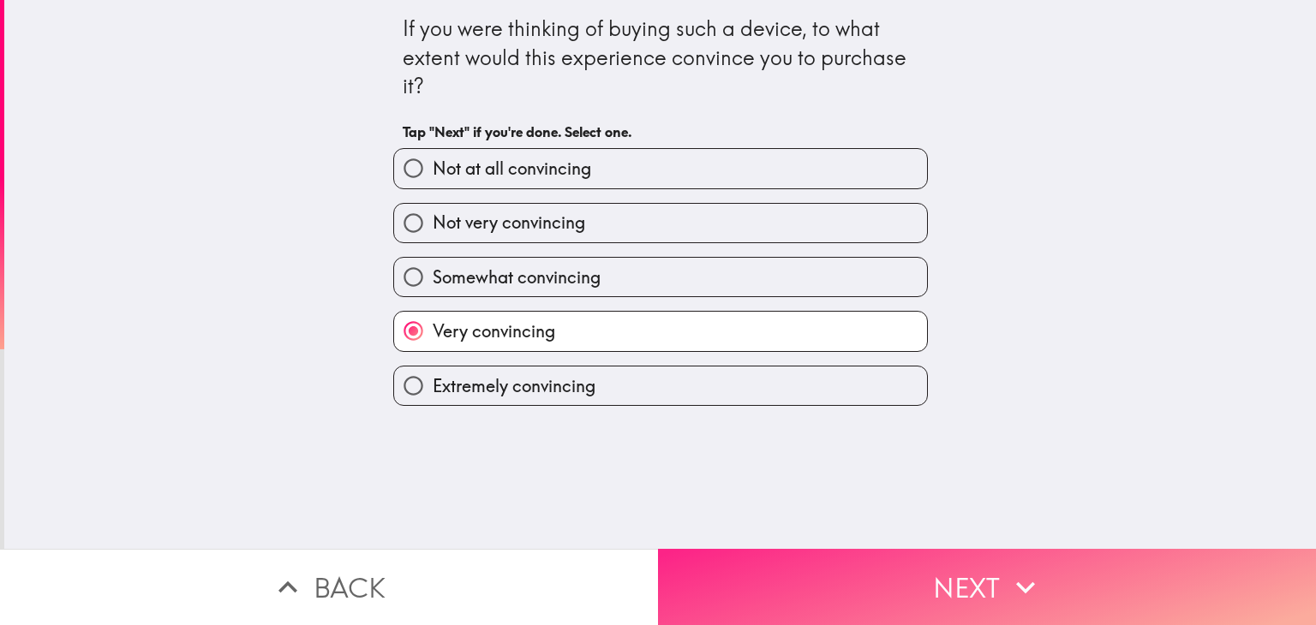
click at [798, 574] on button "Next" at bounding box center [987, 587] width 658 height 76
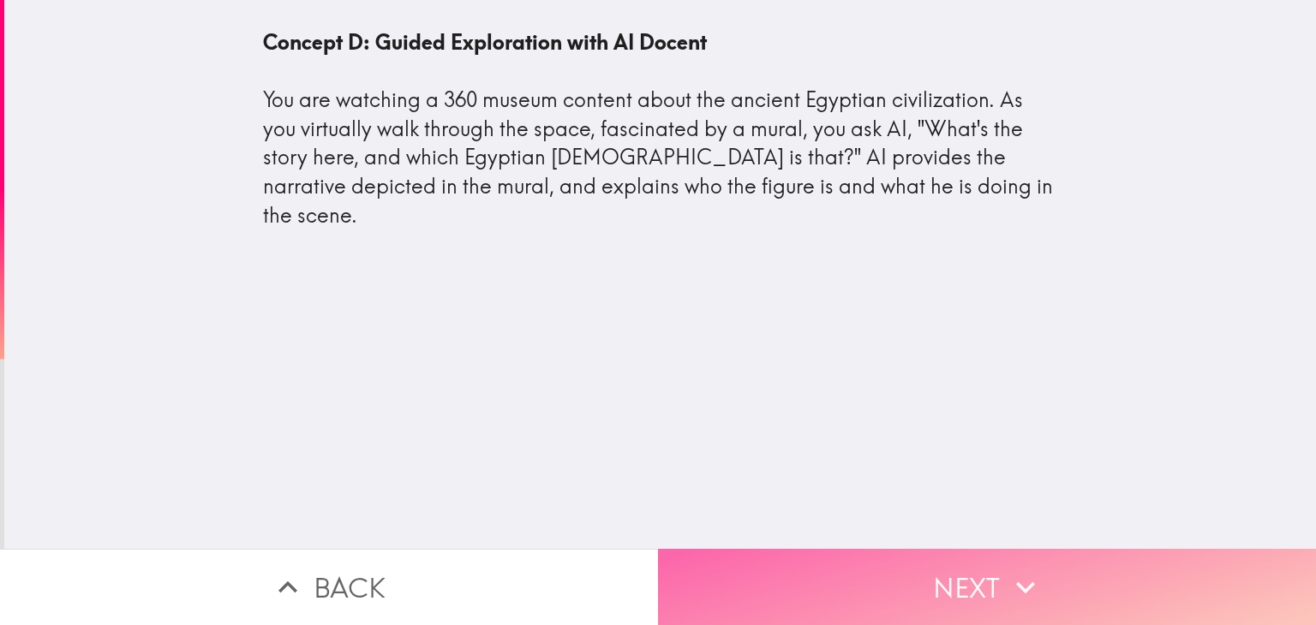
click at [799, 580] on button "Next" at bounding box center [987, 587] width 658 height 76
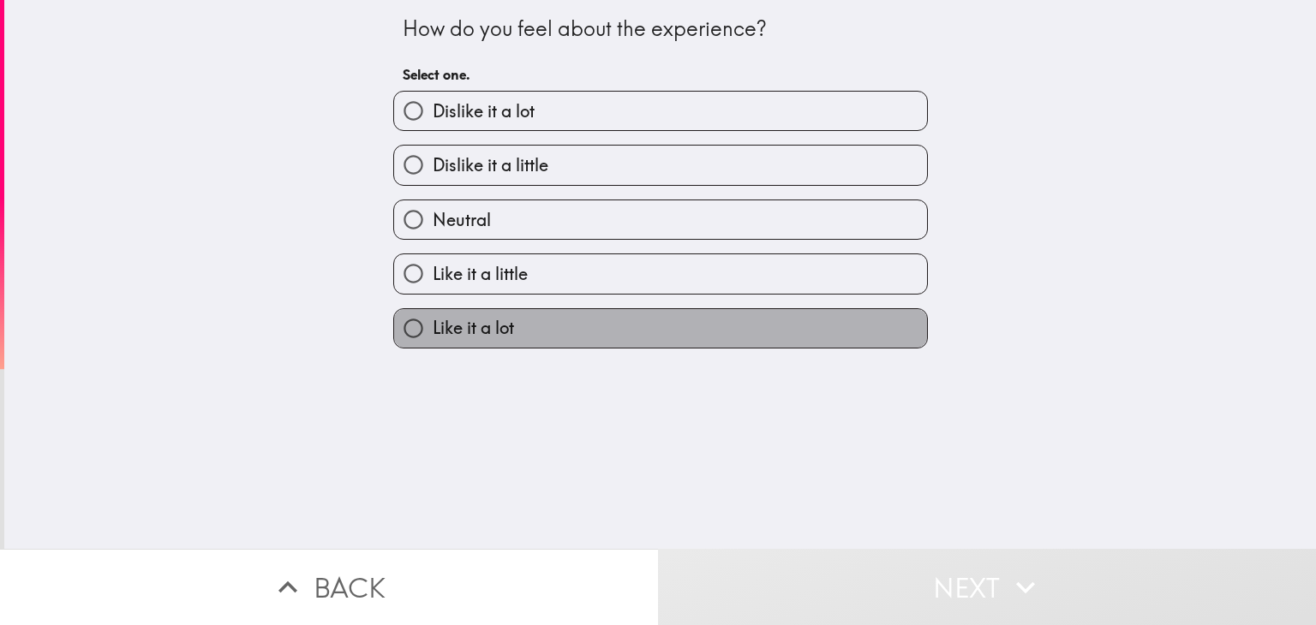
click at [623, 320] on label "Like it a lot" at bounding box center [660, 328] width 533 height 39
click at [433, 320] on input "Like it a lot" at bounding box center [413, 328] width 39 height 39
radio input "true"
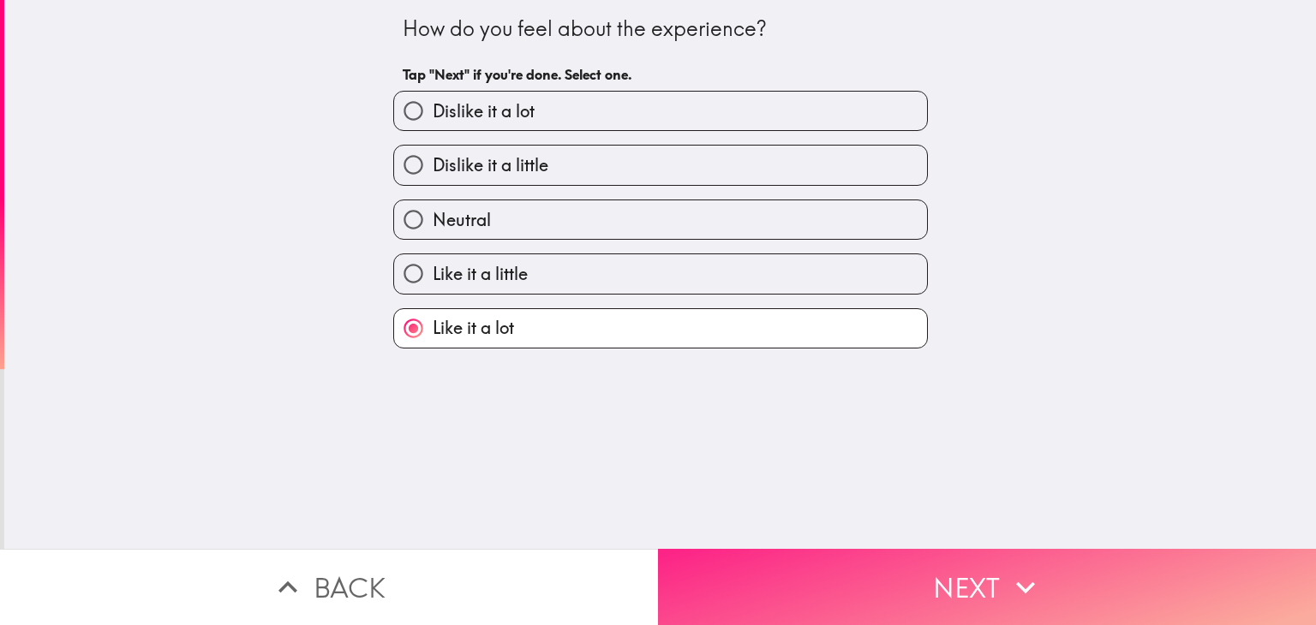
click at [759, 535] on div "How do you feel about the experience? Tap "Next" if you're done. Select one. Di…" at bounding box center [658, 312] width 1316 height 625
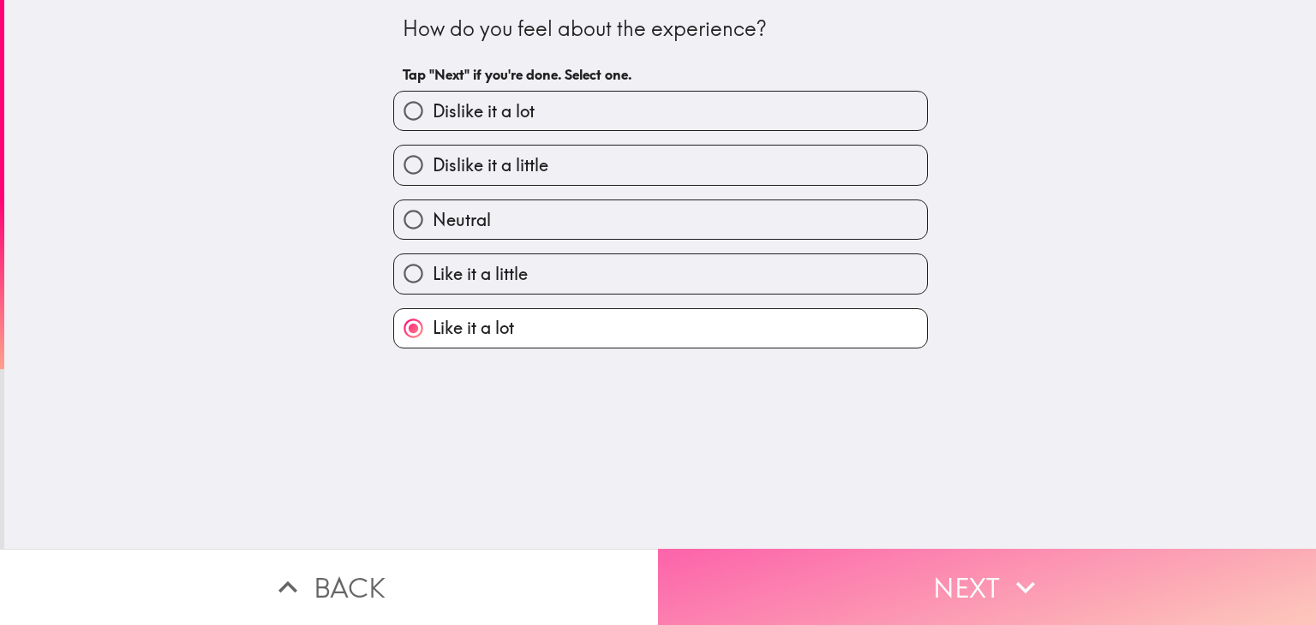
click at [759, 549] on button "Next" at bounding box center [987, 587] width 658 height 76
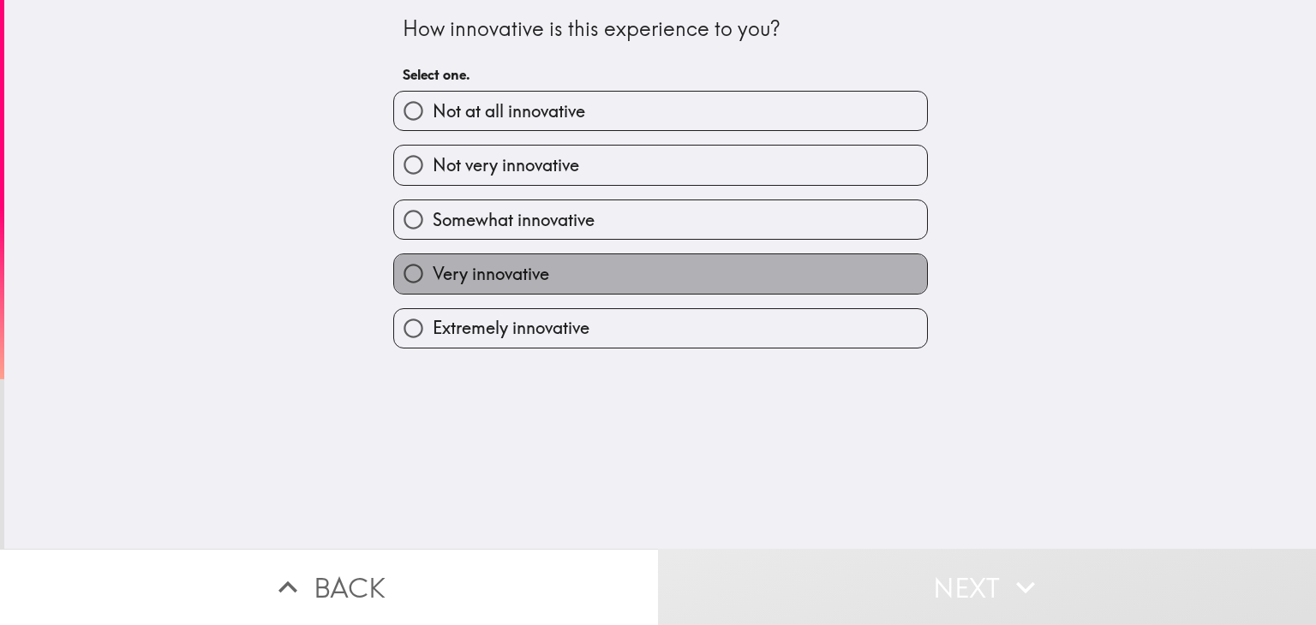
click at [555, 272] on label "Very innovative" at bounding box center [660, 273] width 533 height 39
click at [433, 272] on input "Very innovative" at bounding box center [413, 273] width 39 height 39
radio input "true"
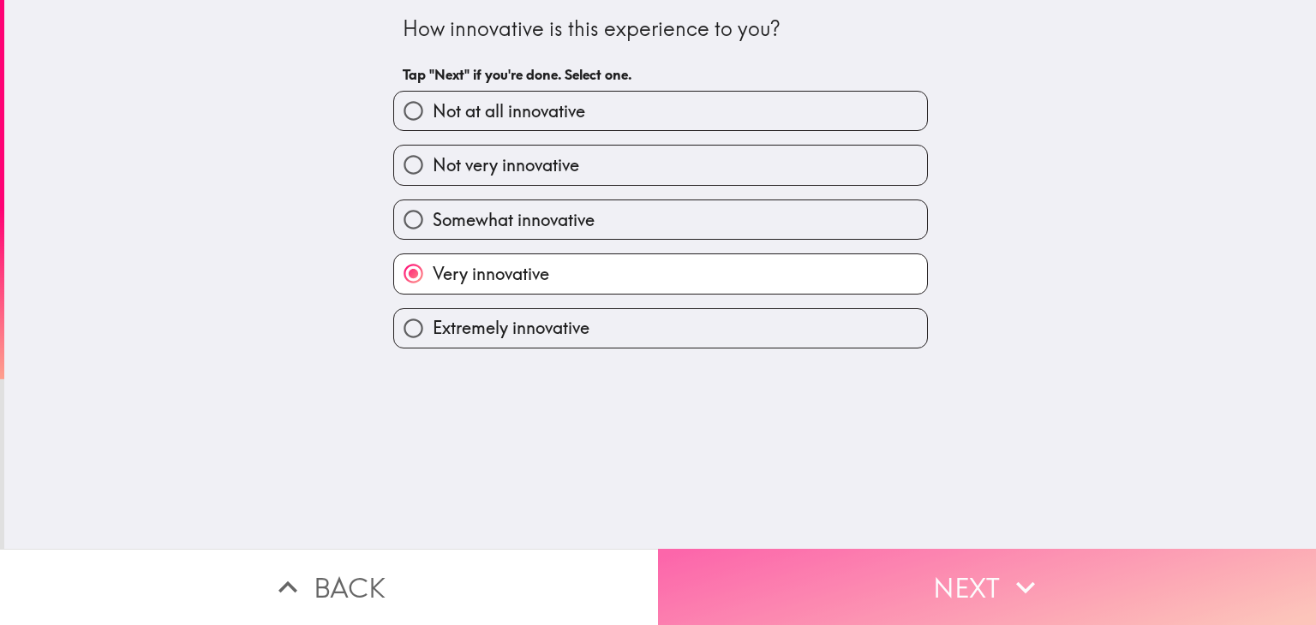
click at [779, 570] on button "Next" at bounding box center [987, 587] width 658 height 76
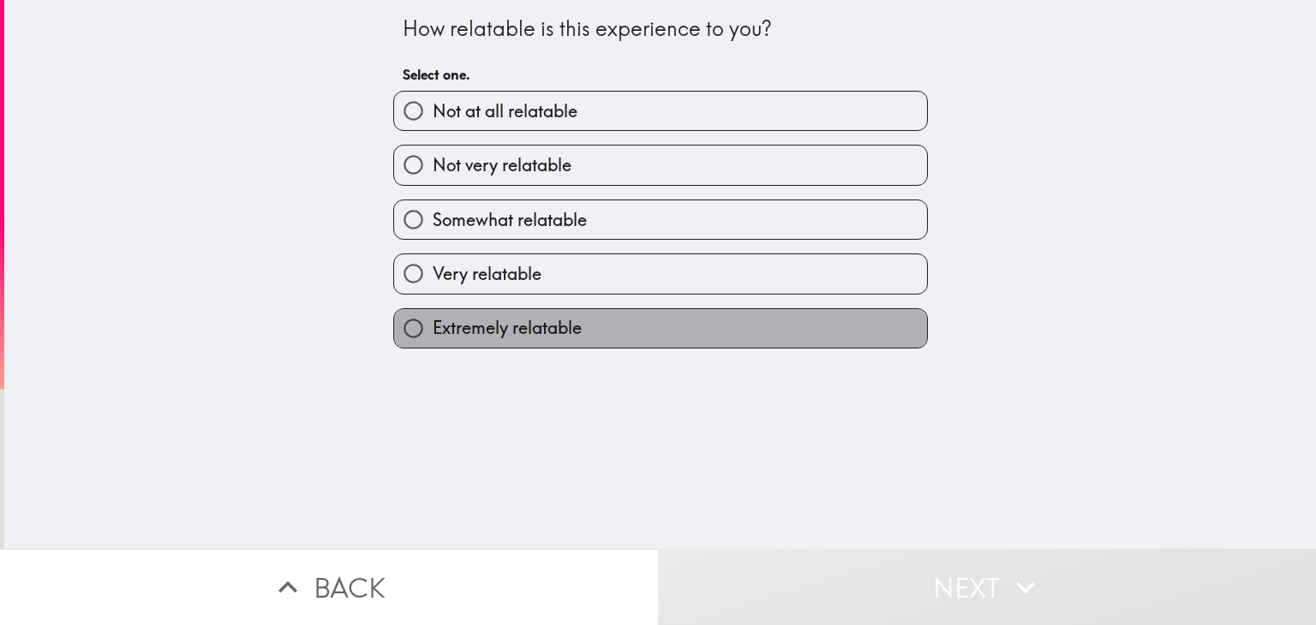
click at [558, 334] on span "Extremely relatable" at bounding box center [507, 328] width 149 height 24
click at [433, 334] on input "Extremely relatable" at bounding box center [413, 328] width 39 height 39
radio input "true"
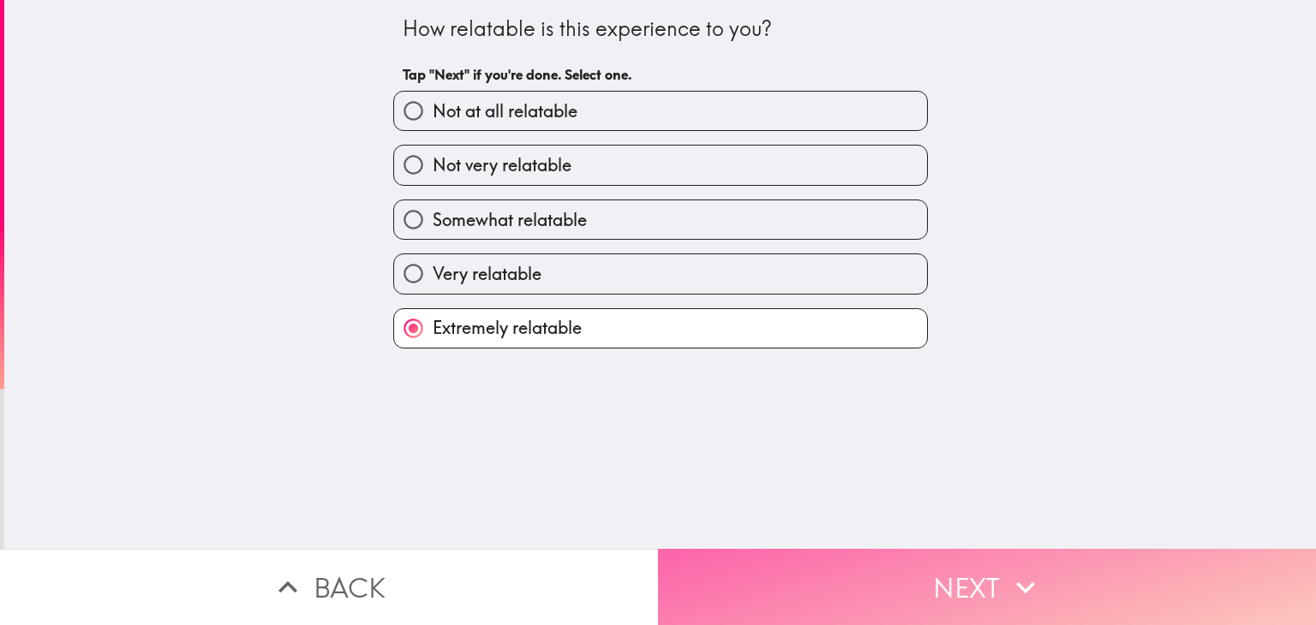
click at [784, 587] on button "Next" at bounding box center [987, 587] width 658 height 76
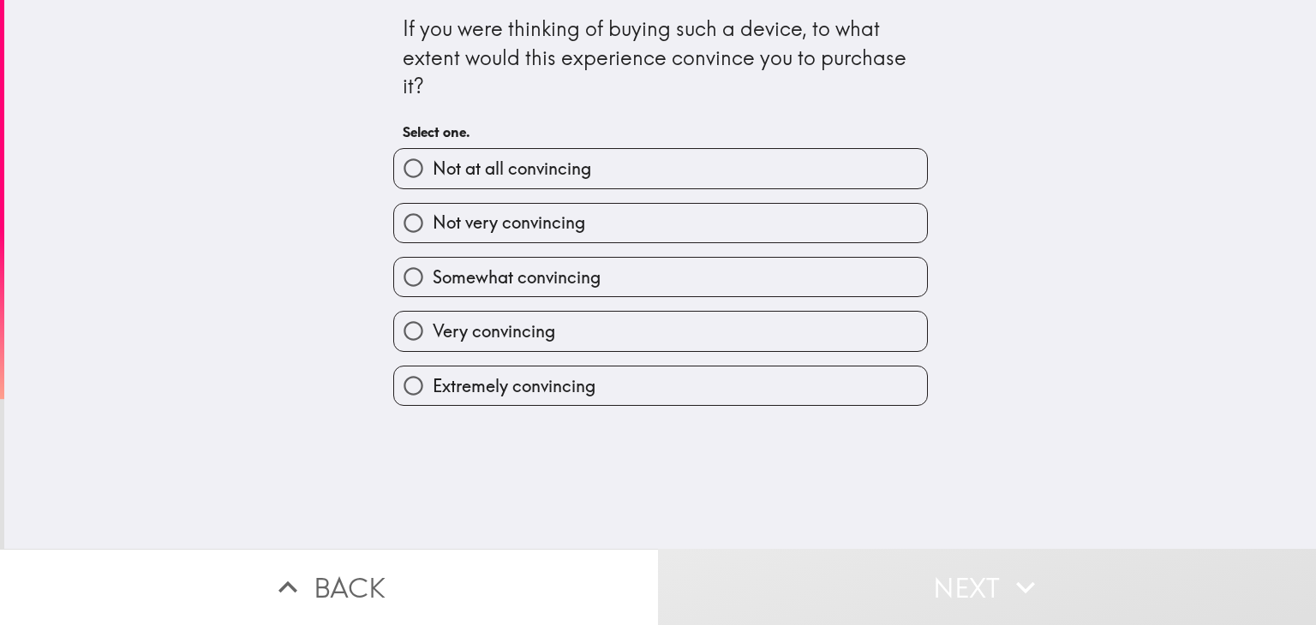
drag, startPoint x: 507, startPoint y: 386, endPoint x: 516, endPoint y: 385, distance: 8.6
click at [508, 386] on span "Extremely convincing" at bounding box center [514, 386] width 163 height 24
click at [433, 386] on input "Extremely convincing" at bounding box center [413, 386] width 39 height 39
radio input "true"
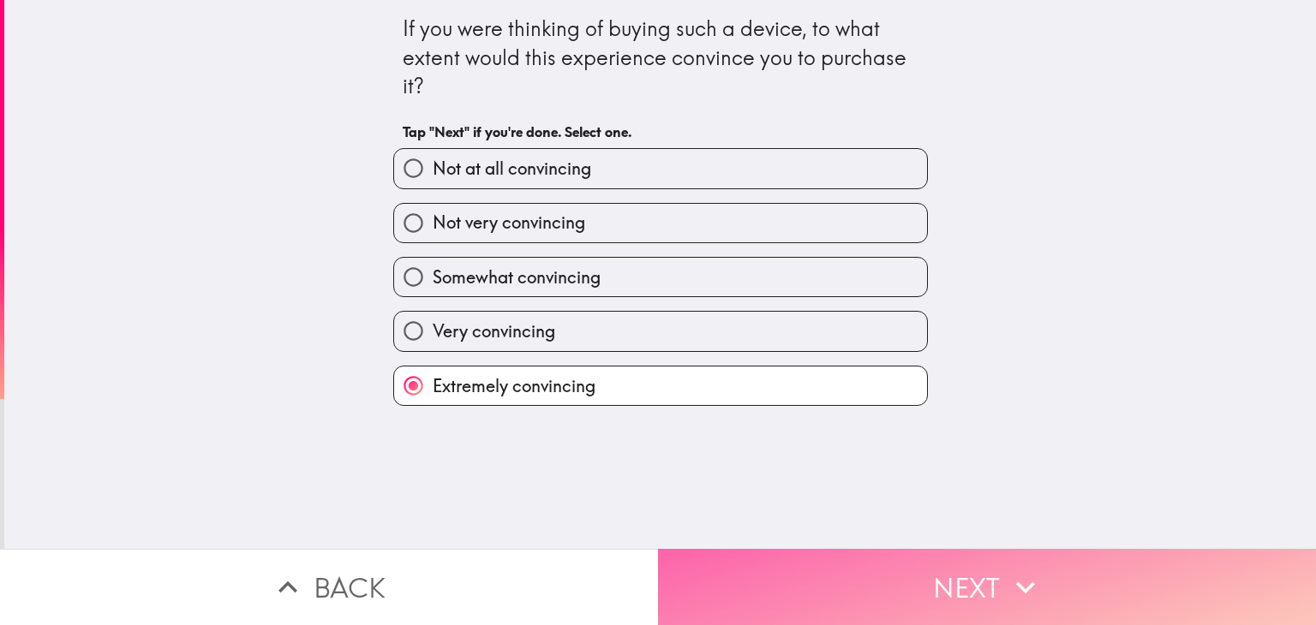
click at [874, 590] on button "Next" at bounding box center [987, 587] width 658 height 76
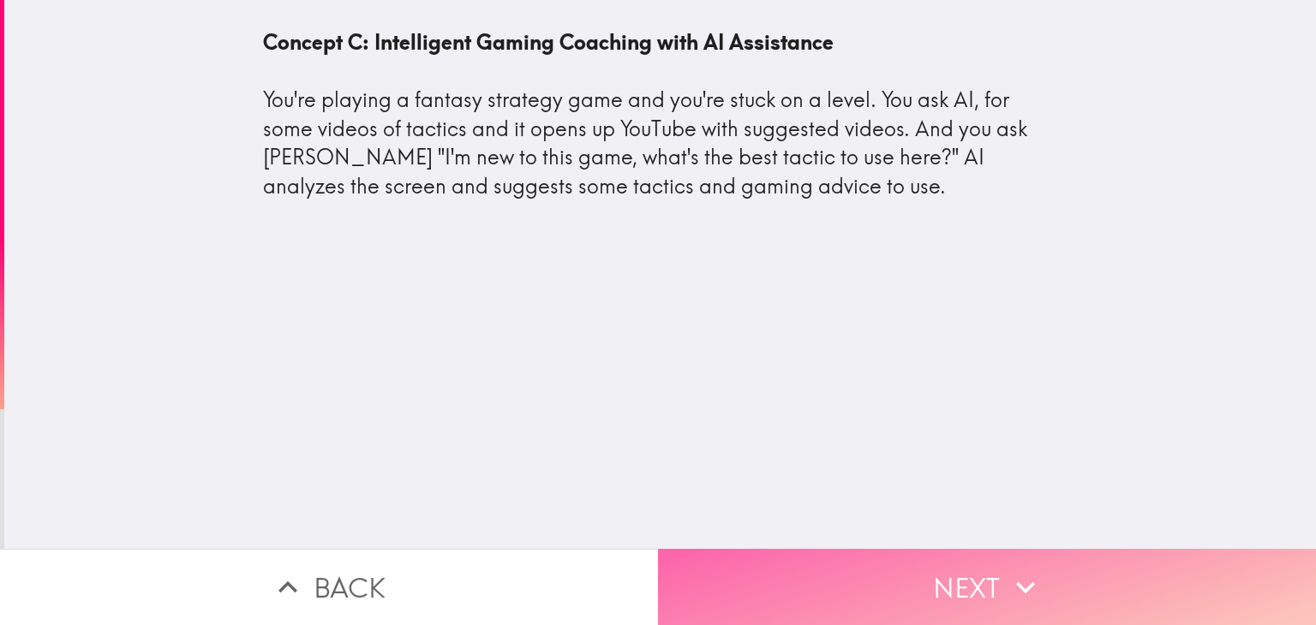
click at [817, 582] on button "Next" at bounding box center [987, 587] width 658 height 76
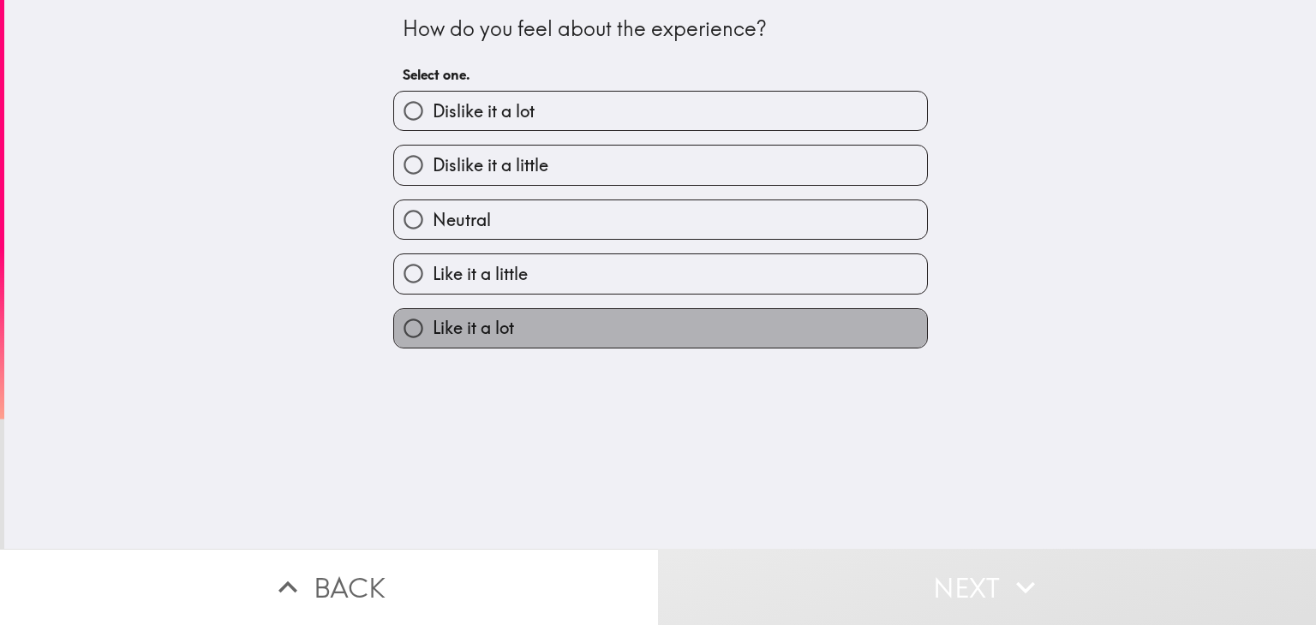
click at [593, 316] on label "Like it a lot" at bounding box center [660, 328] width 533 height 39
click at [433, 316] on input "Like it a lot" at bounding box center [413, 328] width 39 height 39
radio input "true"
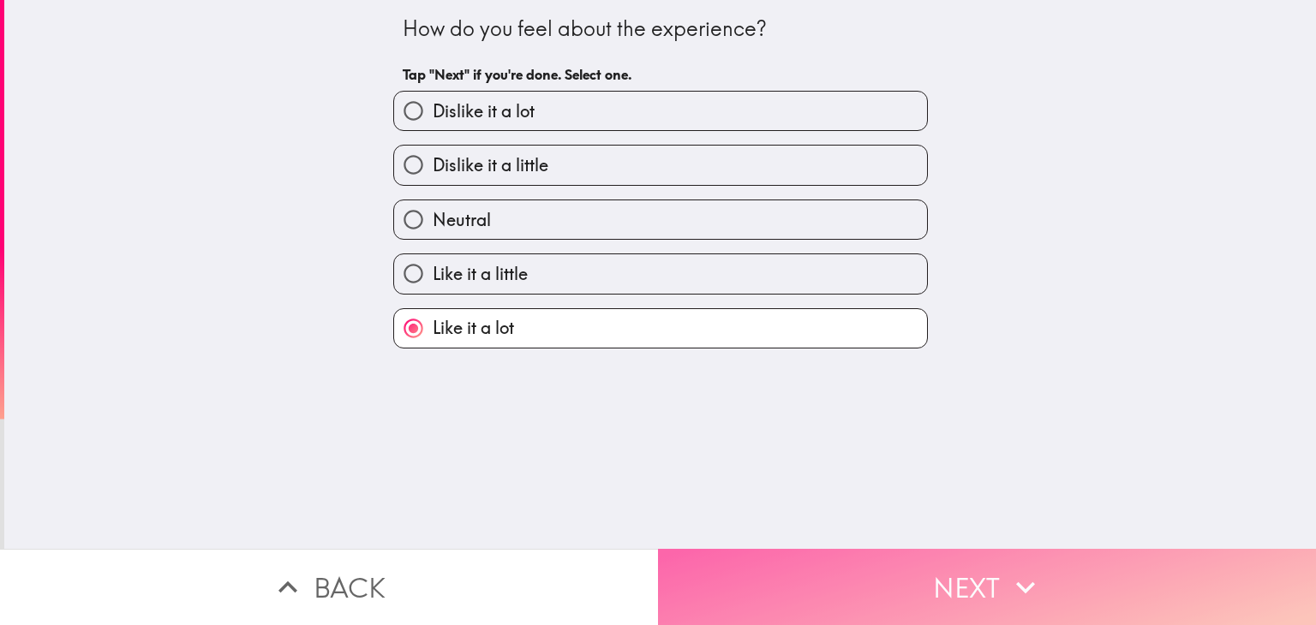
click at [769, 576] on button "Next" at bounding box center [987, 587] width 658 height 76
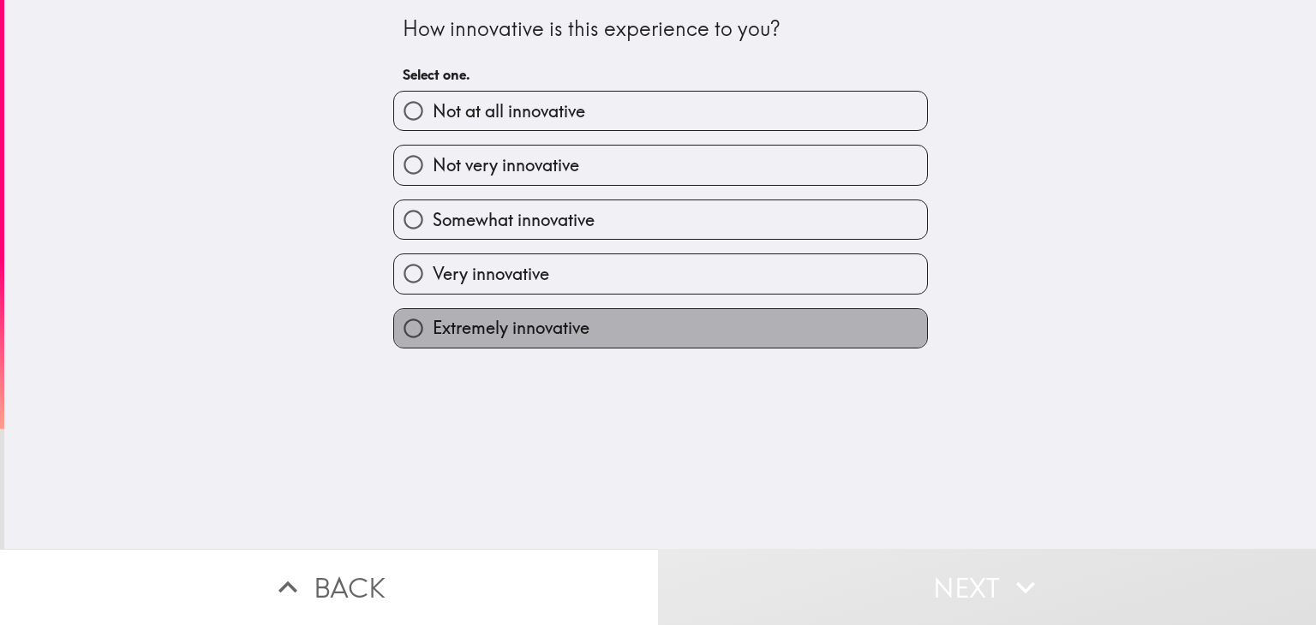
click at [593, 330] on label "Extremely innovative" at bounding box center [660, 328] width 533 height 39
click at [433, 330] on input "Extremely innovative" at bounding box center [413, 328] width 39 height 39
radio input "true"
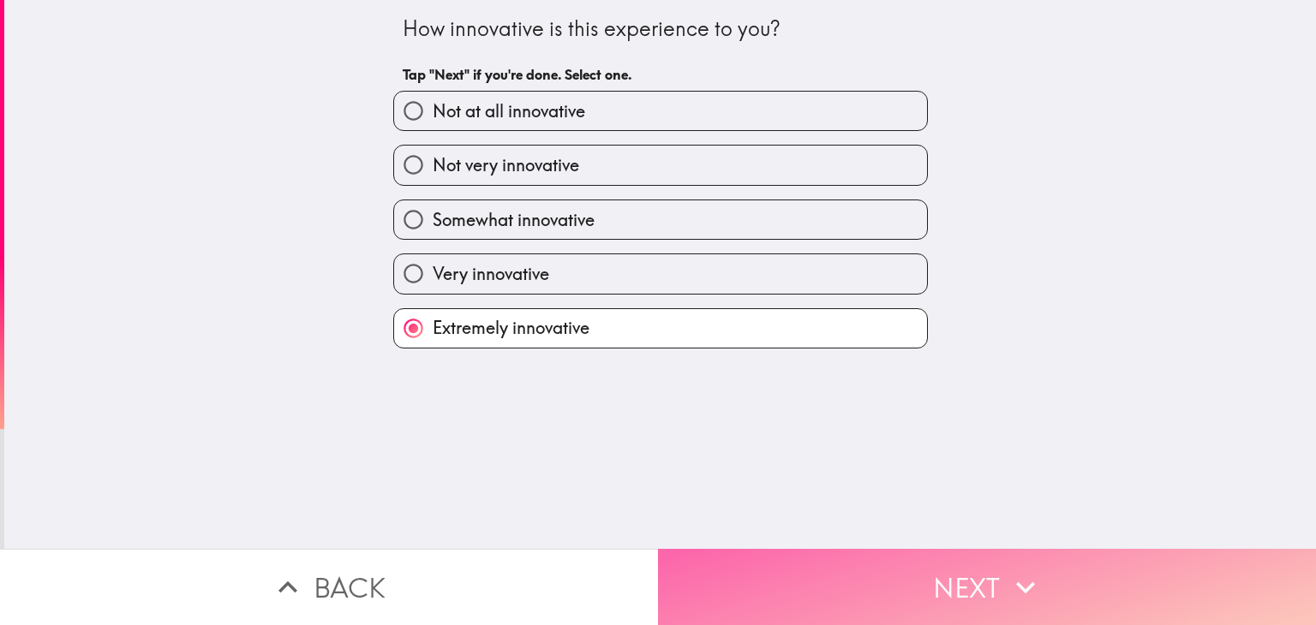
click at [785, 574] on button "Next" at bounding box center [987, 587] width 658 height 76
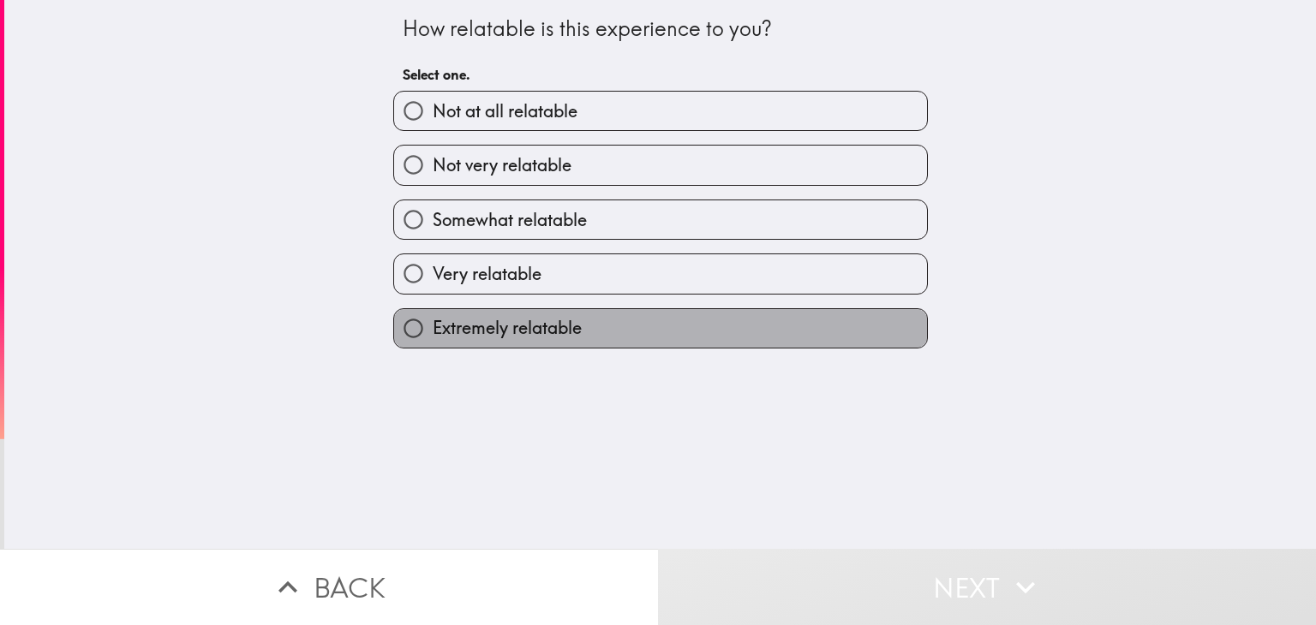
click at [645, 333] on label "Extremely relatable" at bounding box center [660, 328] width 533 height 39
click at [433, 333] on input "Extremely relatable" at bounding box center [413, 328] width 39 height 39
radio input "true"
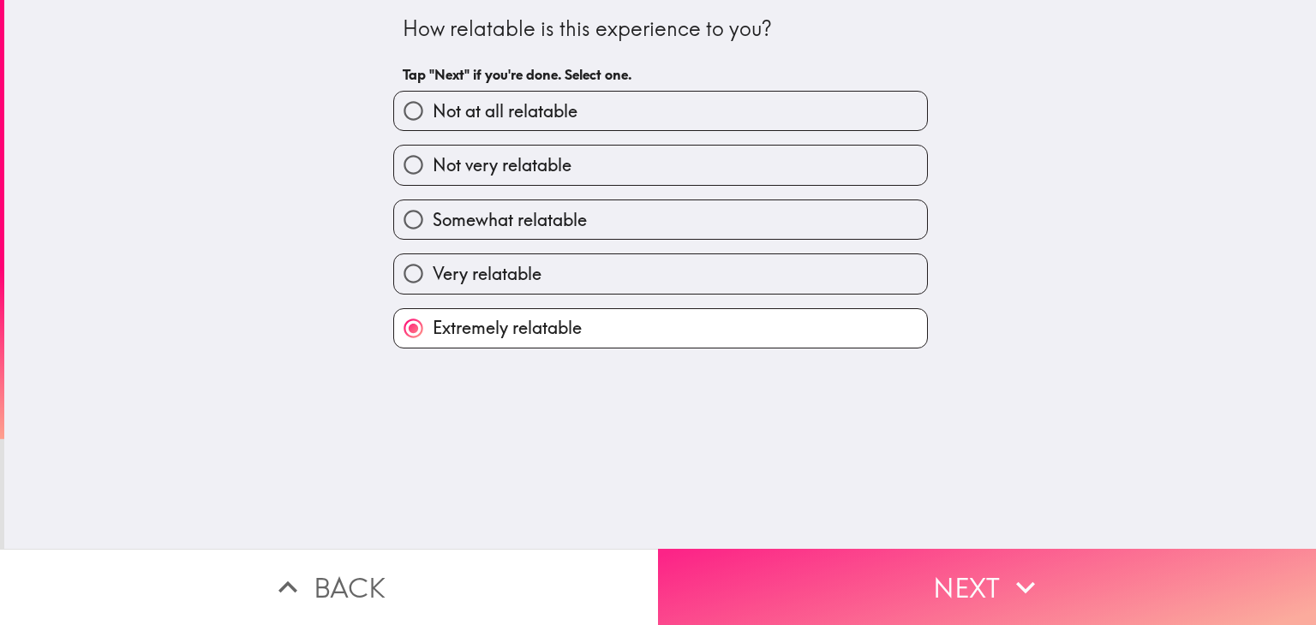
click at [750, 571] on button "Next" at bounding box center [987, 587] width 658 height 76
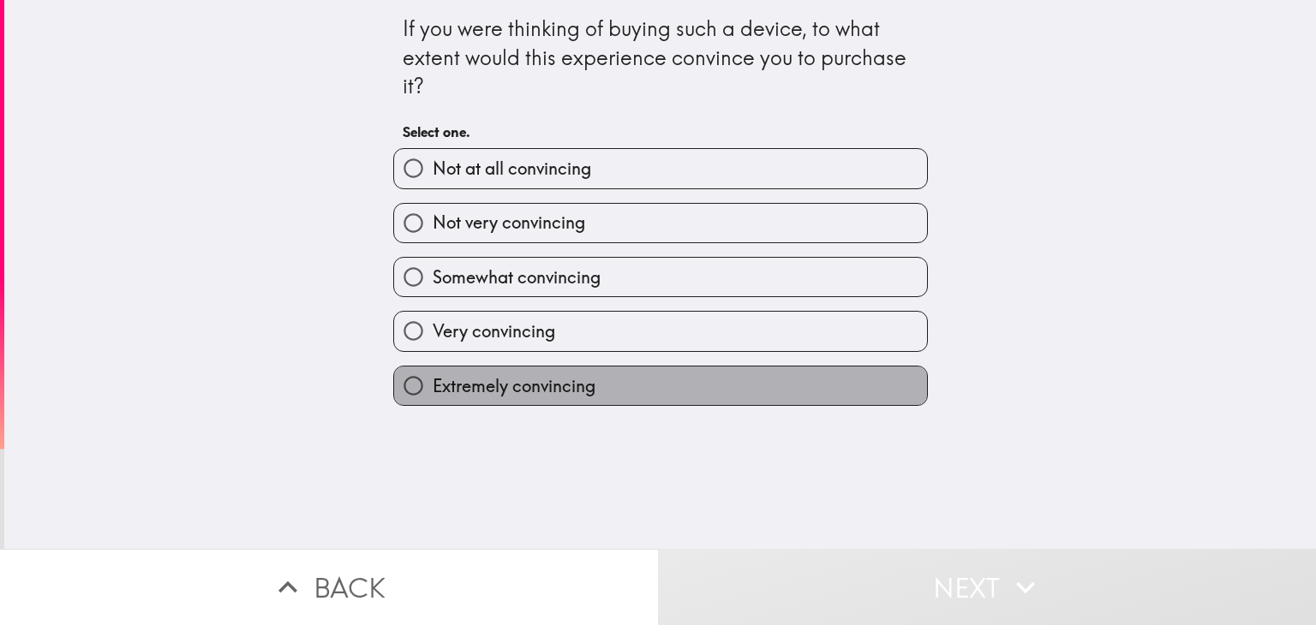
click at [617, 378] on label "Extremely convincing" at bounding box center [660, 386] width 533 height 39
click at [433, 378] on input "Extremely convincing" at bounding box center [413, 386] width 39 height 39
radio input "true"
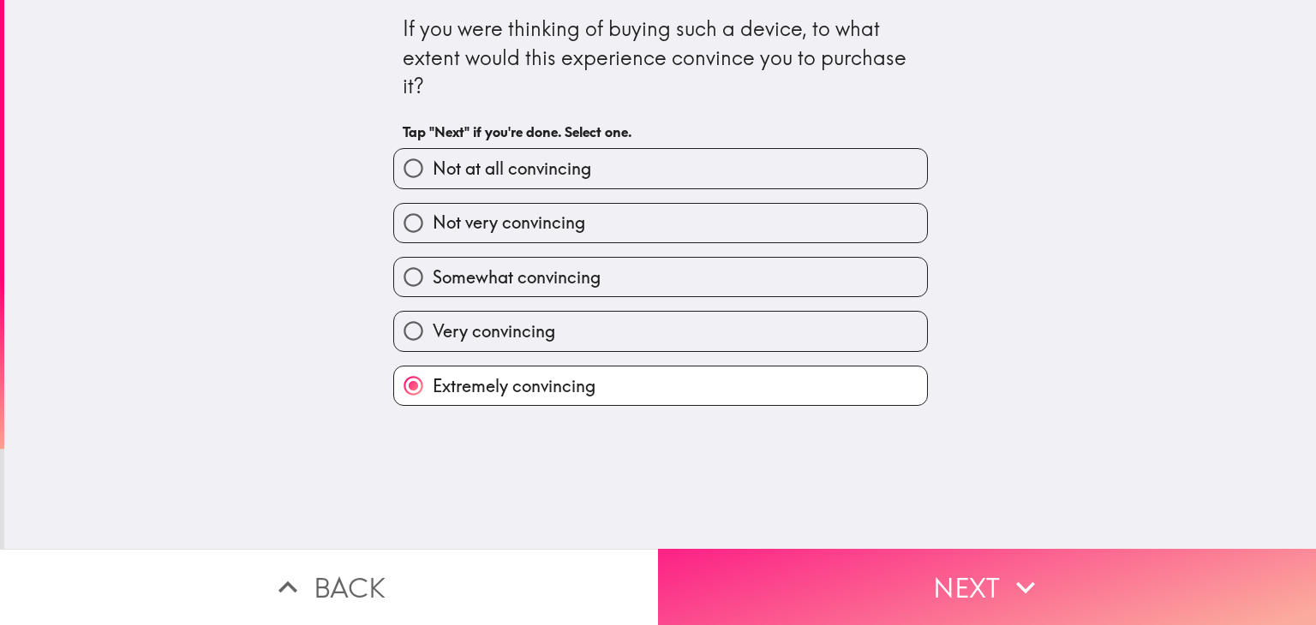
click at [724, 569] on button "Next" at bounding box center [987, 587] width 658 height 76
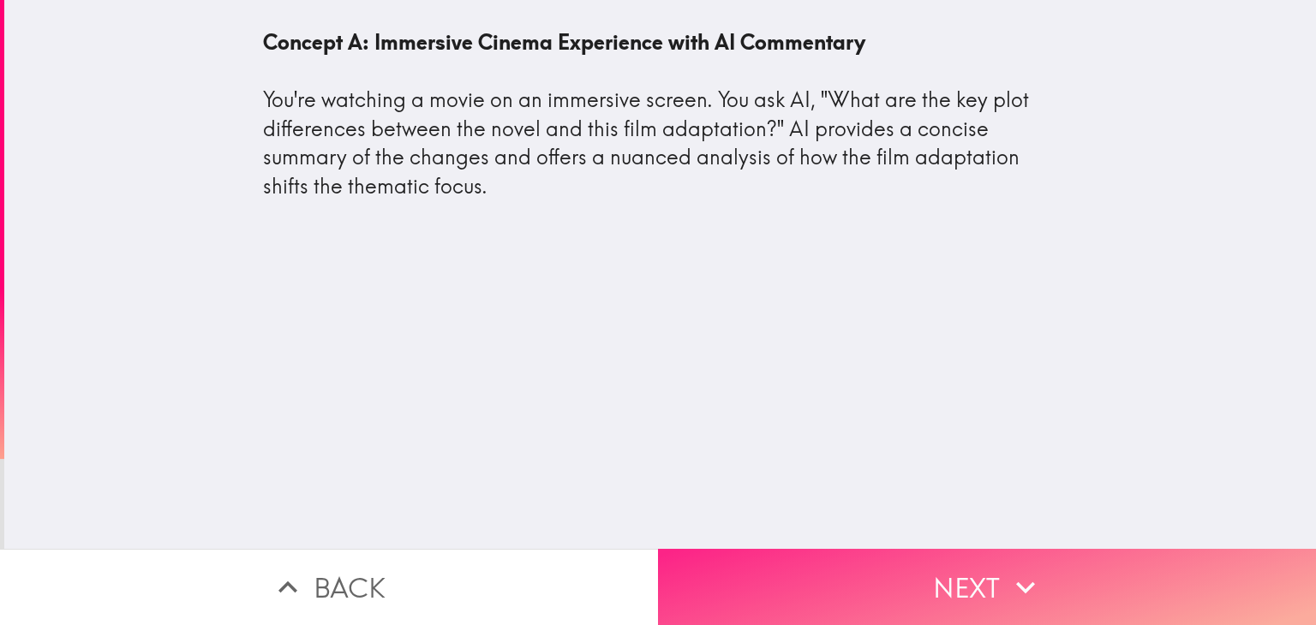
click at [803, 587] on button "Next" at bounding box center [987, 587] width 658 height 76
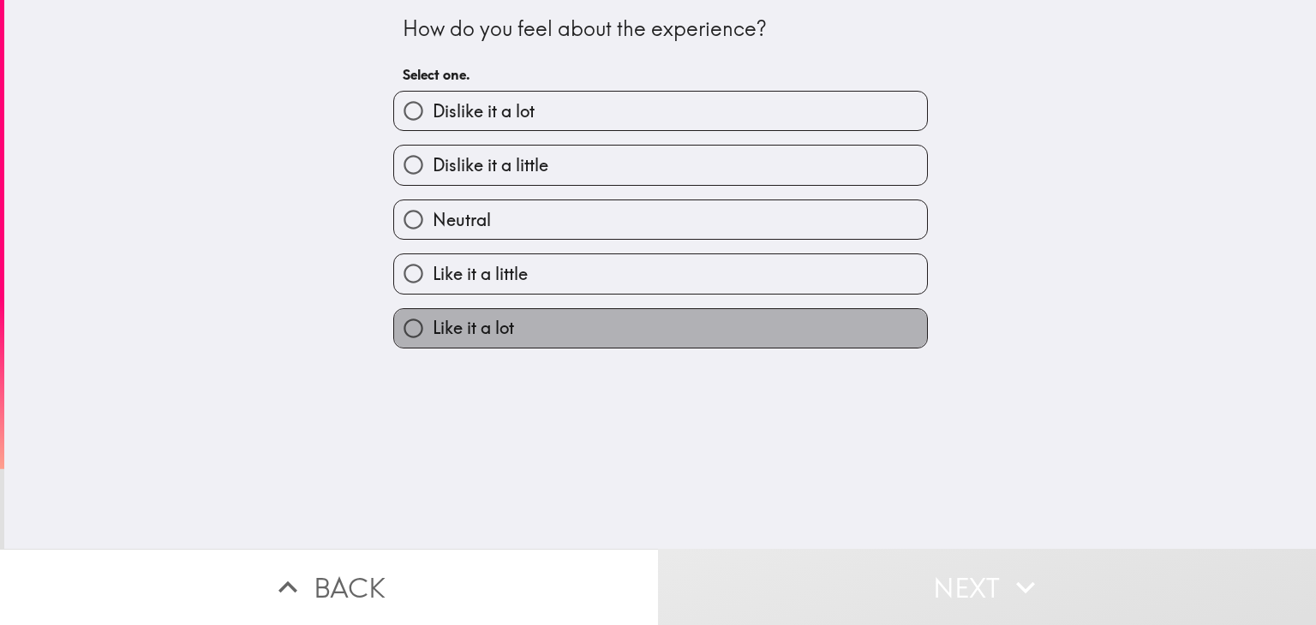
click at [610, 322] on label "Like it a lot" at bounding box center [660, 328] width 533 height 39
click at [433, 322] on input "Like it a lot" at bounding box center [413, 328] width 39 height 39
radio input "true"
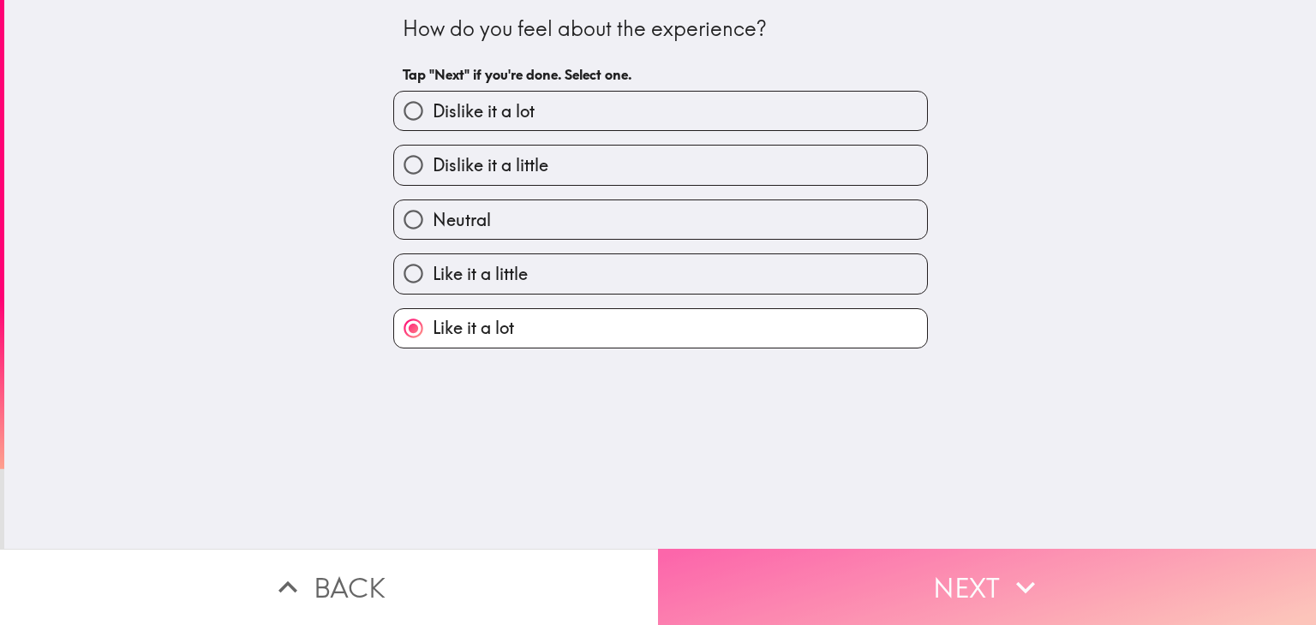
drag, startPoint x: 724, startPoint y: 580, endPoint x: 711, endPoint y: 570, distance: 16.5
click at [723, 580] on button "Next" at bounding box center [987, 587] width 658 height 76
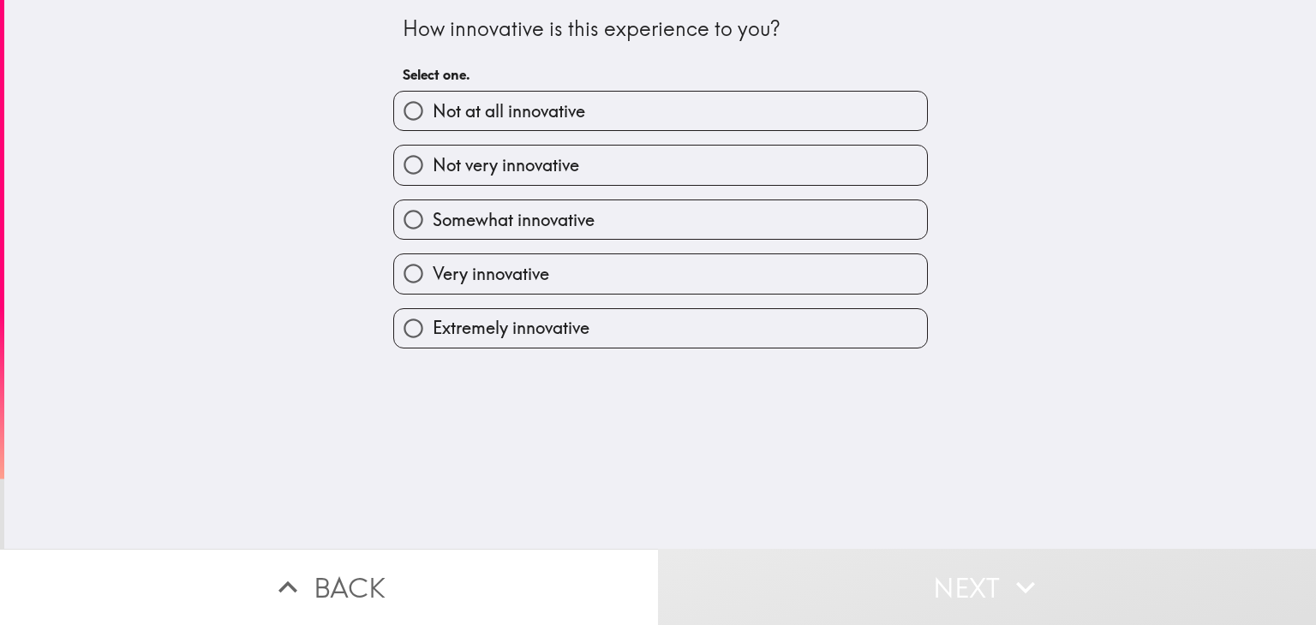
click at [560, 333] on span "Extremely innovative" at bounding box center [511, 328] width 157 height 24
click at [433, 333] on input "Extremely innovative" at bounding box center [413, 328] width 39 height 39
radio input "true"
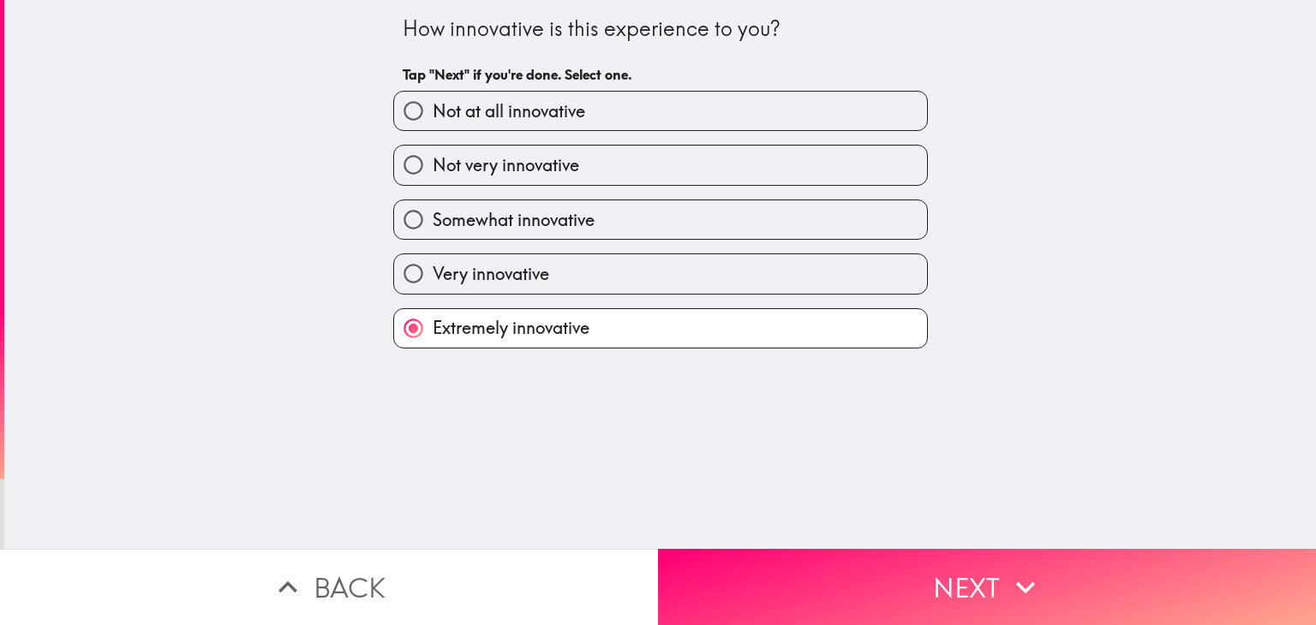
click at [612, 270] on label "Very innovative" at bounding box center [660, 273] width 533 height 39
click at [433, 270] on input "Very innovative" at bounding box center [413, 273] width 39 height 39
radio input "true"
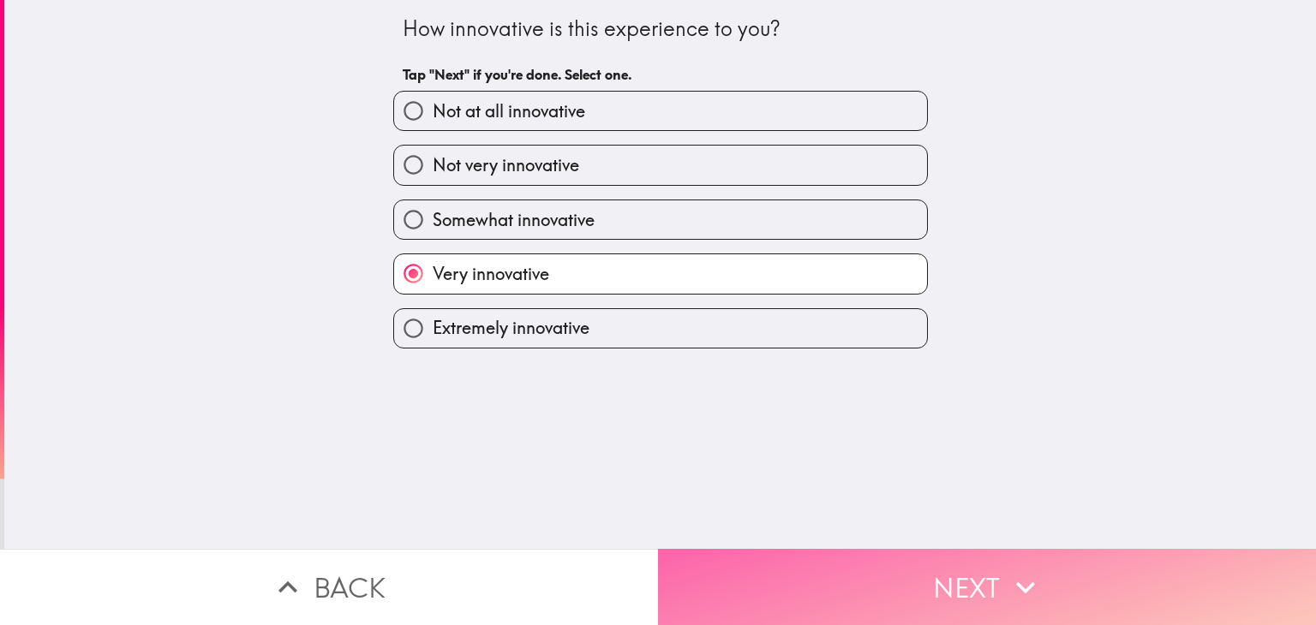
click at [785, 552] on button "Next" at bounding box center [987, 587] width 658 height 76
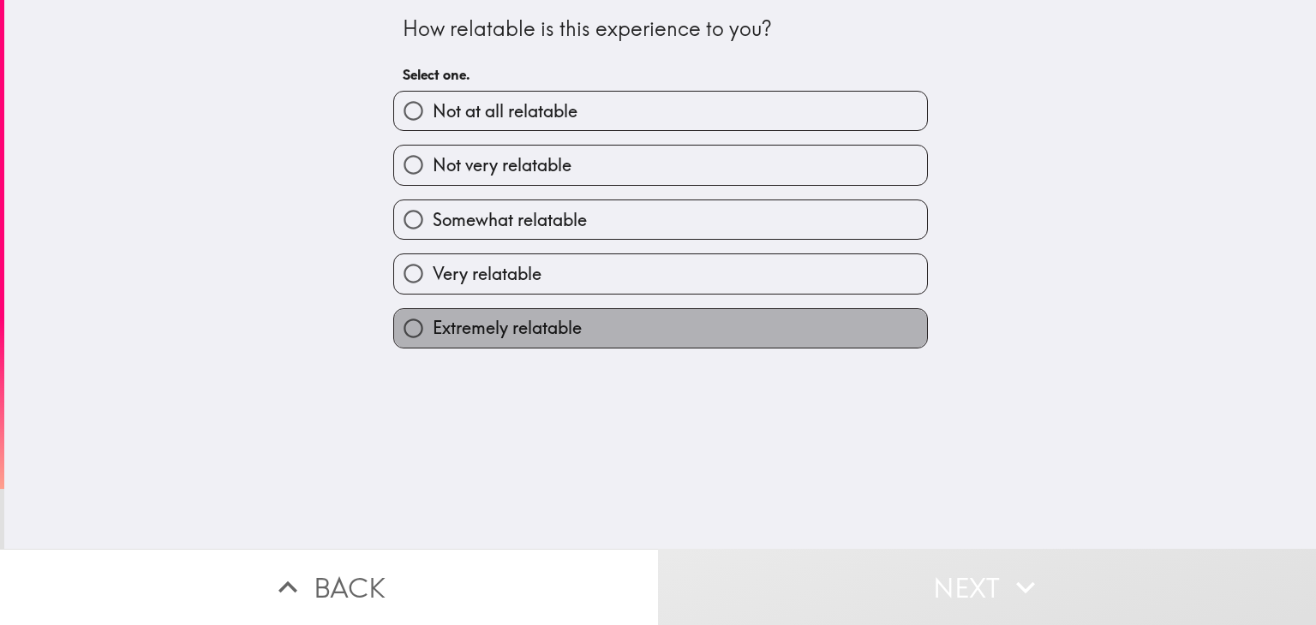
click at [587, 343] on label "Extremely relatable" at bounding box center [660, 328] width 533 height 39
click at [433, 343] on input "Extremely relatable" at bounding box center [413, 328] width 39 height 39
radio input "true"
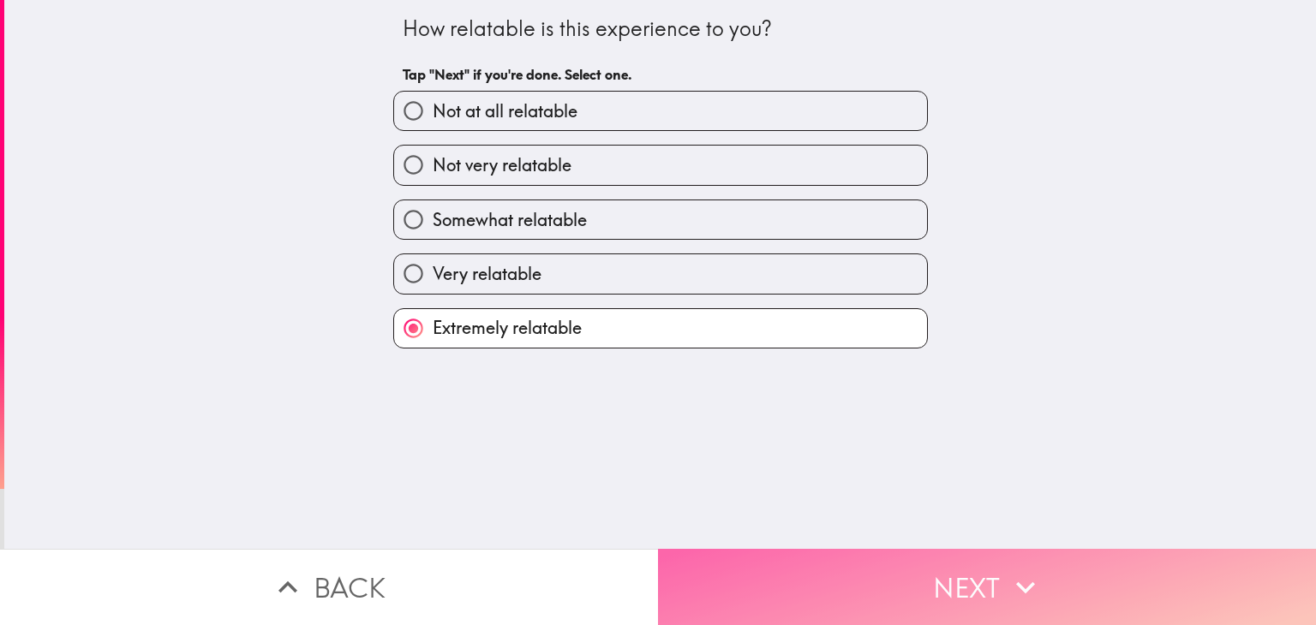
click at [703, 549] on button "Next" at bounding box center [987, 587] width 658 height 76
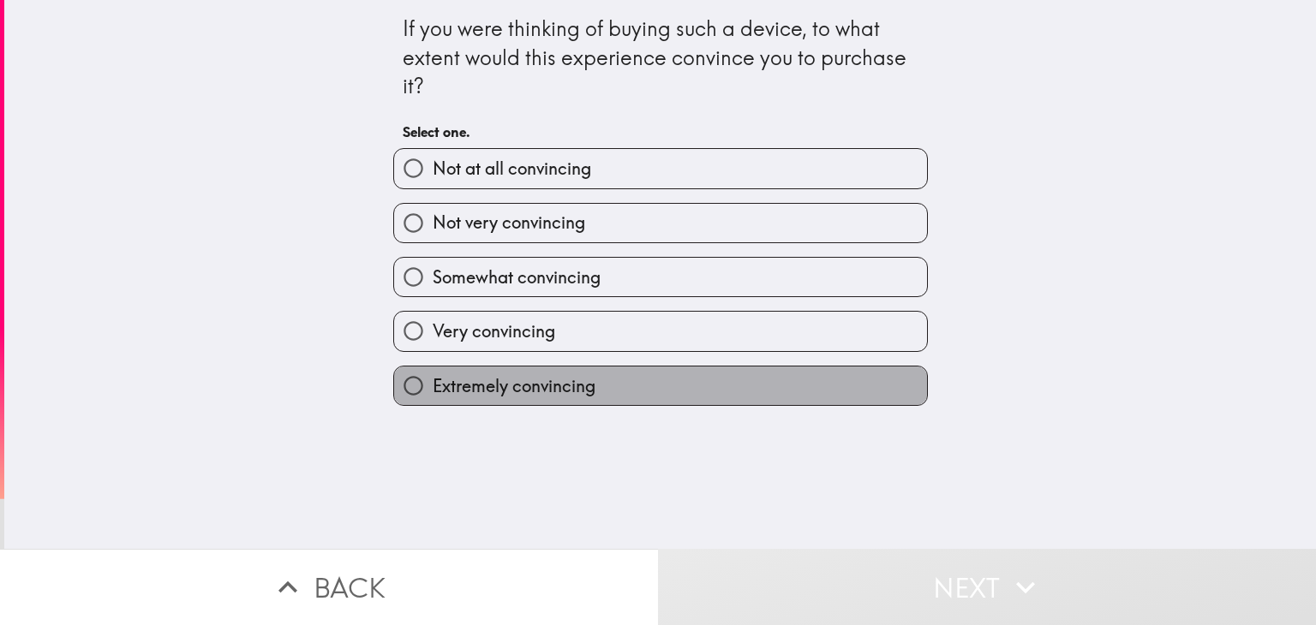
click at [658, 385] on label "Extremely convincing" at bounding box center [660, 386] width 533 height 39
click at [433, 385] on input "Extremely convincing" at bounding box center [413, 386] width 39 height 39
radio input "true"
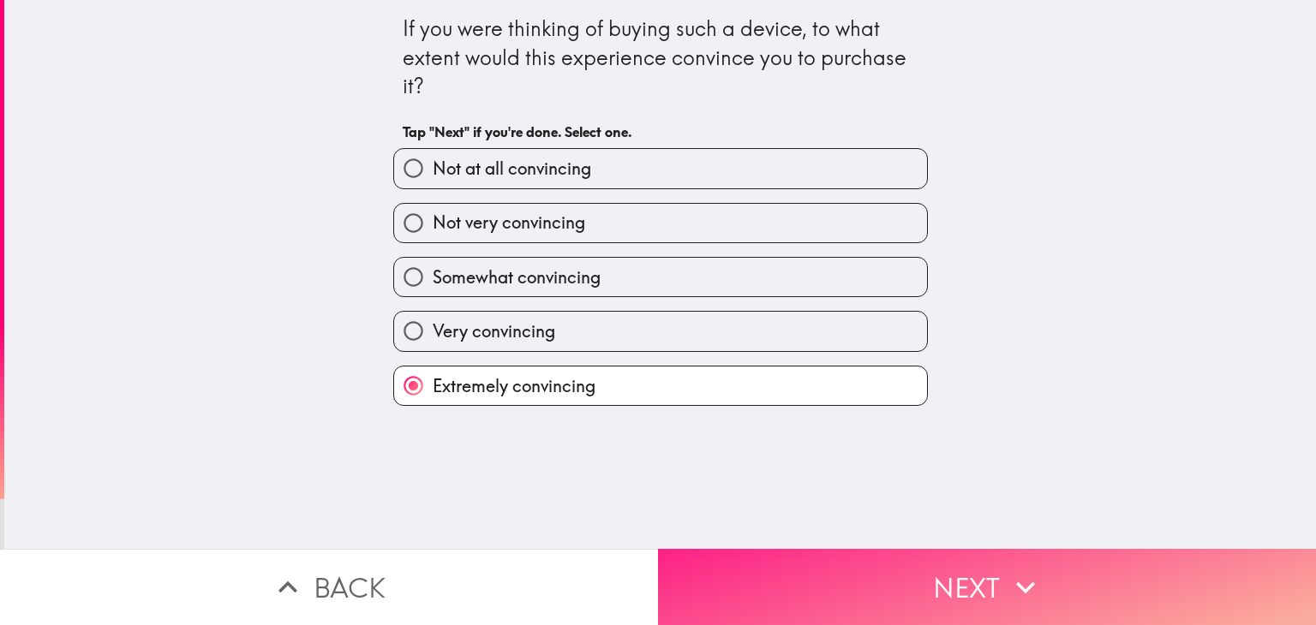
click at [803, 571] on button "Next" at bounding box center [987, 587] width 658 height 76
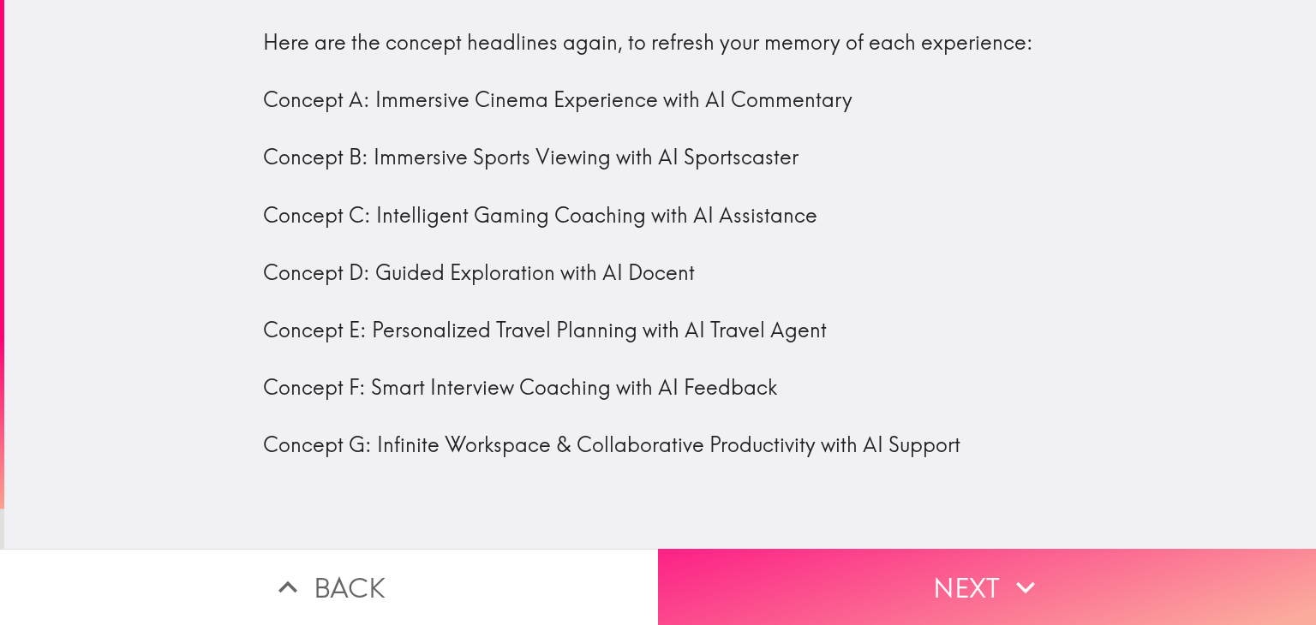
click at [825, 564] on button "Next" at bounding box center [987, 587] width 658 height 76
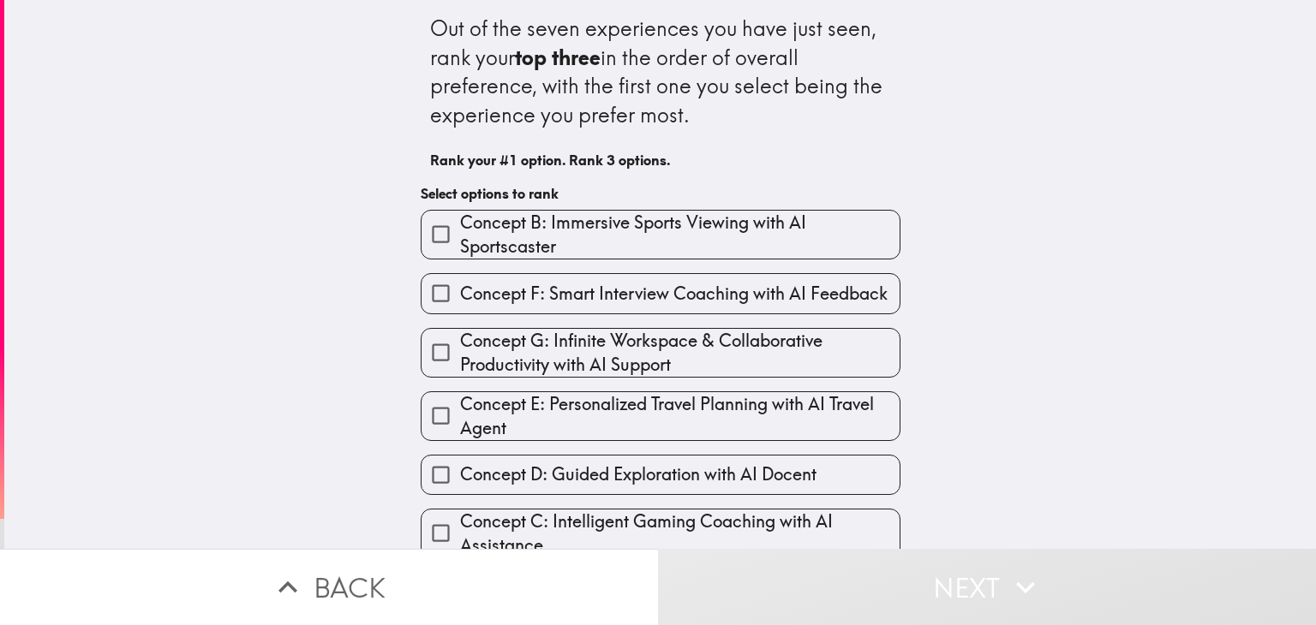
scroll to position [83, 0]
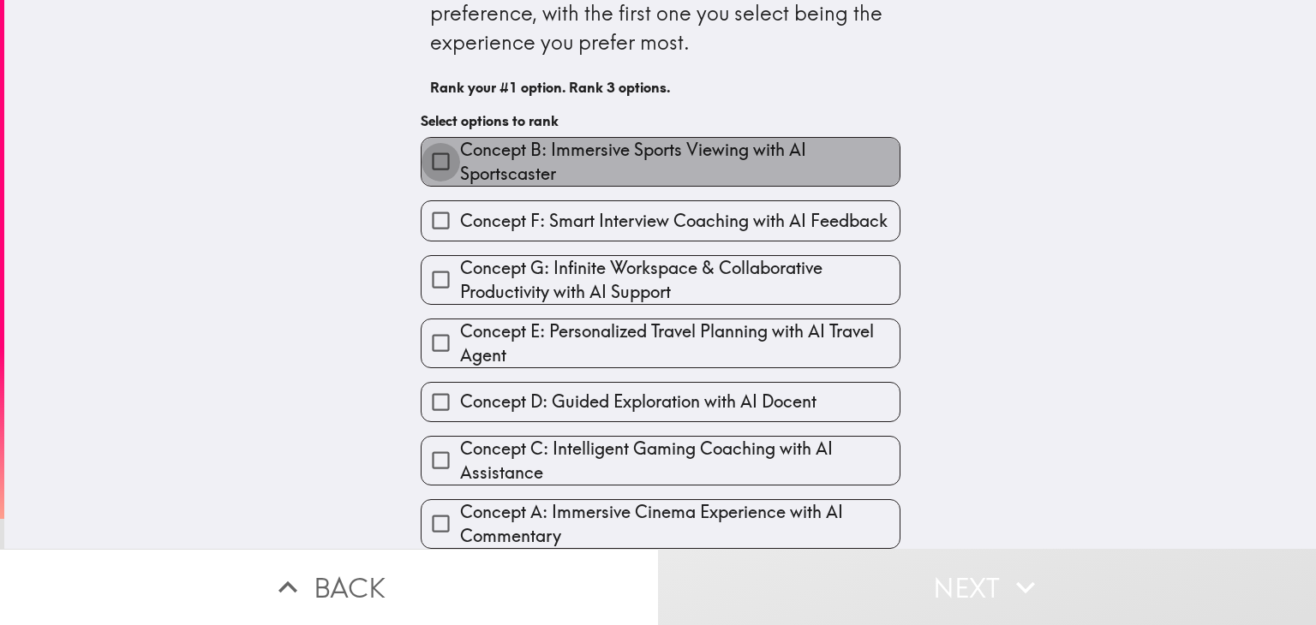
click at [421, 144] on input "Concept B: Immersive Sports Viewing with AI Sportscaster" at bounding box center [440, 161] width 39 height 39
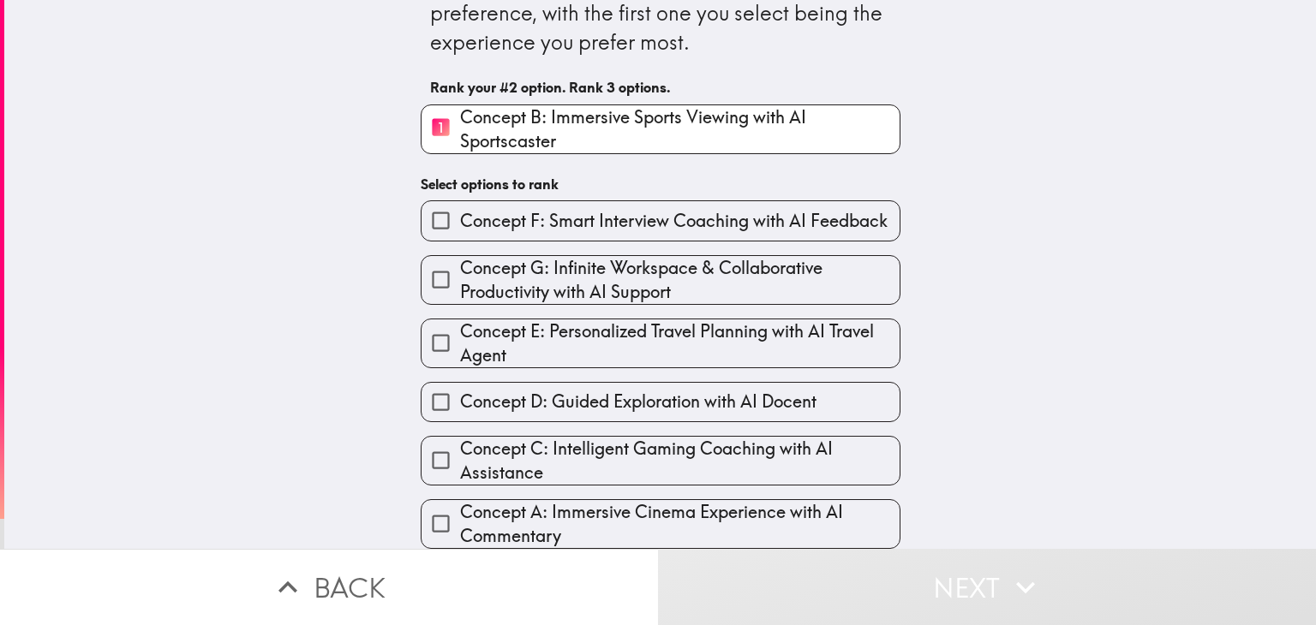
click at [425, 117] on input "1 Concept B: Immersive Sports Viewing with AI Sportscaster" at bounding box center [440, 129] width 39 height 42
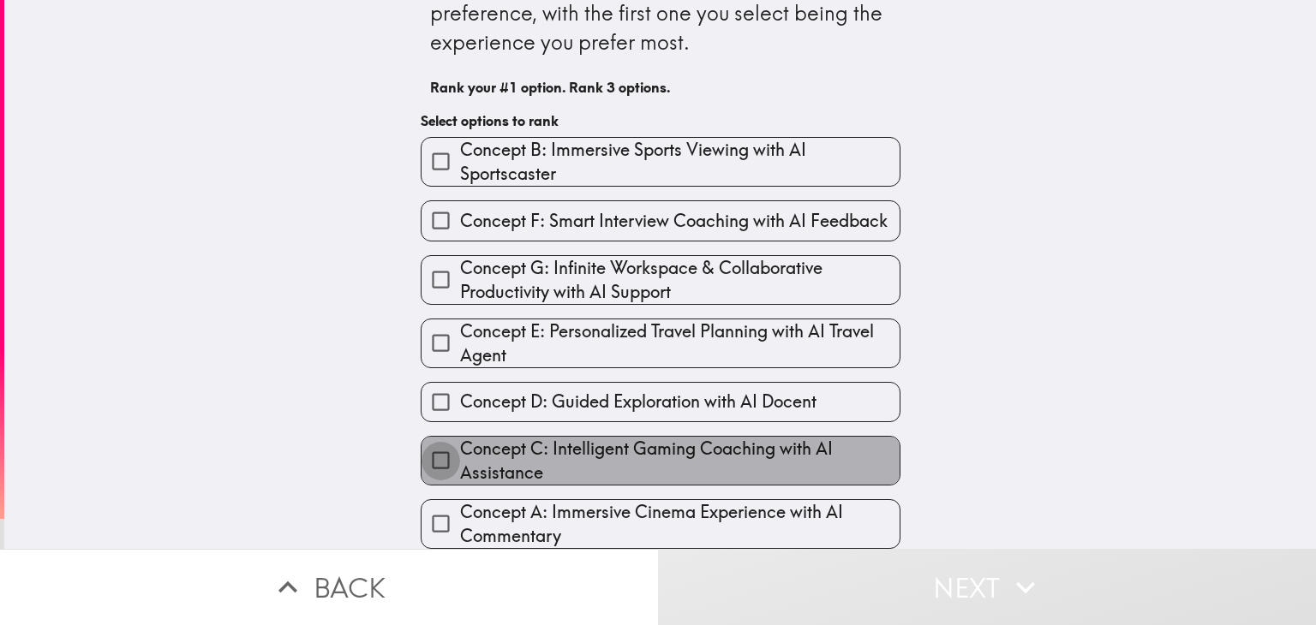
click at [428, 451] on input "Concept C: Intelligent Gaming Coaching with AI Assistance" at bounding box center [440, 460] width 39 height 39
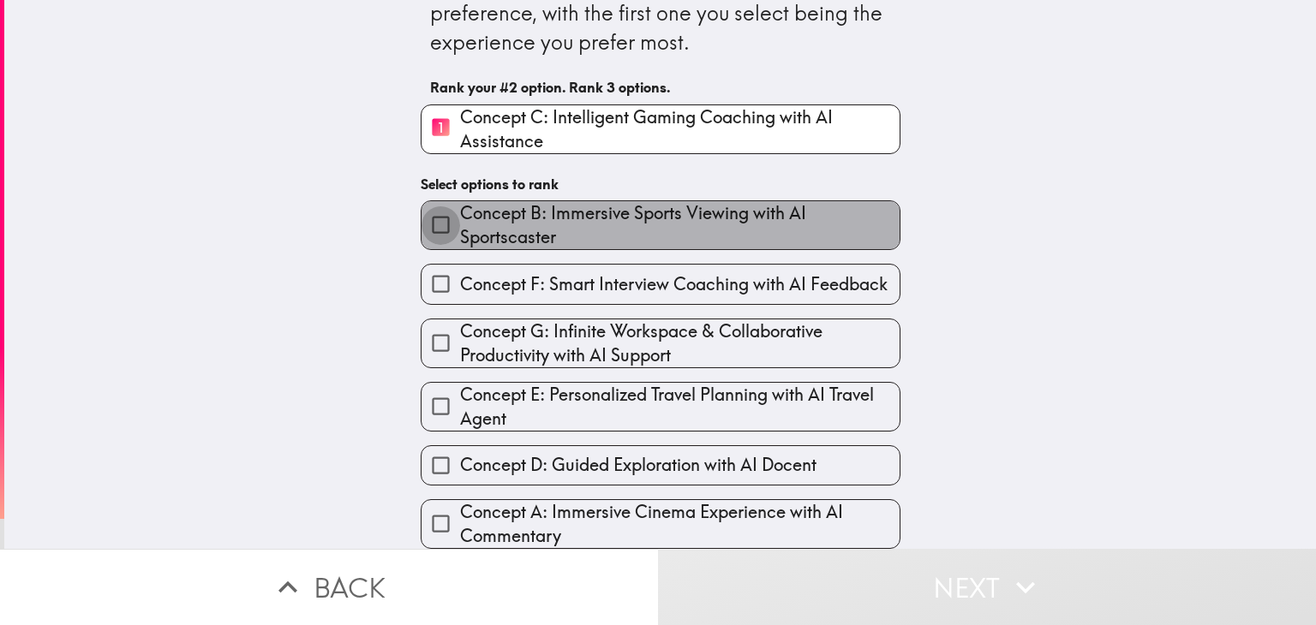
click at [428, 230] on input "Concept B: Immersive Sports Viewing with AI Sportscaster" at bounding box center [440, 225] width 39 height 39
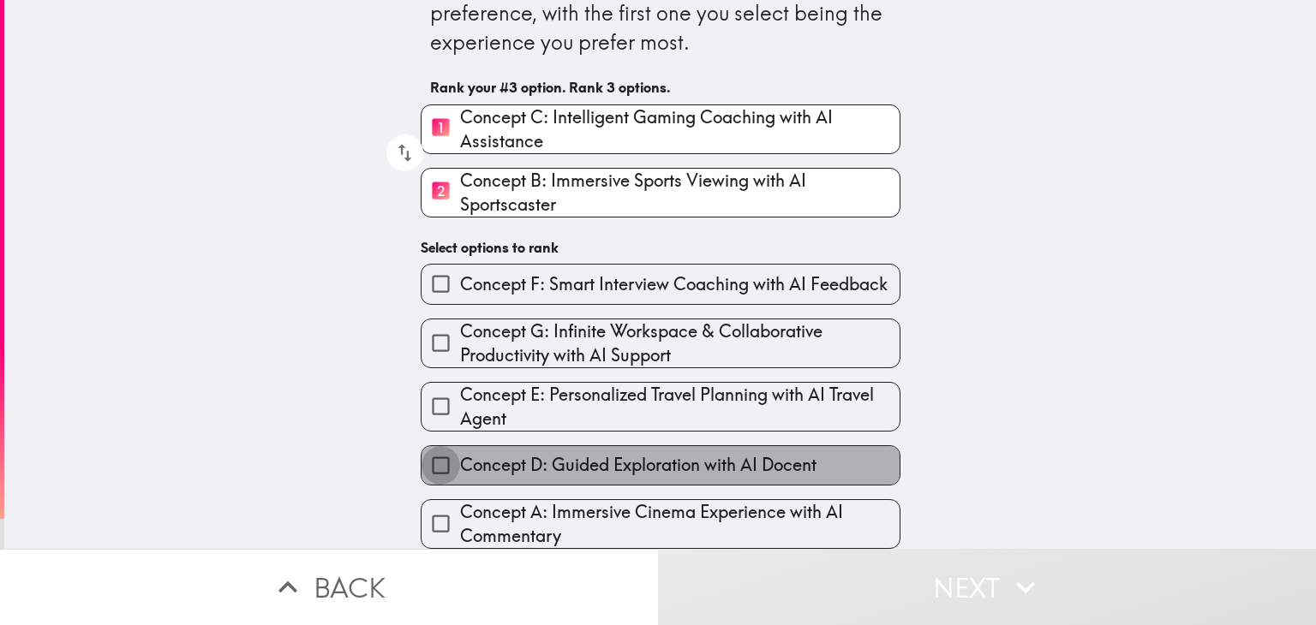
click at [430, 452] on input "Concept D: Guided Exploration with AI Docent" at bounding box center [440, 465] width 39 height 39
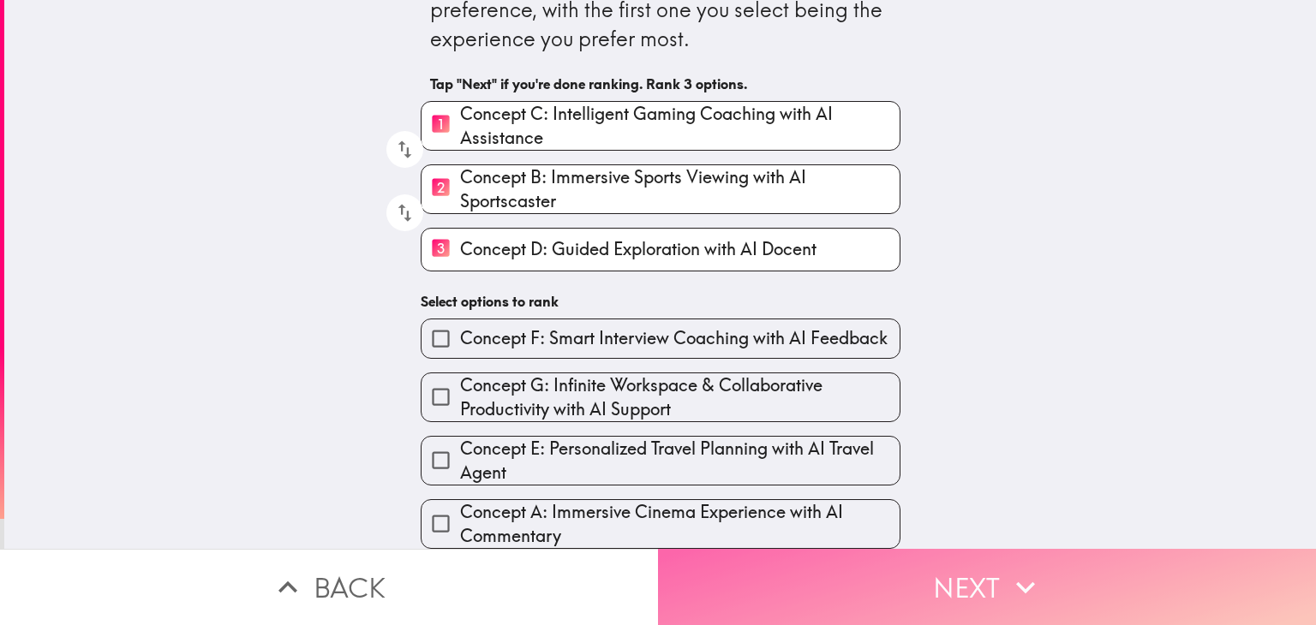
click at [810, 558] on button "Next" at bounding box center [987, 587] width 658 height 76
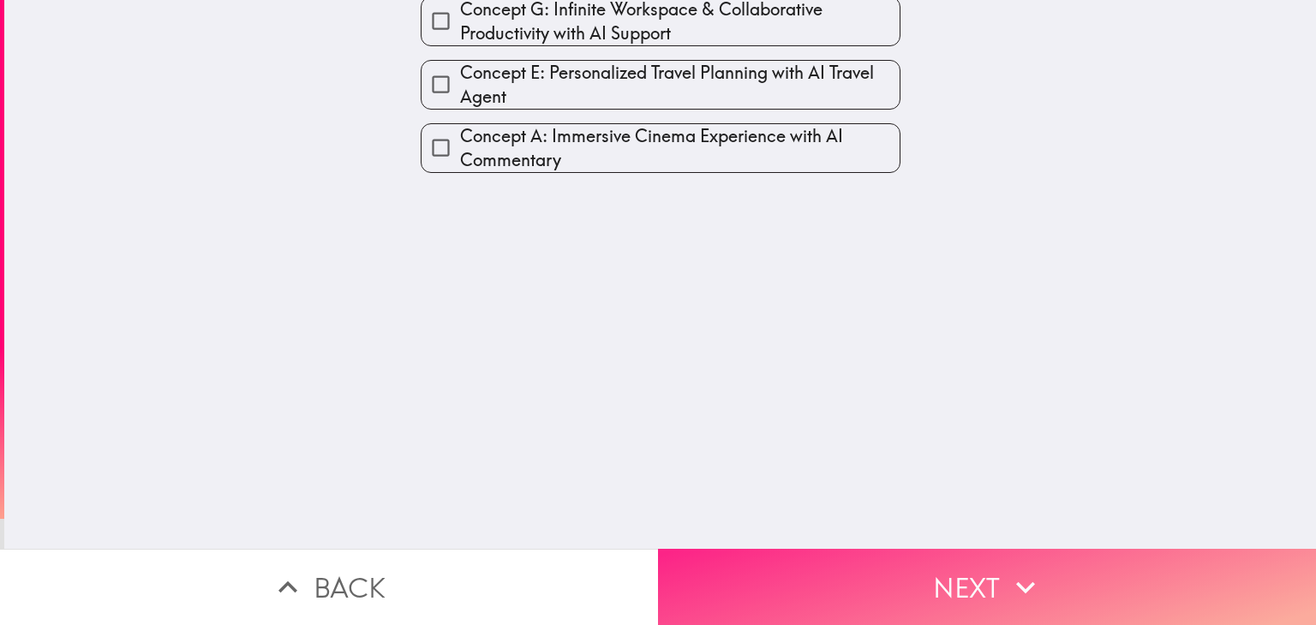
scroll to position [0, 0]
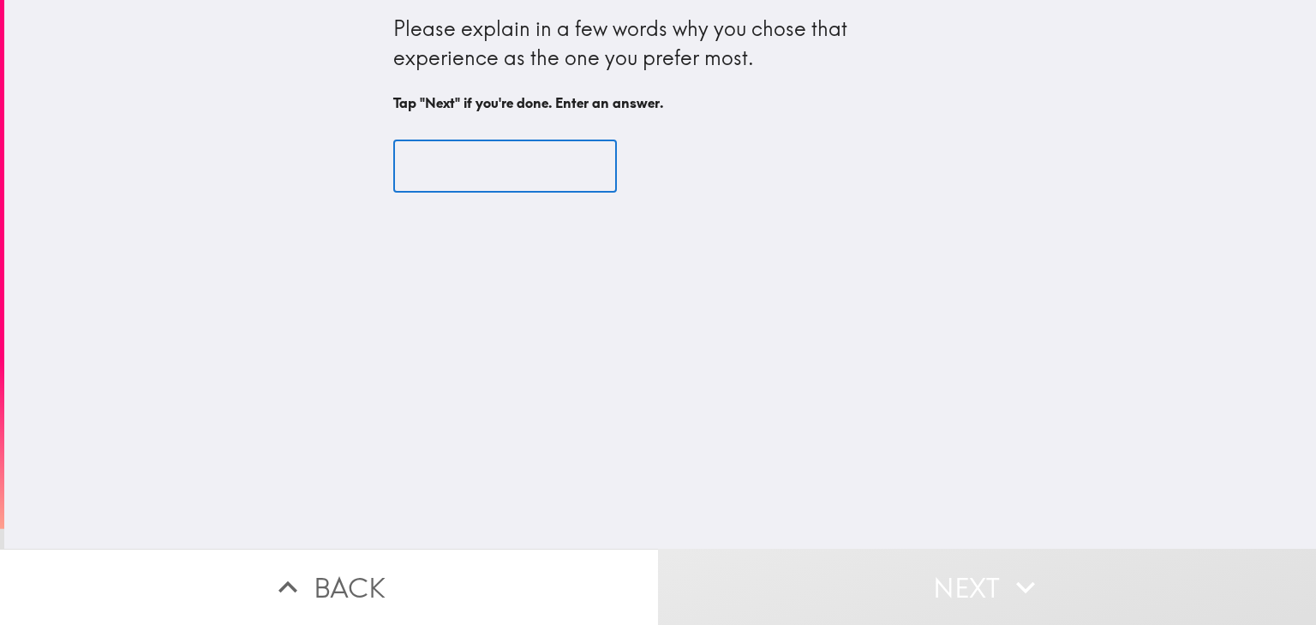
click at [542, 167] on input "text" at bounding box center [505, 166] width 224 height 53
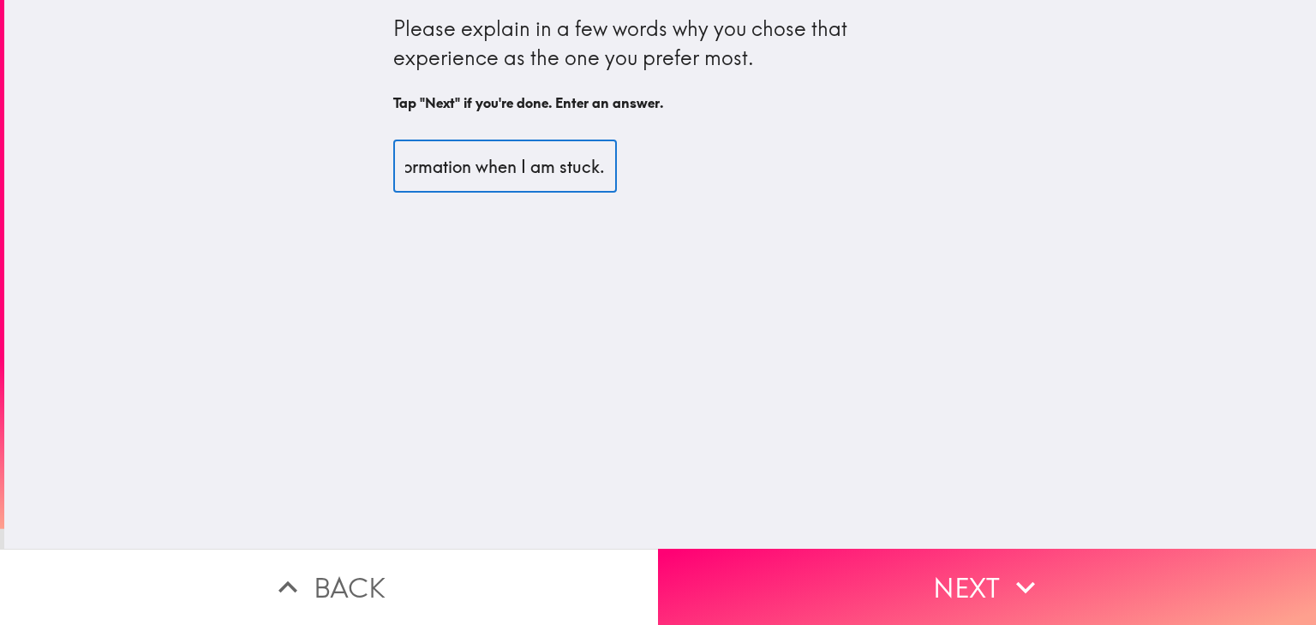
scroll to position [0, 499]
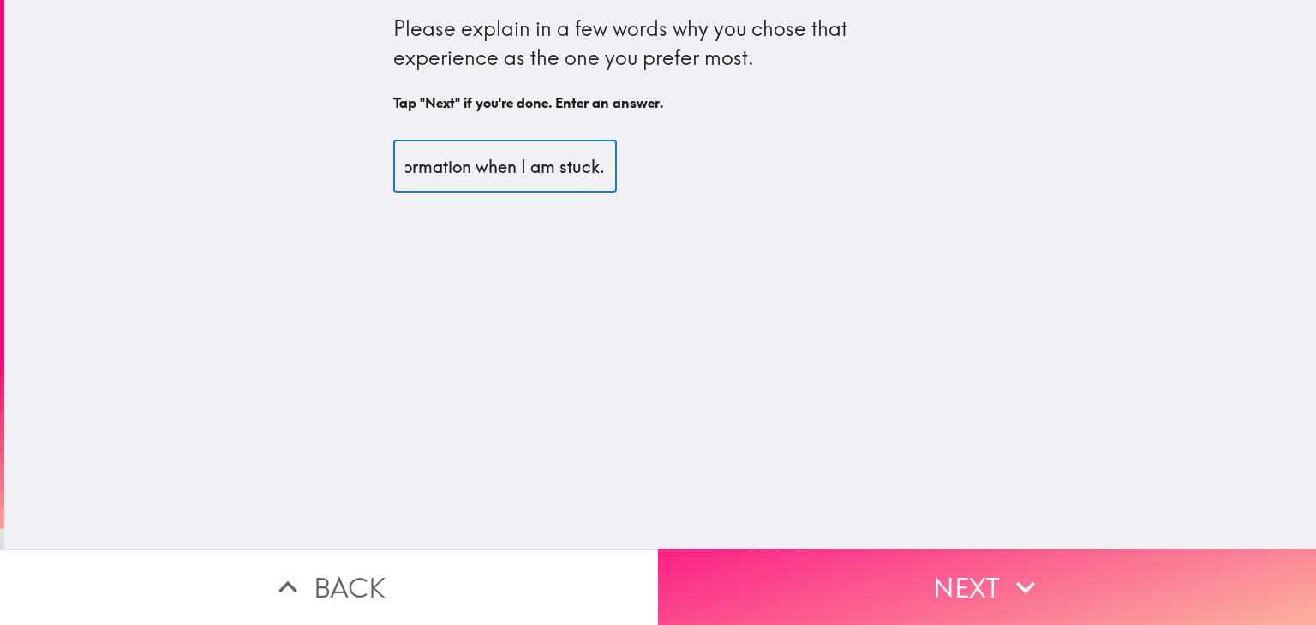
type input "I am a gamer and I feel like that is a fun new way to look up information when …"
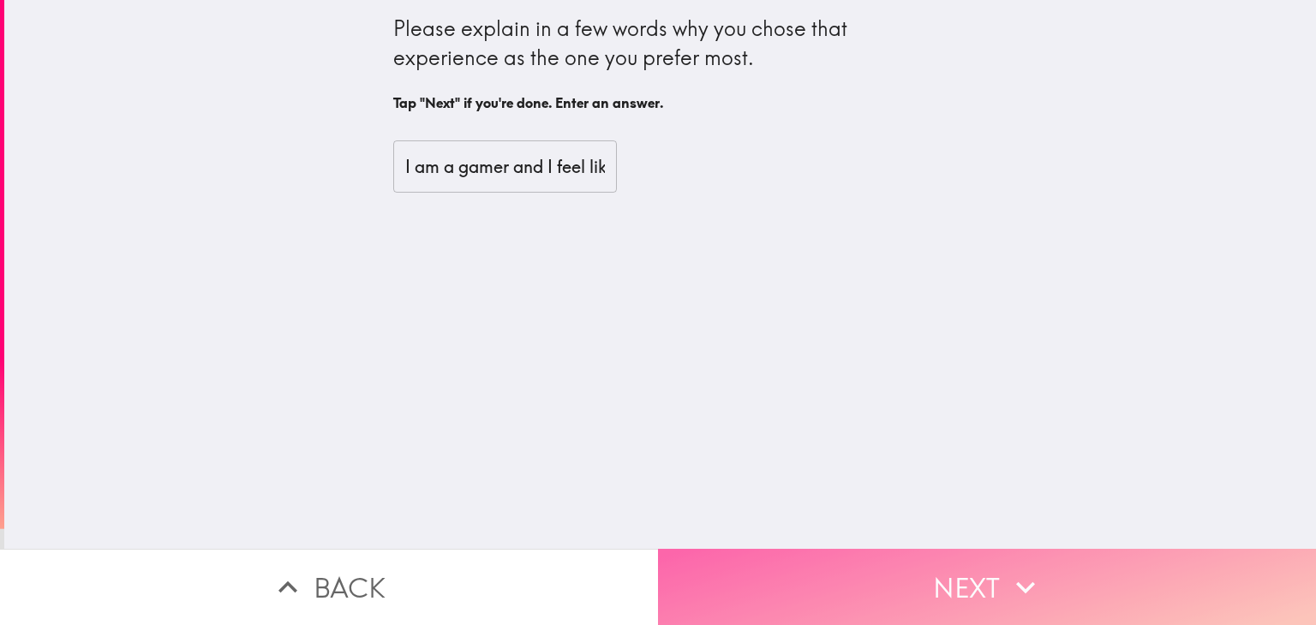
click at [767, 556] on button "Next" at bounding box center [987, 587] width 658 height 76
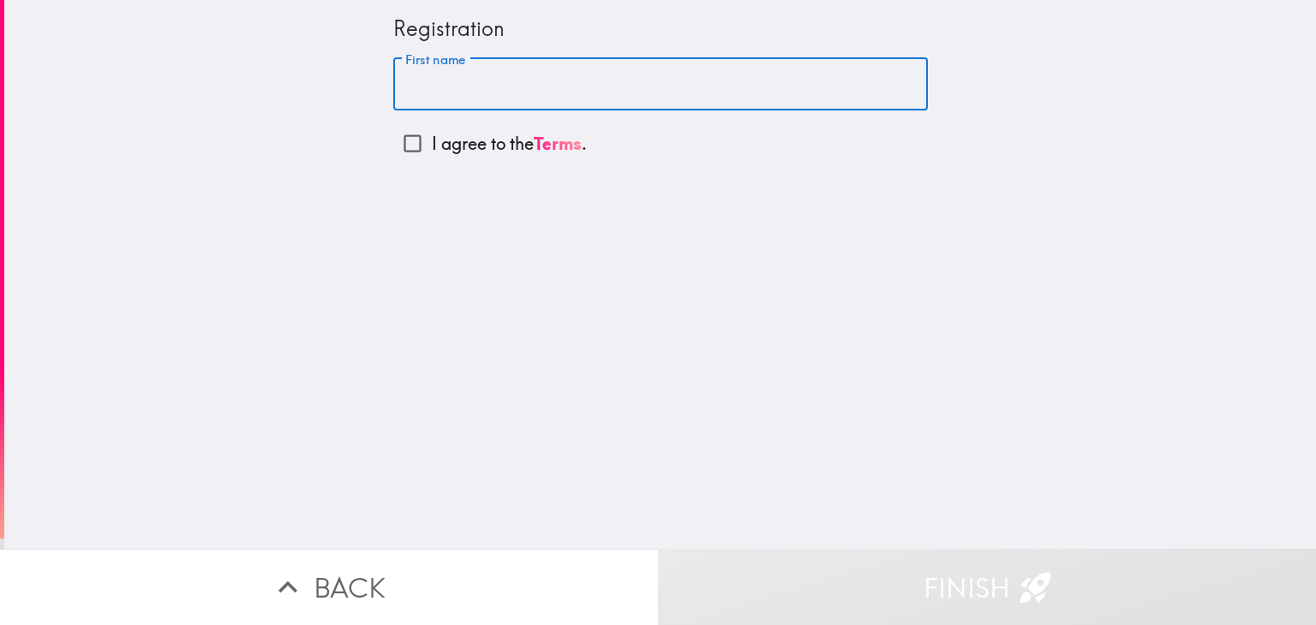
click at [470, 91] on input "First name" at bounding box center [660, 84] width 535 height 53
type input "[PERSON_NAME]"
click at [415, 146] on input "I agree to the Terms ." at bounding box center [412, 143] width 39 height 39
checkbox input "true"
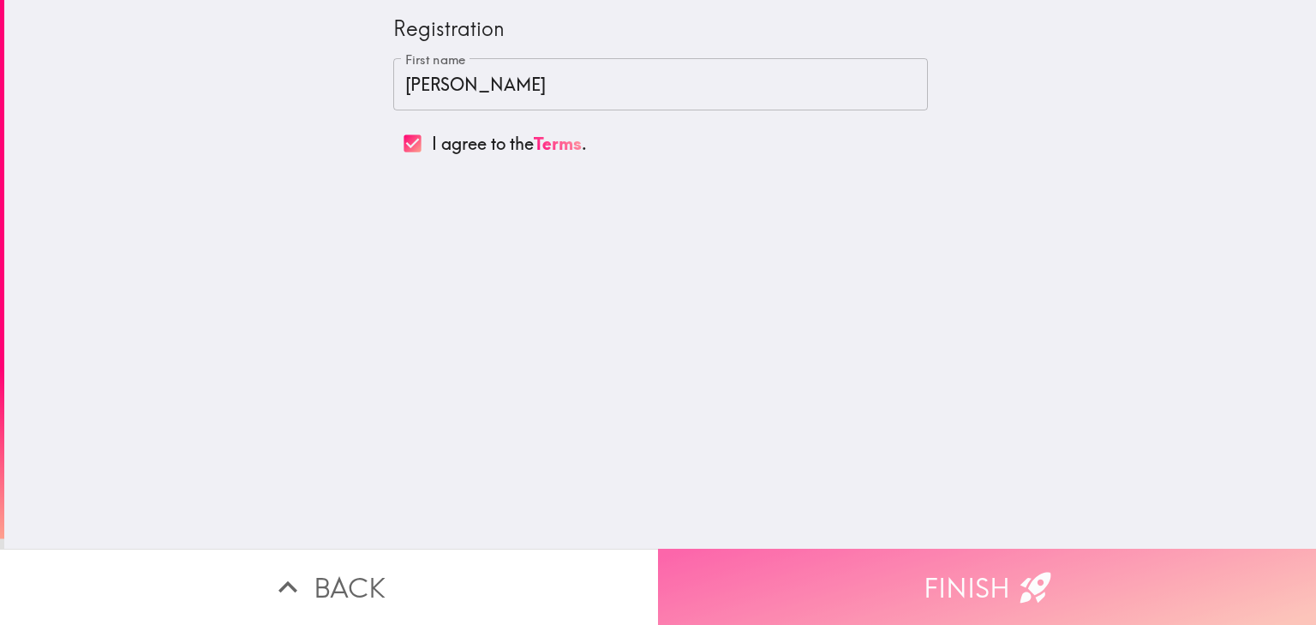
click at [779, 573] on button "Finish" at bounding box center [987, 587] width 658 height 76
